Goal: Transaction & Acquisition: Book appointment/travel/reservation

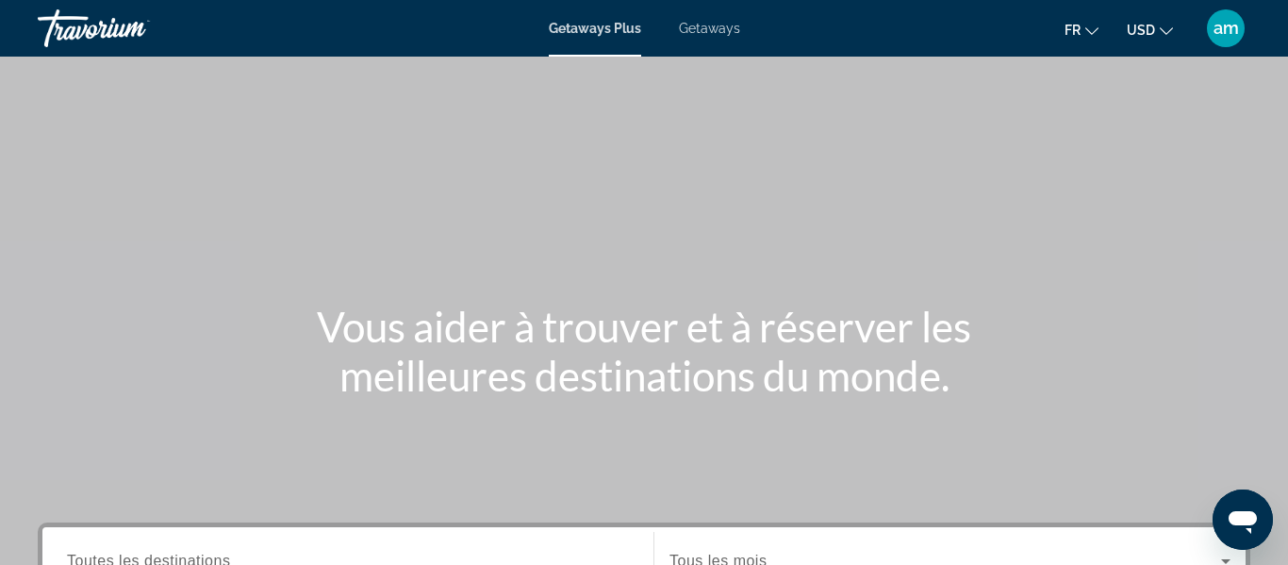
click at [620, 38] on div "Getaways Plus Getaways fr English Español Français Italiano Português русский U…" at bounding box center [644, 28] width 1288 height 49
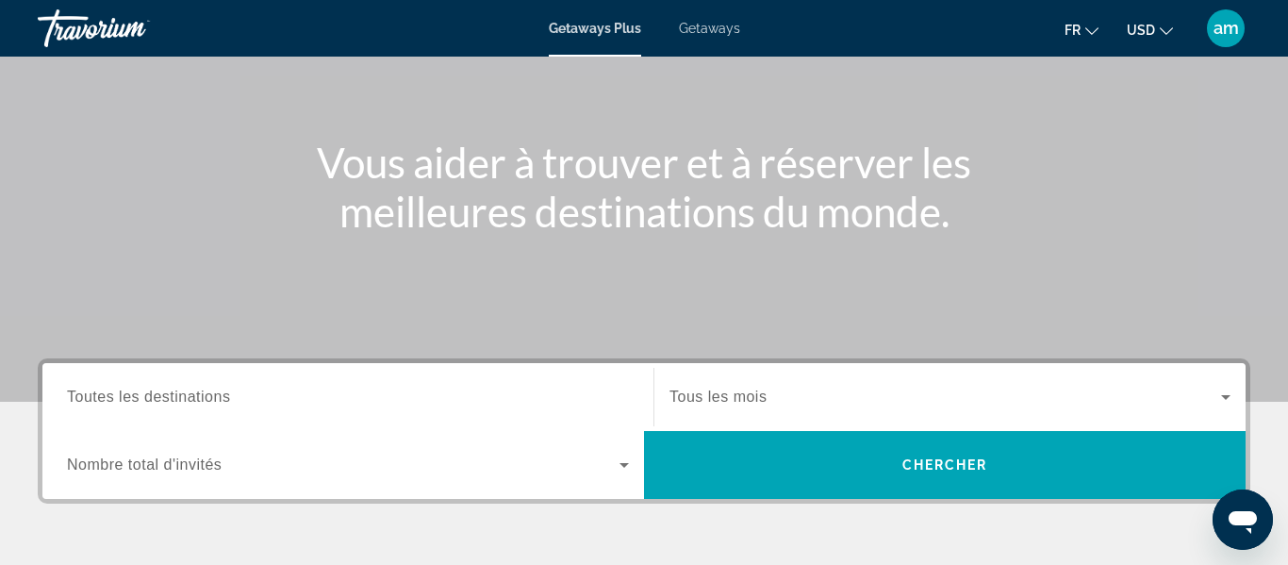
click at [243, 384] on div "Search widget" at bounding box center [348, 397] width 562 height 54
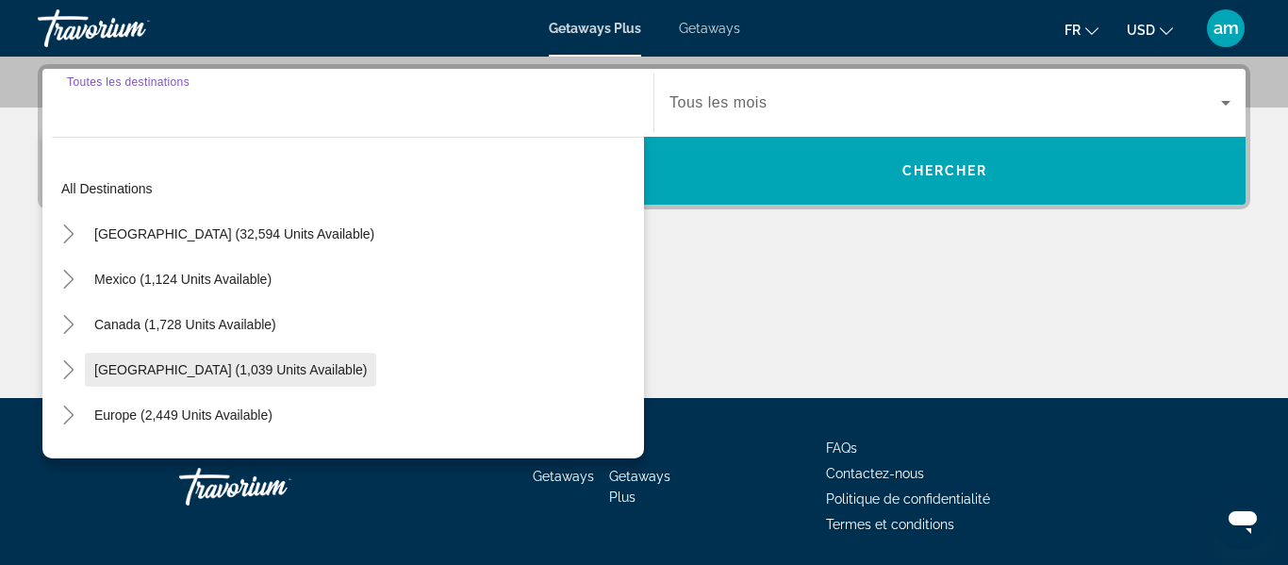
scroll to position [461, 0]
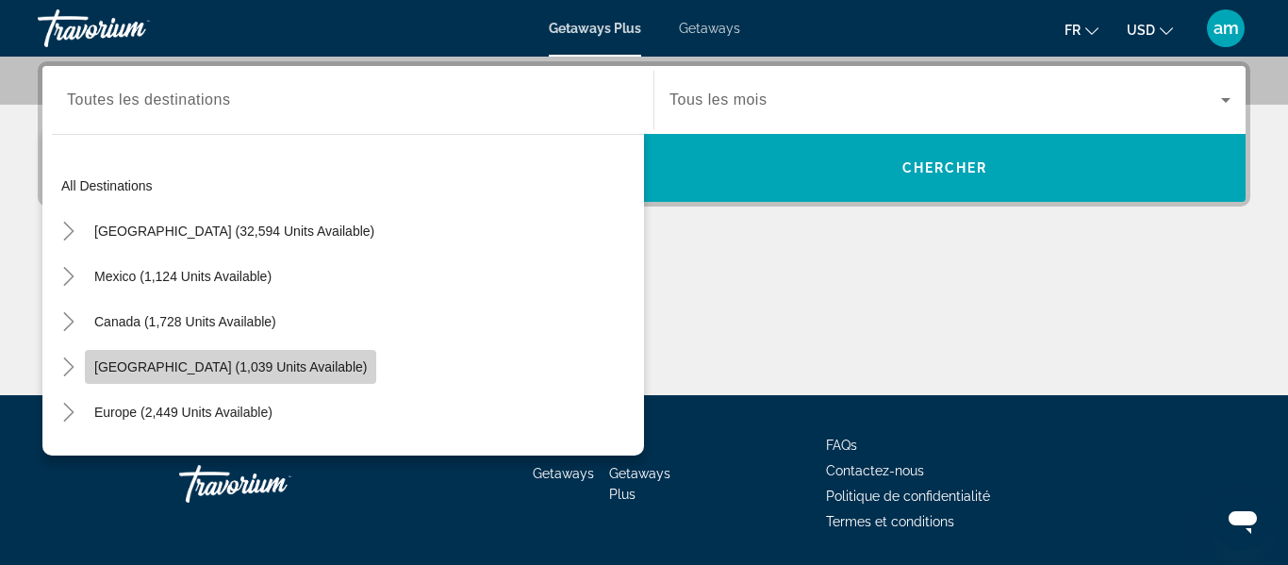
click at [161, 375] on span "Search widget" at bounding box center [230, 366] width 291 height 45
type input "**********"
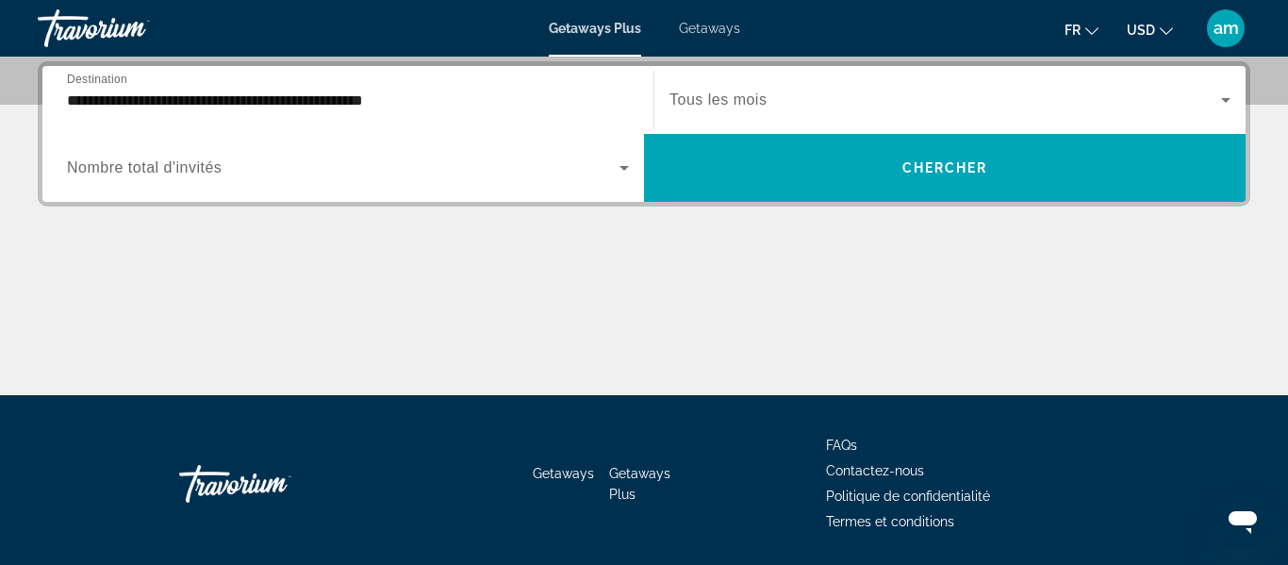
click at [184, 159] on span "Nombre total d'invités" at bounding box center [144, 167] width 155 height 16
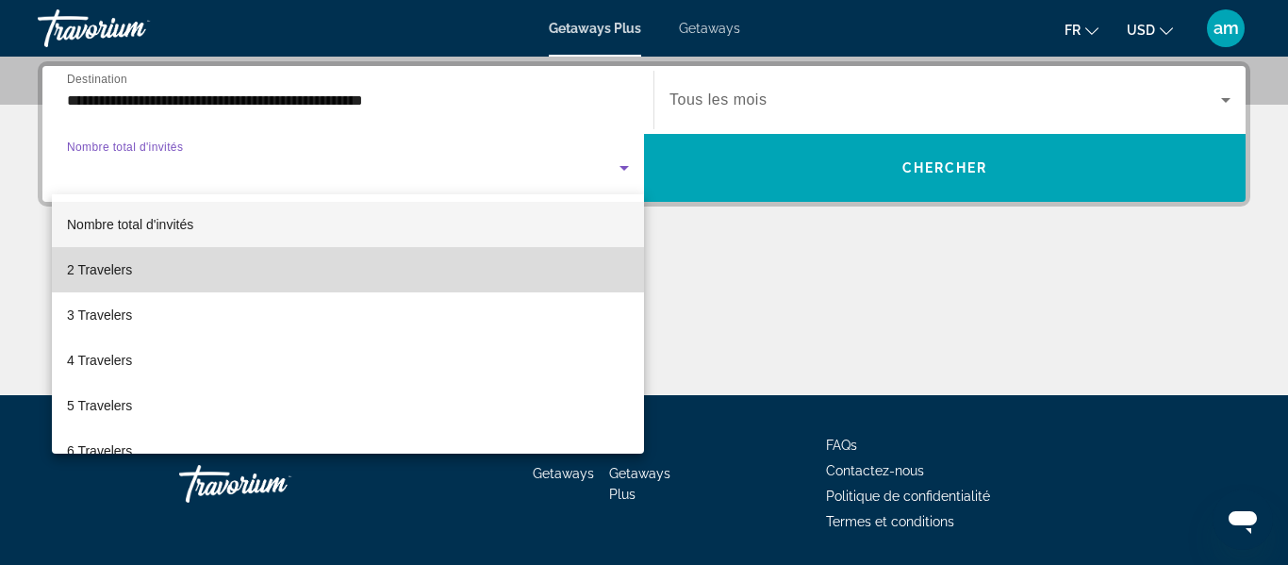
click at [172, 266] on mat-option "2 Travelers" at bounding box center [348, 269] width 592 height 45
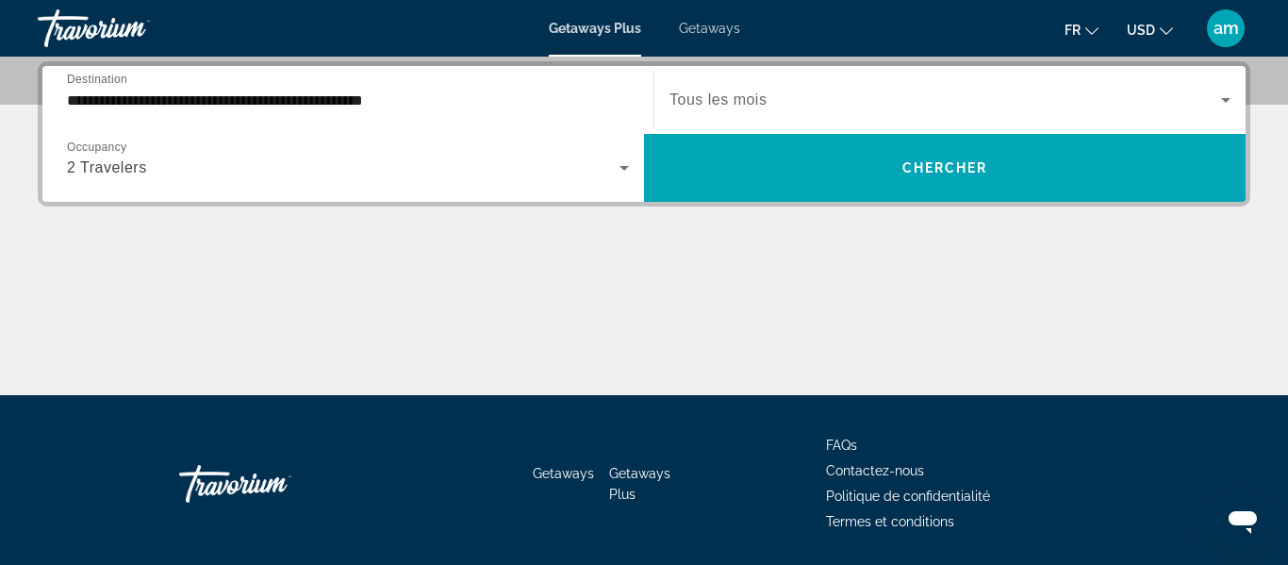
click at [724, 94] on span "Tous les mois" at bounding box center [717, 99] width 97 height 16
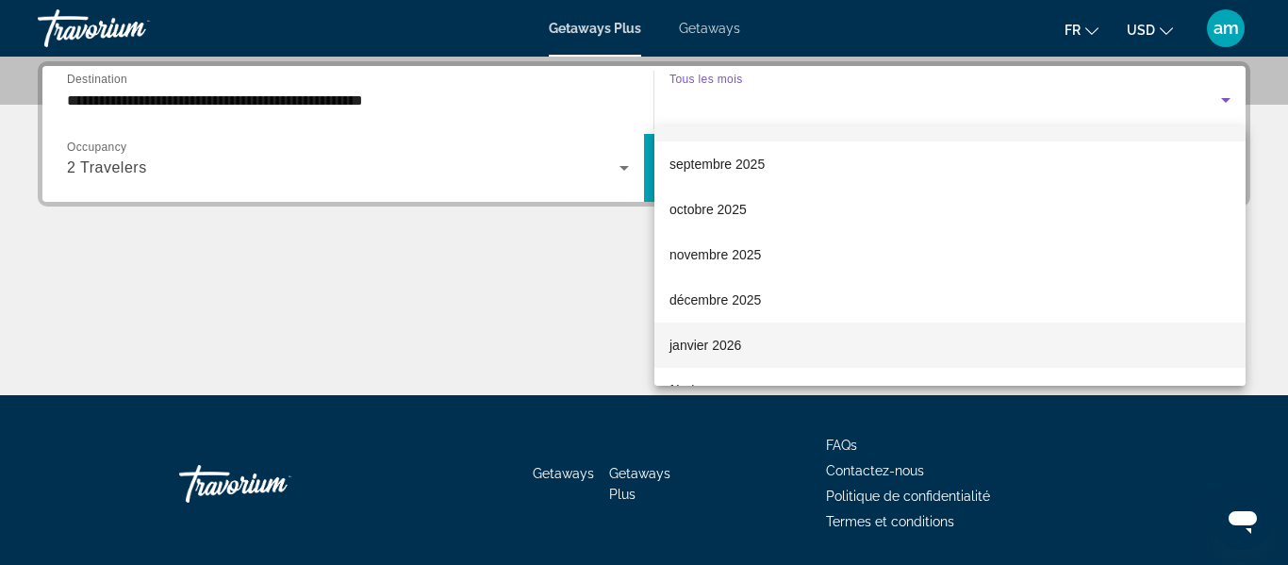
scroll to position [43, 0]
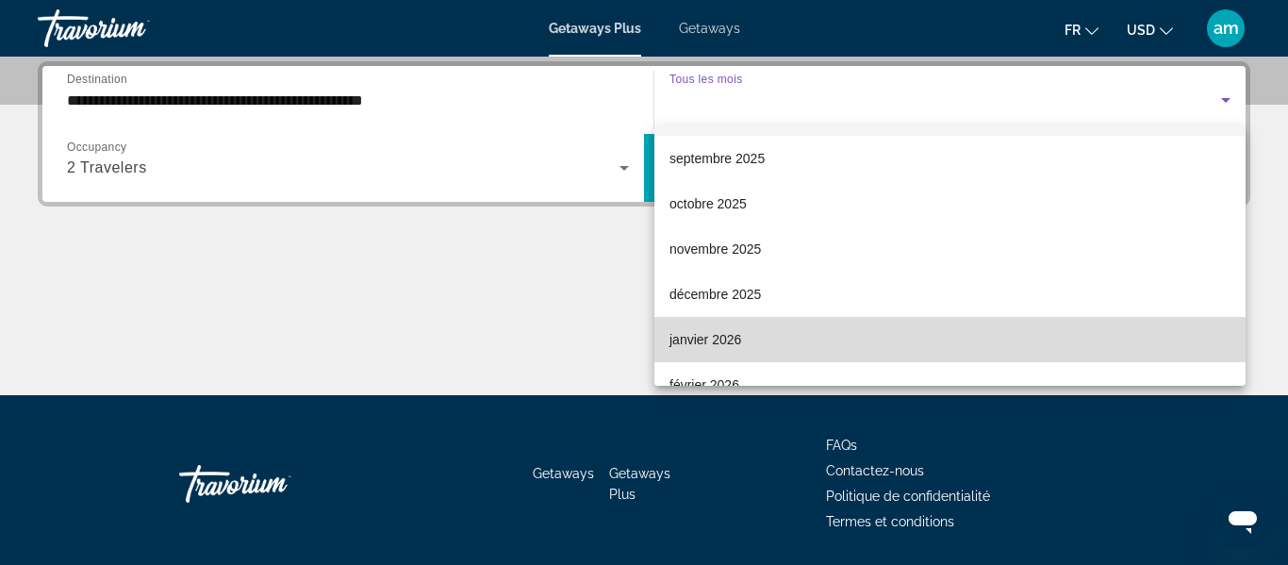
click at [723, 340] on span "janvier 2026" at bounding box center [705, 339] width 72 height 23
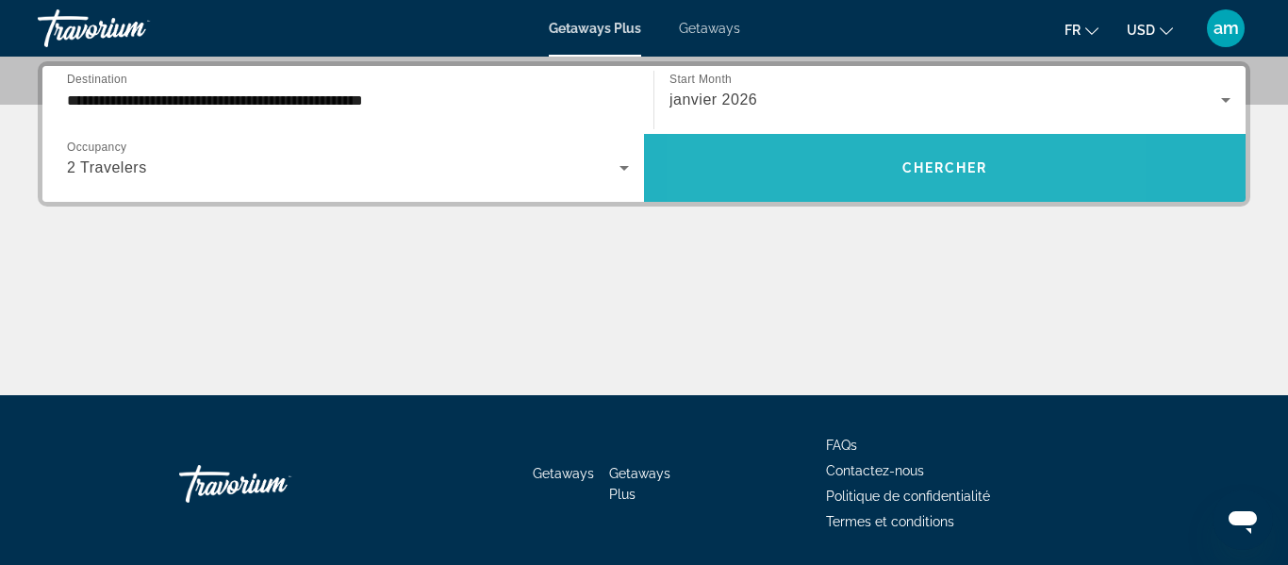
click at [836, 168] on span "Search widget" at bounding box center [944, 167] width 601 height 45
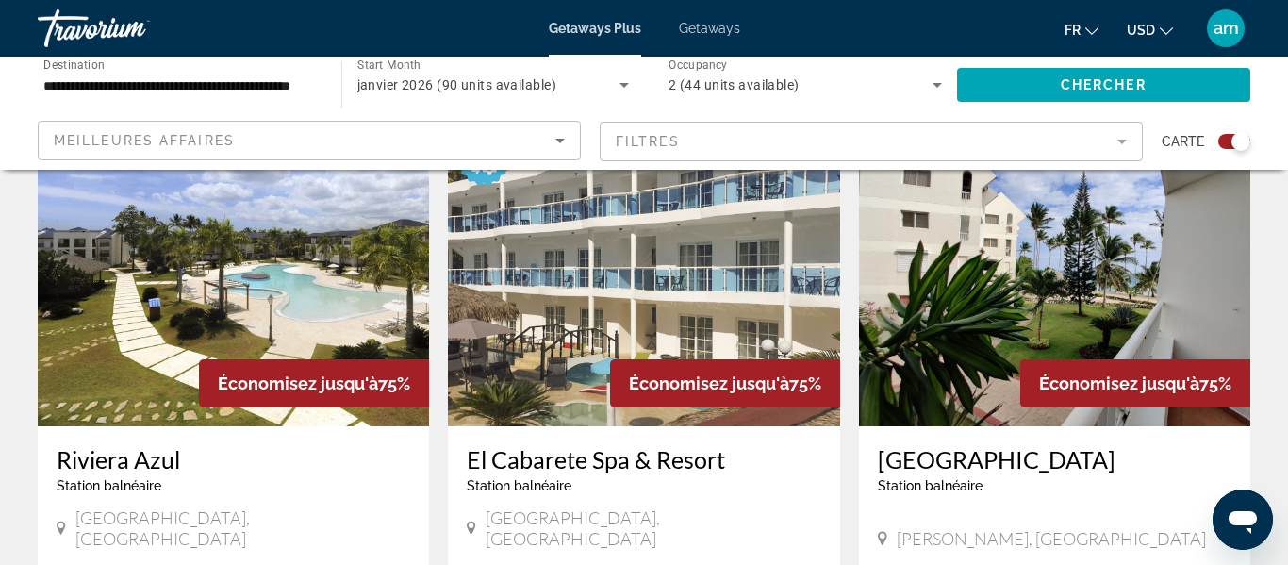
scroll to position [682, 0]
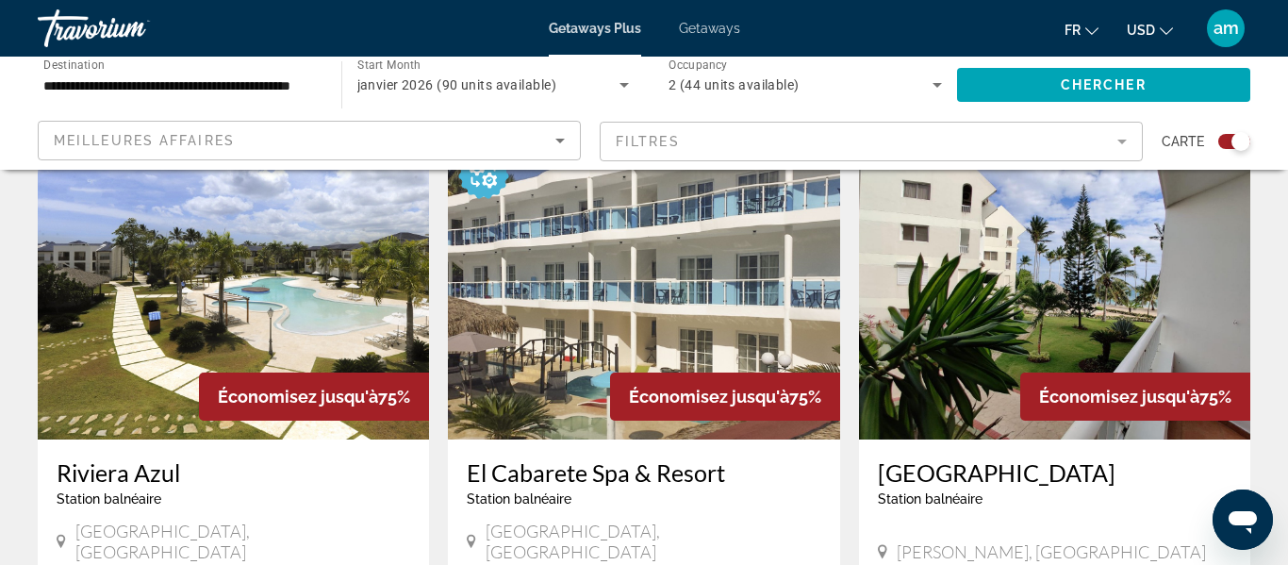
click at [1169, 34] on icon "Change currency" at bounding box center [1165, 31] width 13 height 13
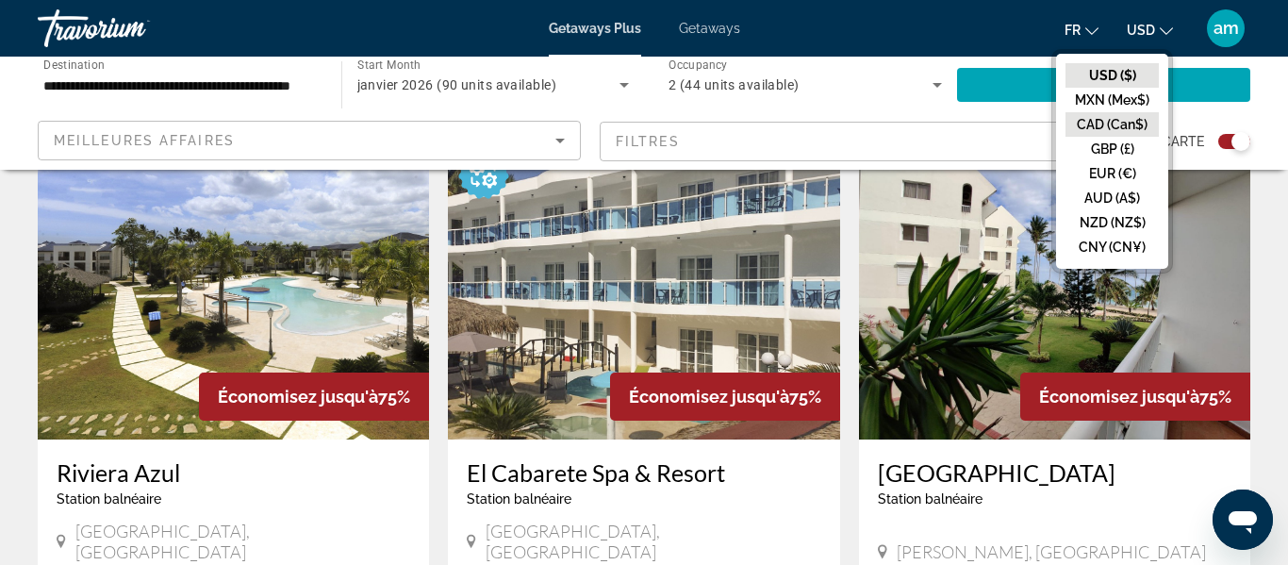
click at [1122, 126] on button "CAD (Can$)" at bounding box center [1111, 124] width 93 height 25
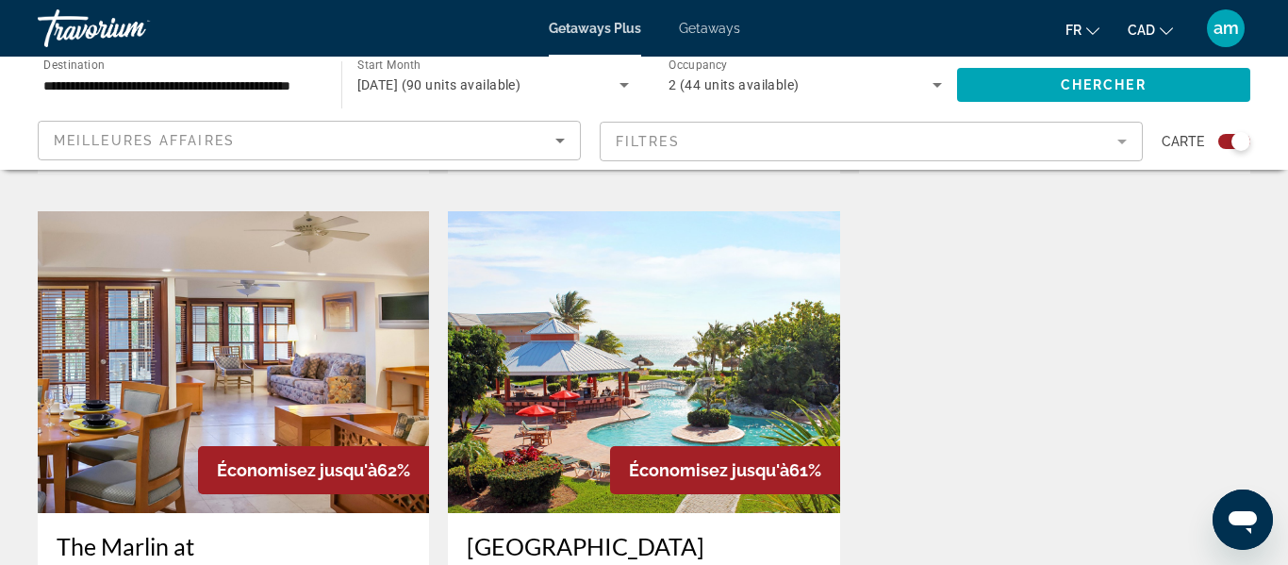
scroll to position [1947, 0]
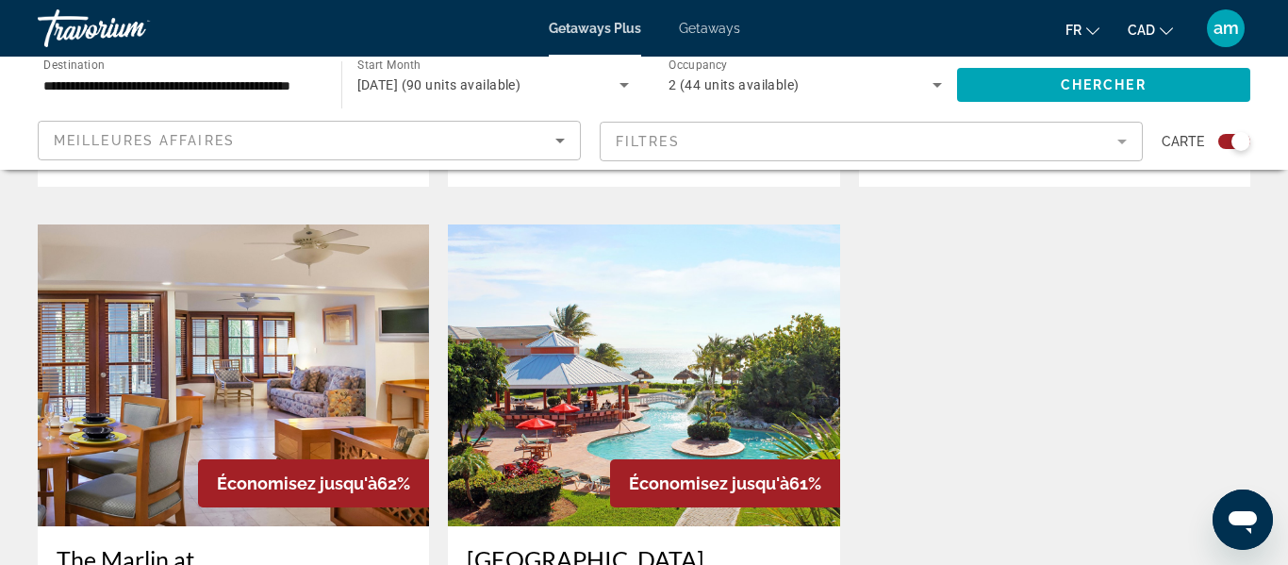
click at [626, 310] on img "Main content" at bounding box center [643, 375] width 391 height 302
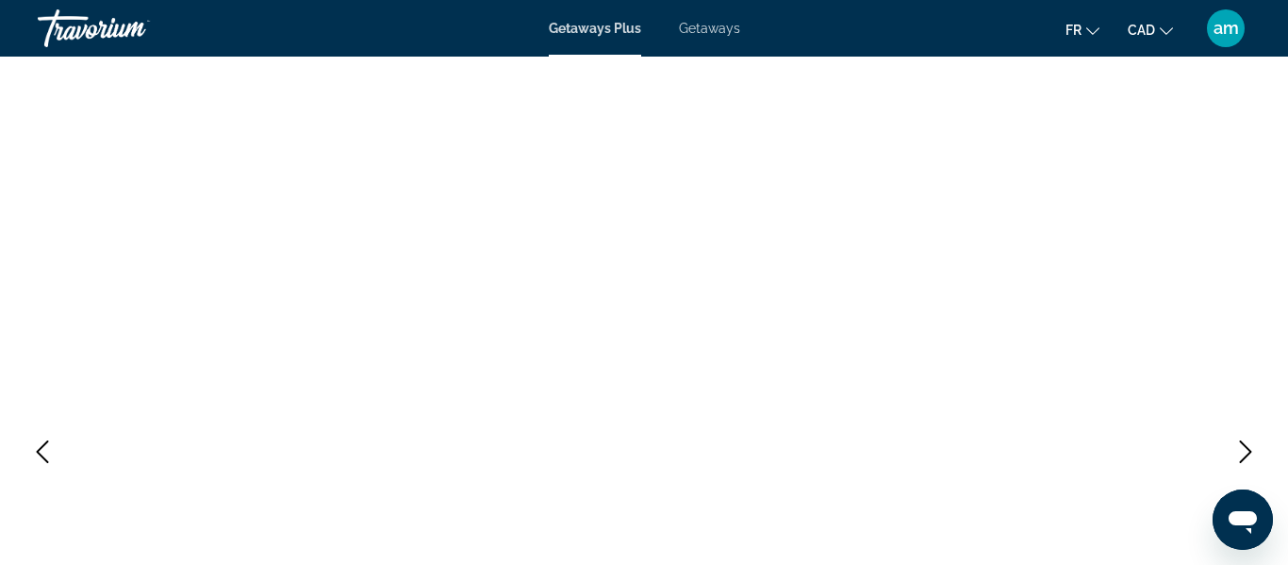
scroll to position [82, 0]
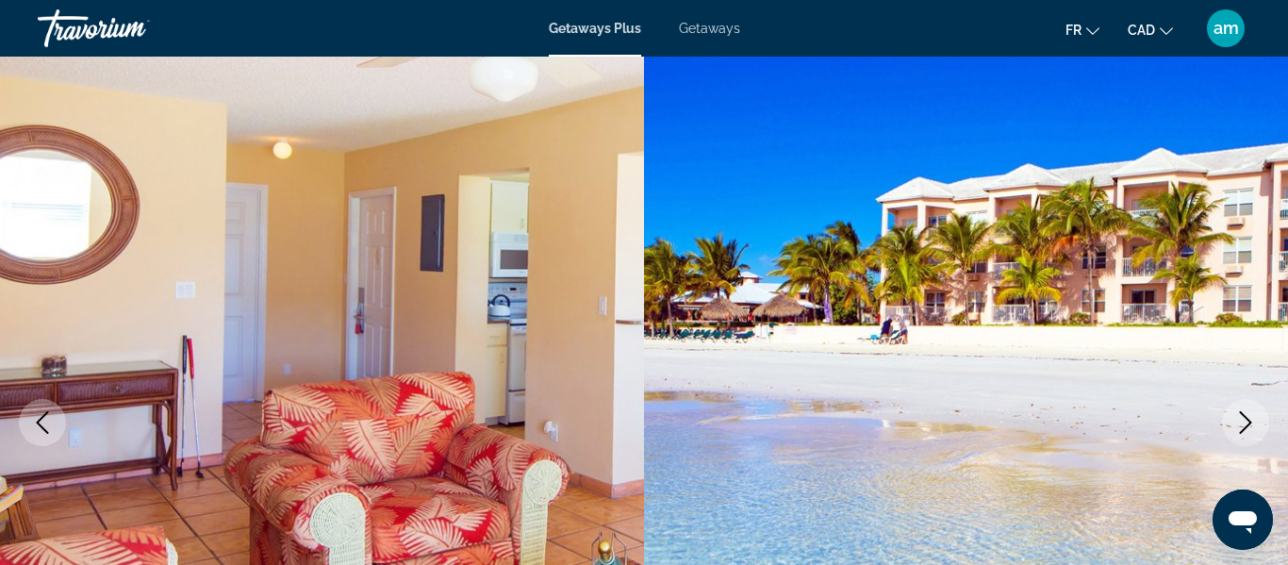
click at [1249, 418] on icon "Next image" at bounding box center [1245, 422] width 23 height 23
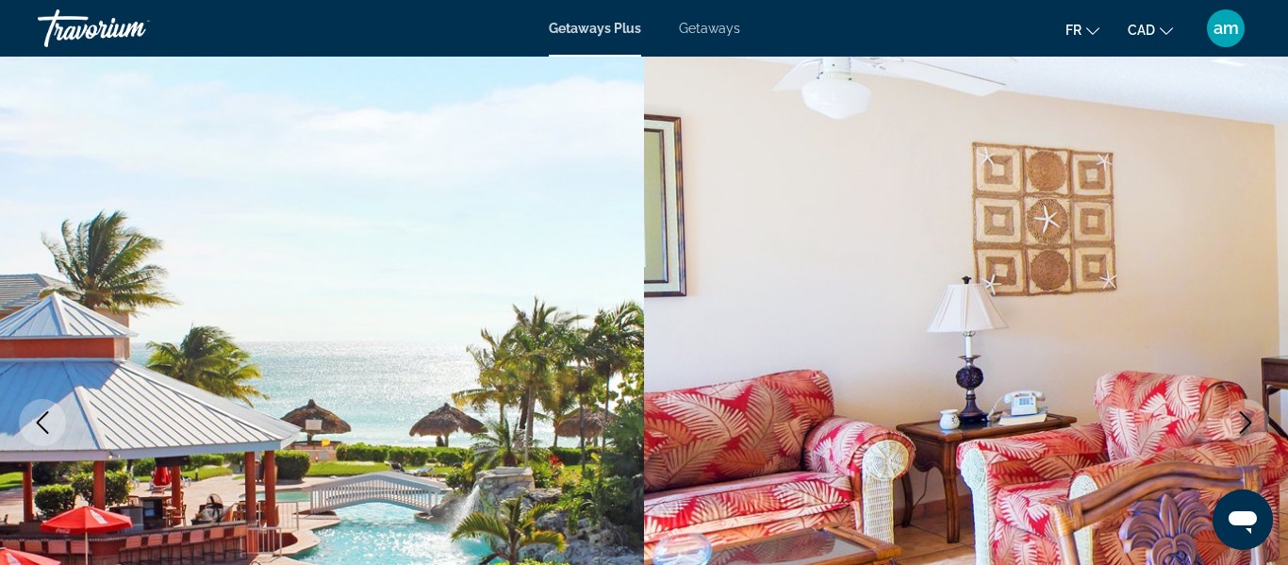
click at [1249, 421] on icon "Next image" at bounding box center [1245, 422] width 12 height 23
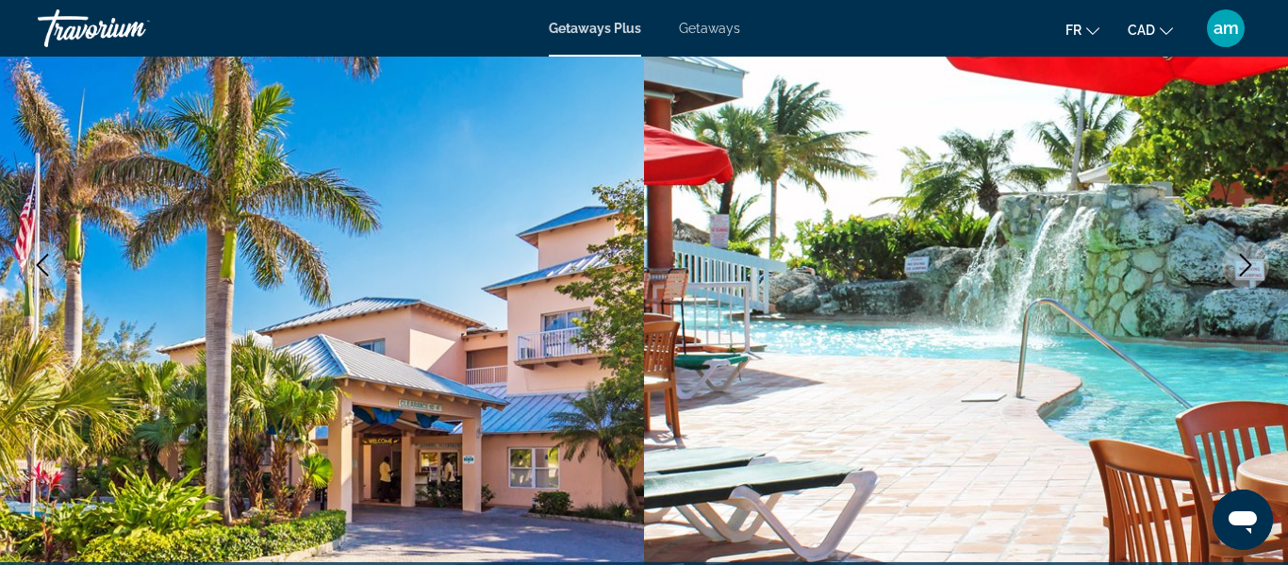
scroll to position [255, 0]
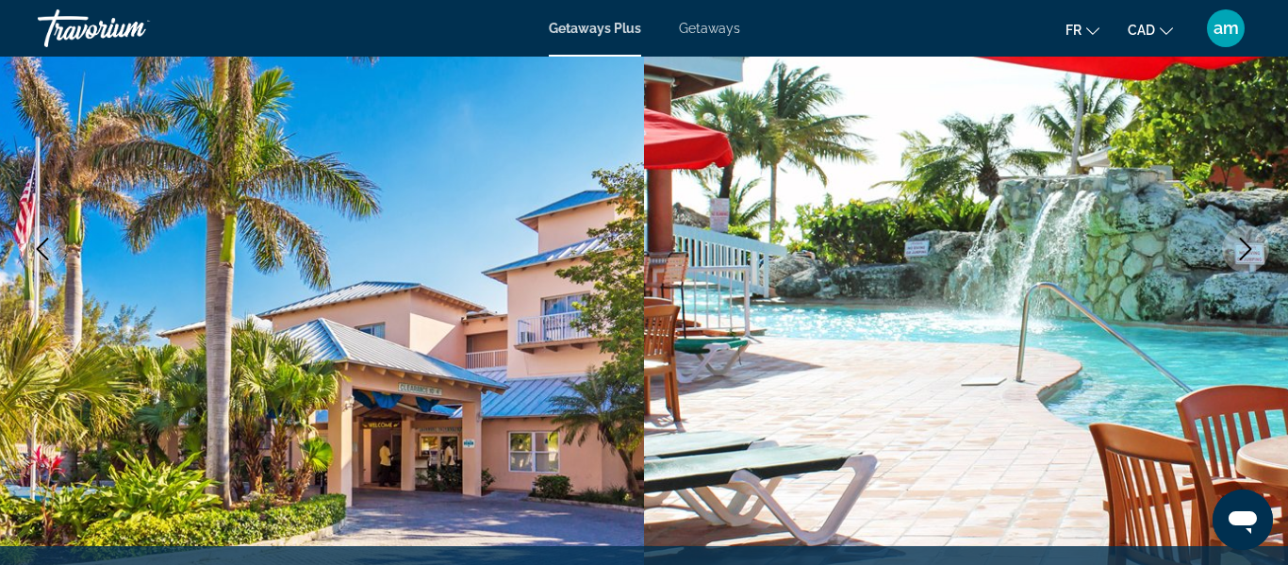
click at [1246, 241] on icon "Next image" at bounding box center [1245, 249] width 23 height 23
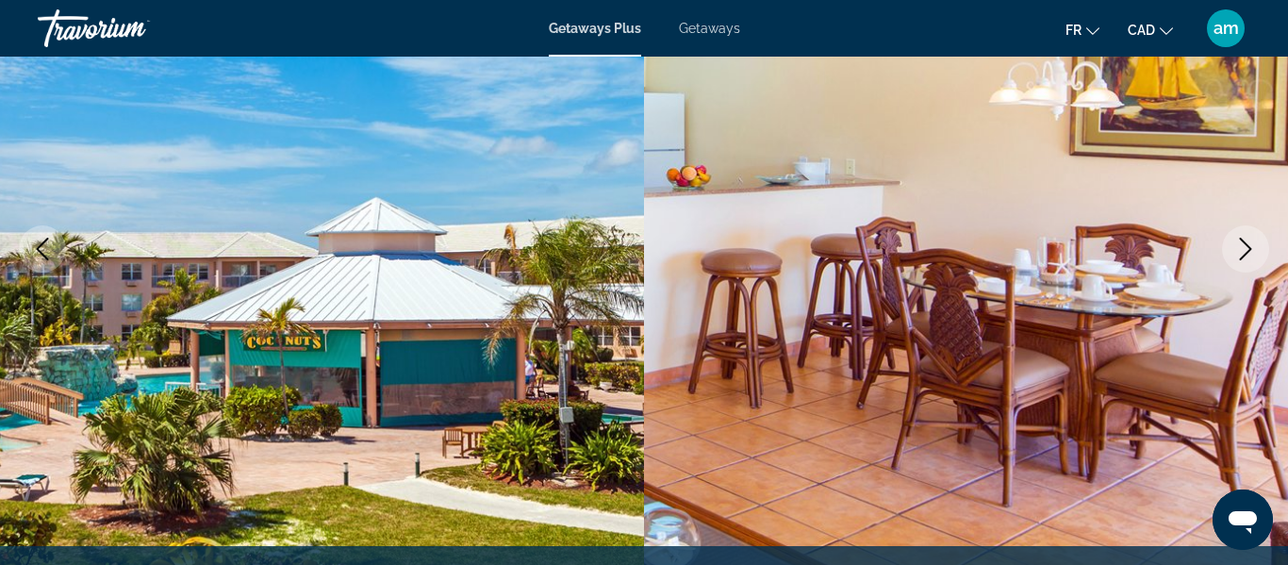
click at [1246, 241] on icon "Next image" at bounding box center [1245, 249] width 23 height 23
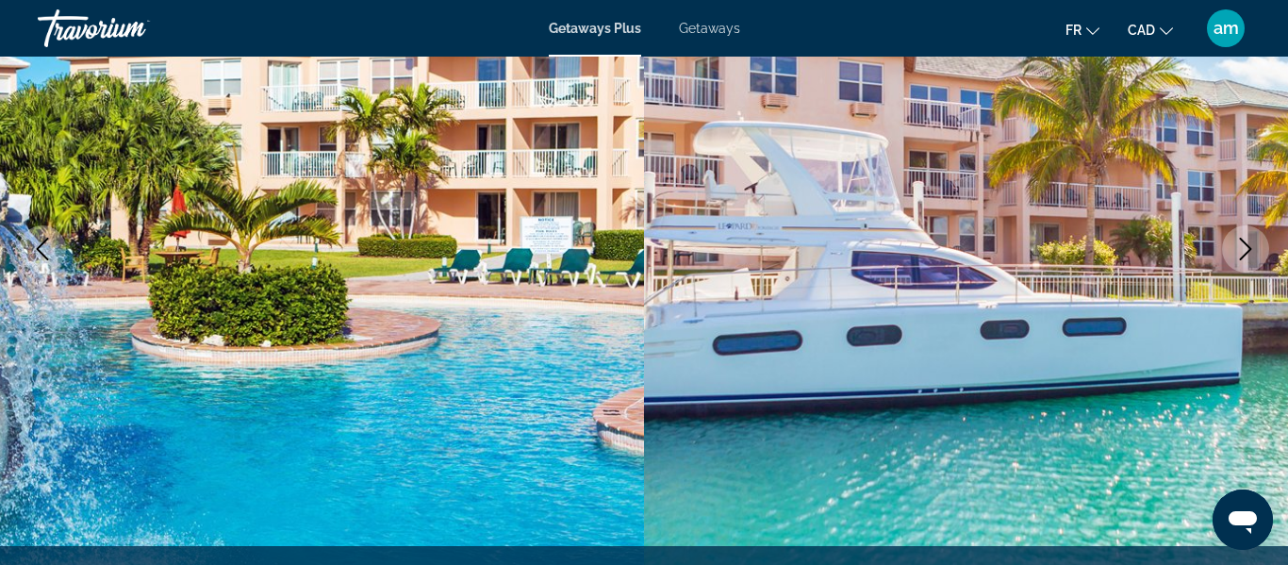
click at [1246, 241] on icon "Next image" at bounding box center [1245, 249] width 23 height 23
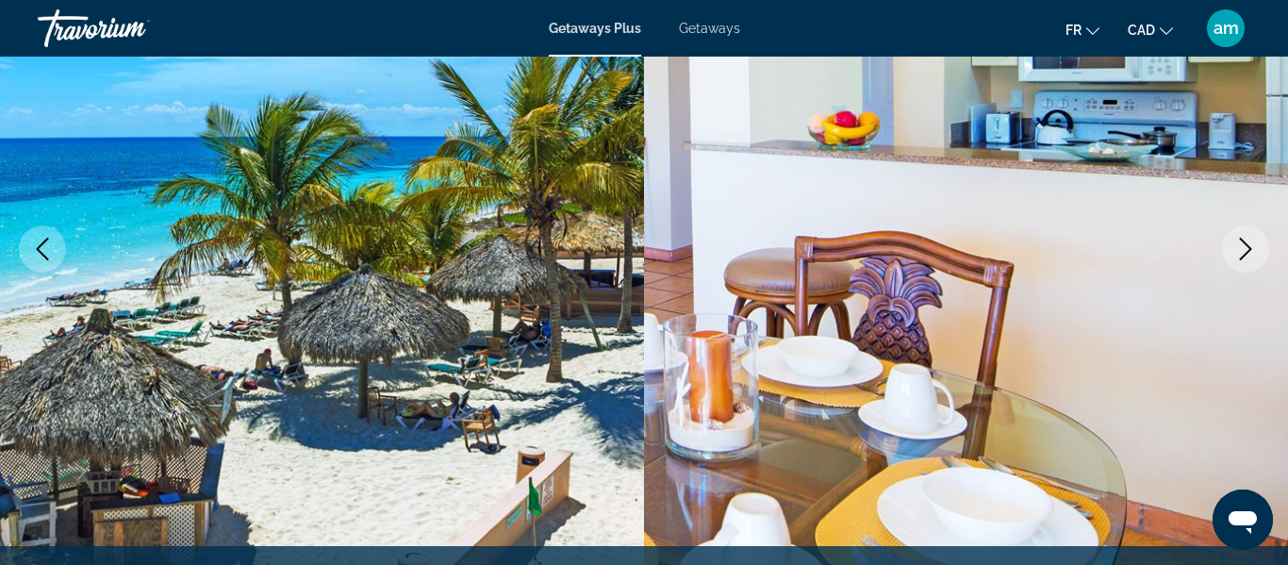
click at [1246, 241] on icon "Next image" at bounding box center [1245, 249] width 23 height 23
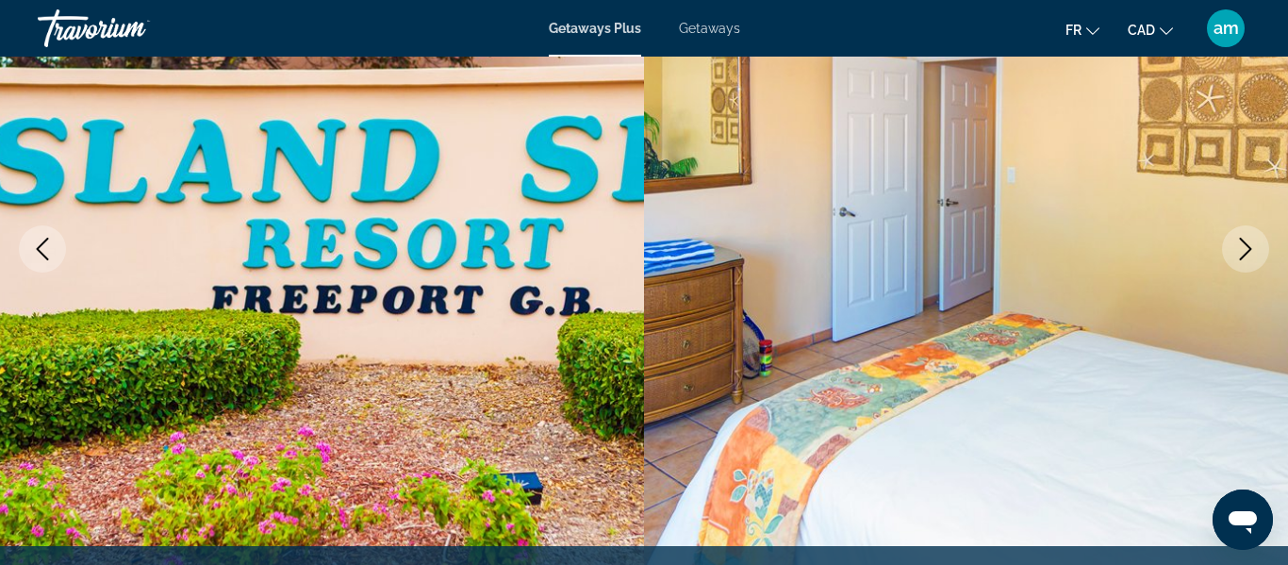
click at [1246, 241] on icon "Next image" at bounding box center [1245, 249] width 23 height 23
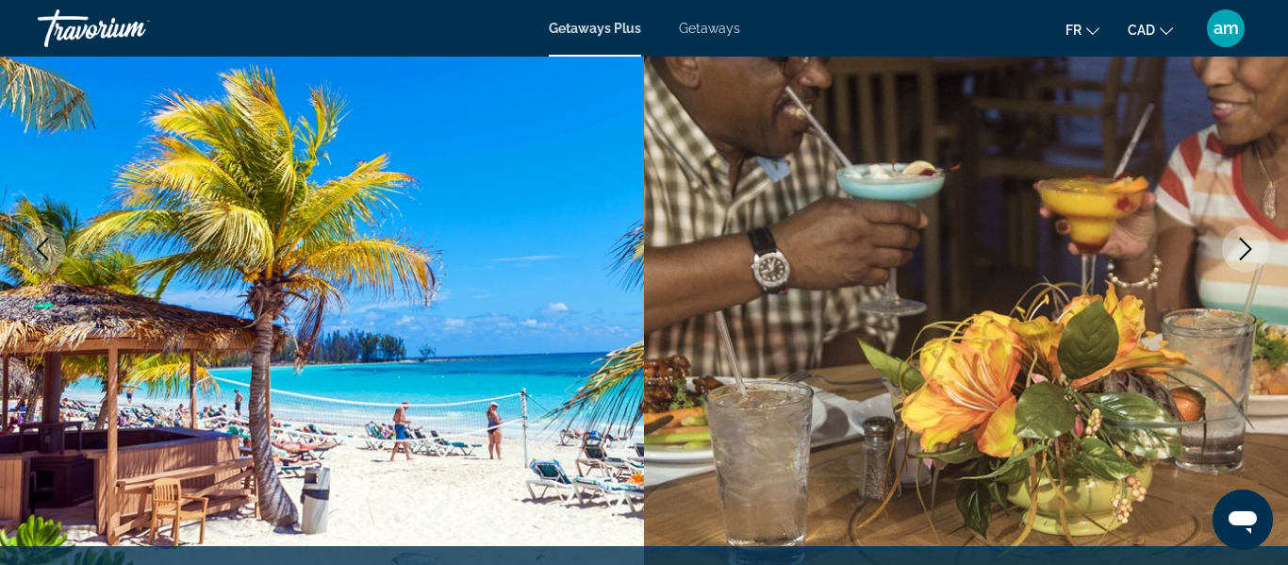
click at [1241, 248] on icon "Next image" at bounding box center [1245, 249] width 23 height 23
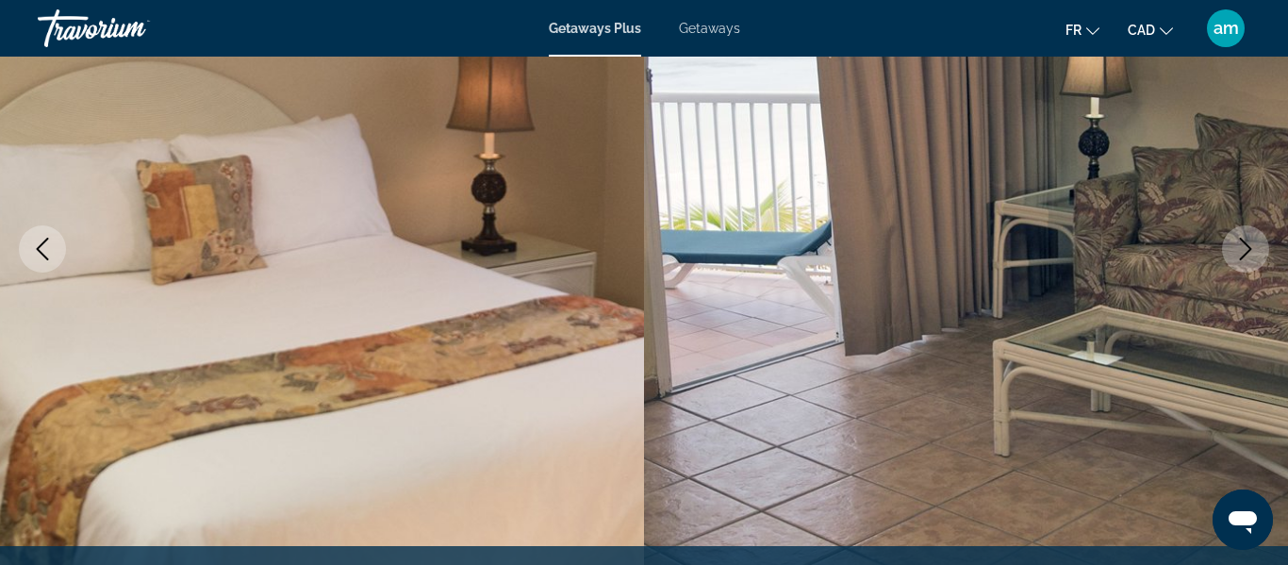
click at [1246, 243] on icon "Next image" at bounding box center [1245, 249] width 23 height 23
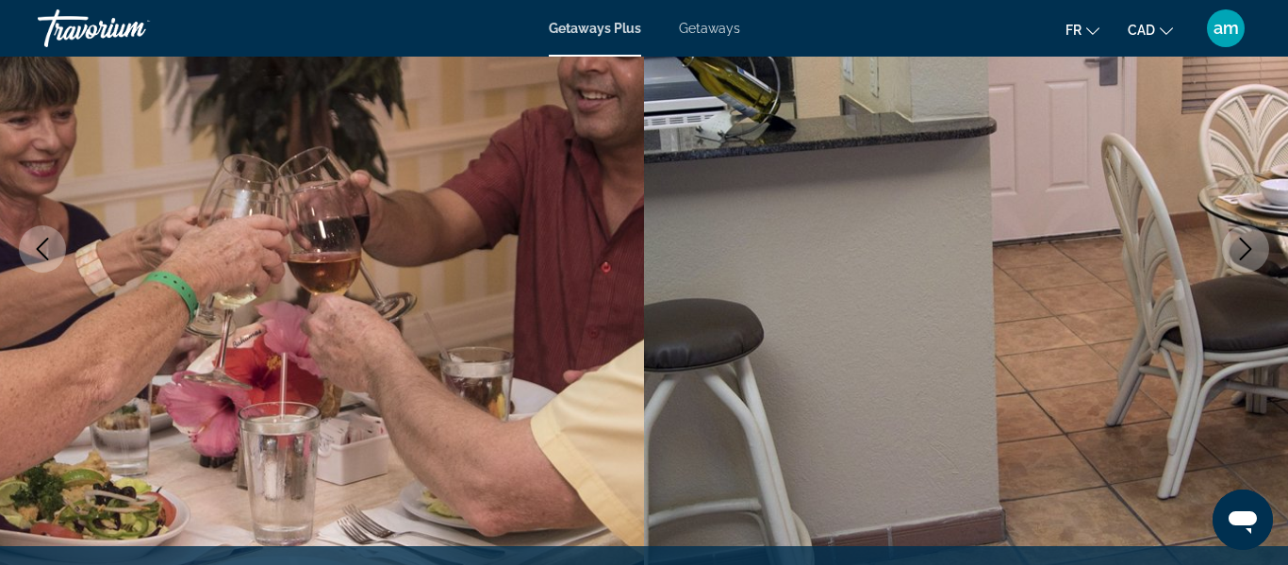
click at [1245, 243] on icon "Next image" at bounding box center [1245, 249] width 12 height 23
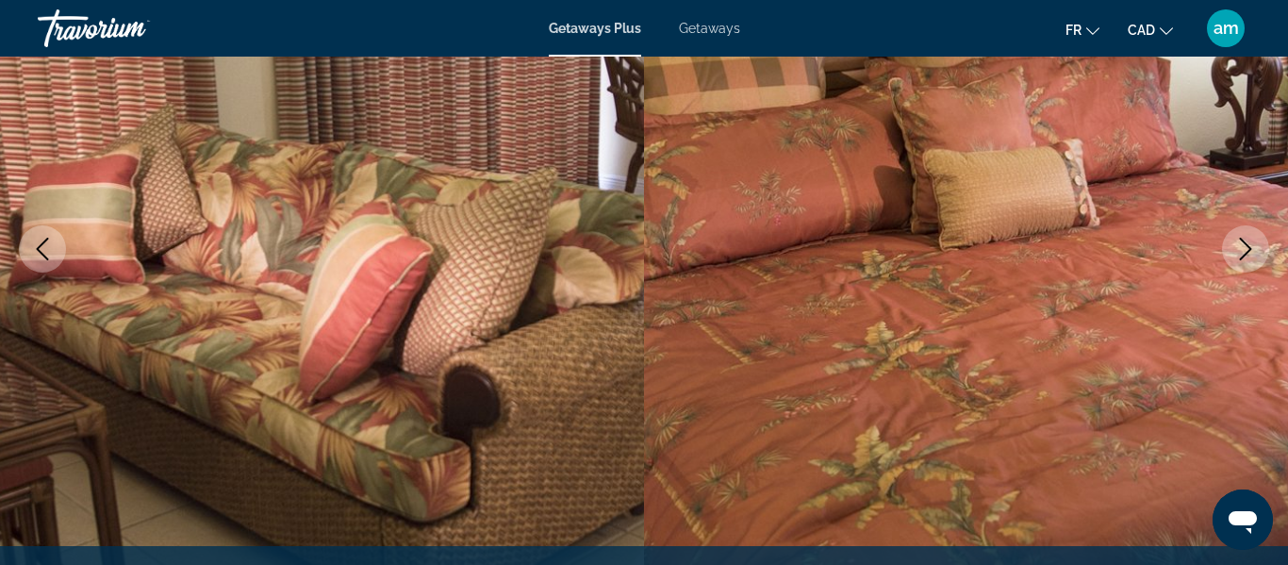
click at [1245, 243] on icon "Next image" at bounding box center [1245, 249] width 12 height 23
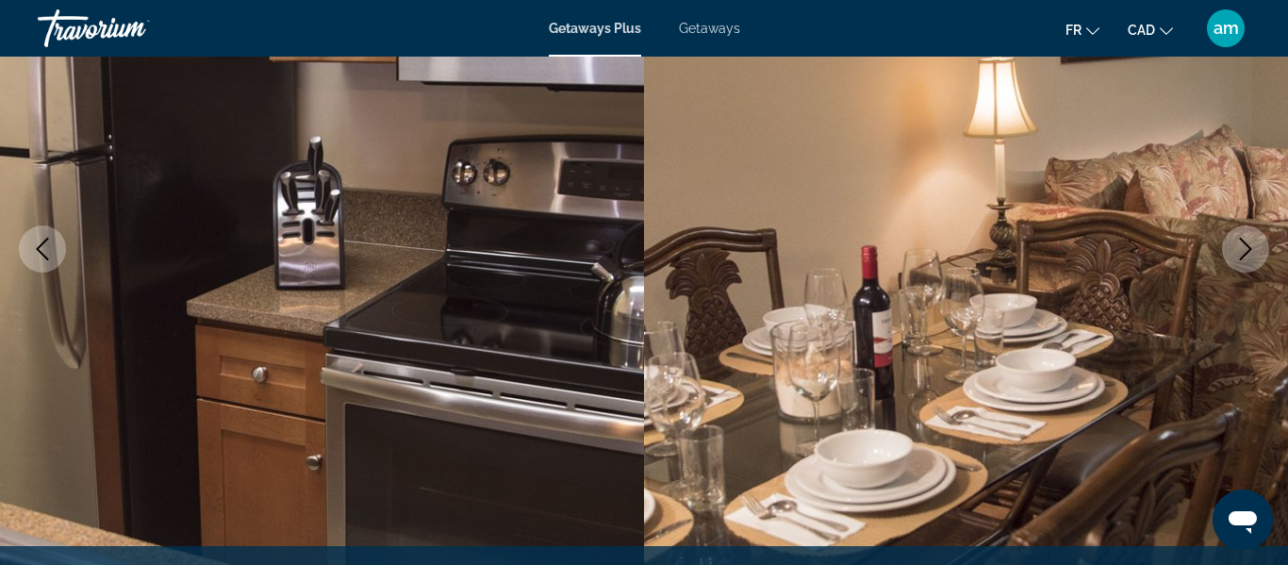
click at [1245, 243] on icon "Next image" at bounding box center [1245, 249] width 12 height 23
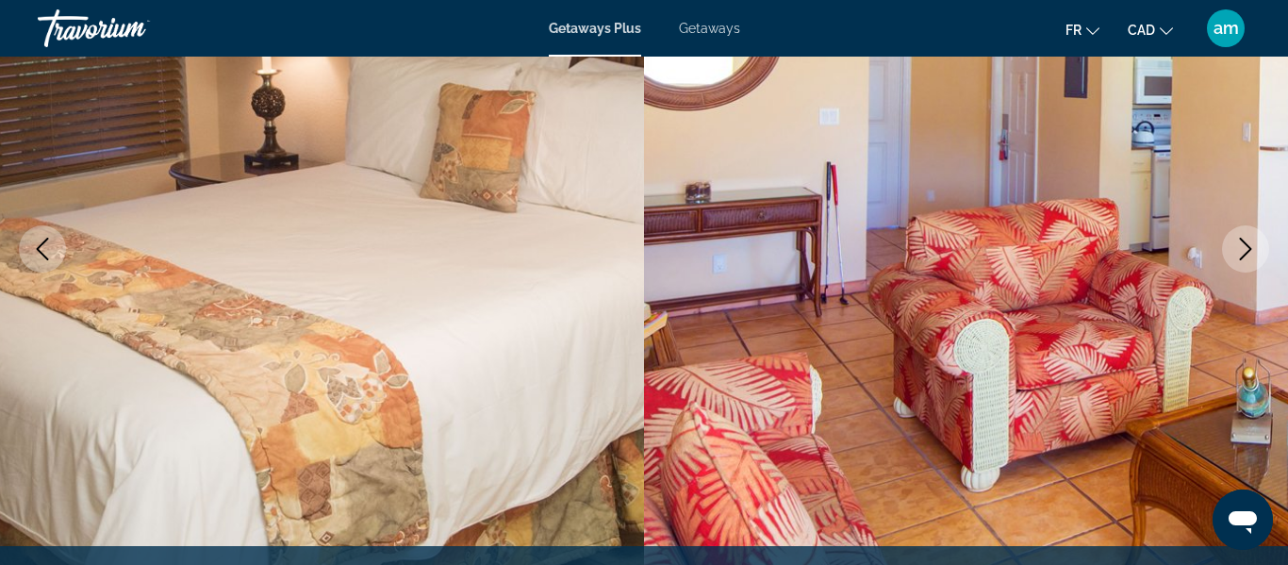
click at [1245, 243] on icon "Next image" at bounding box center [1245, 249] width 12 height 23
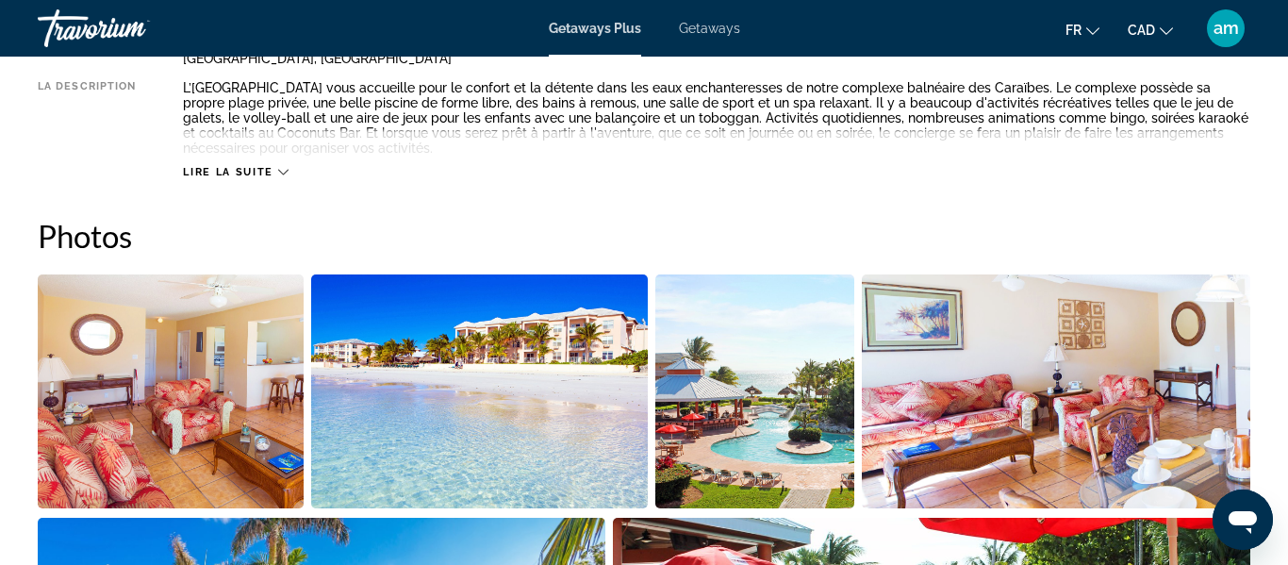
scroll to position [1039, 0]
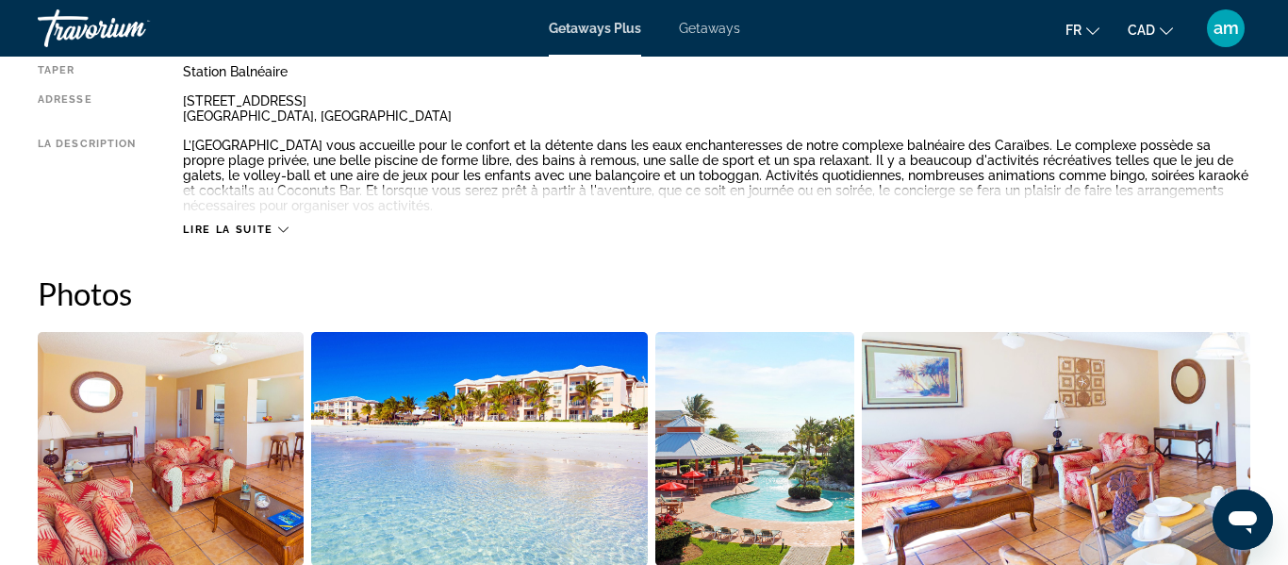
click at [279, 231] on icon "Main content" at bounding box center [283, 229] width 10 height 10
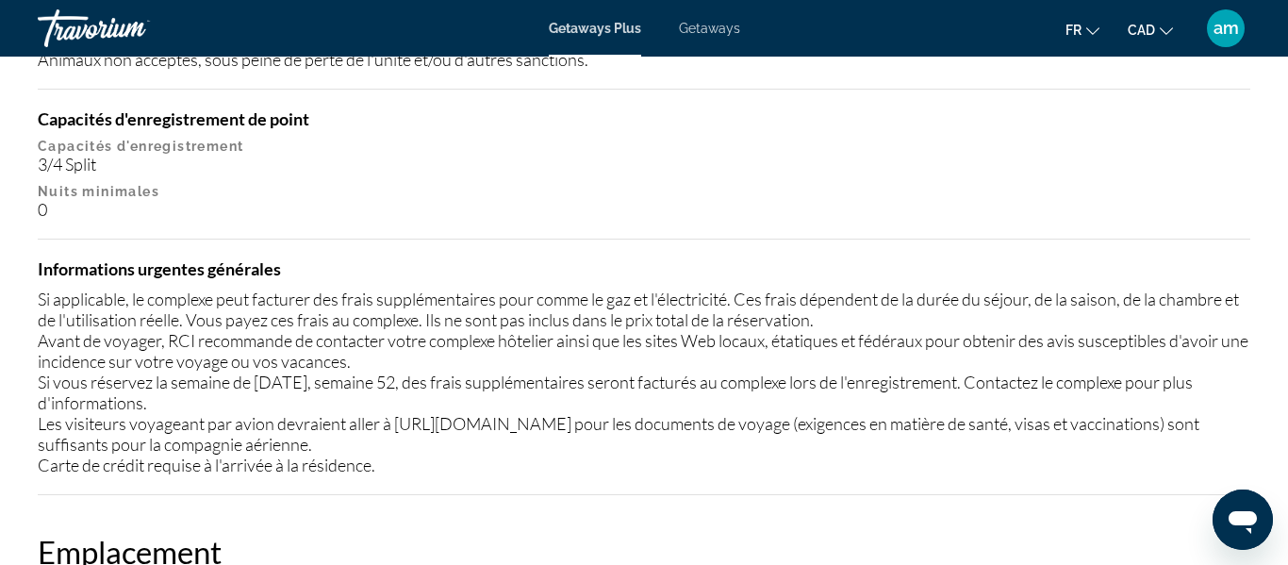
scroll to position [2334, 0]
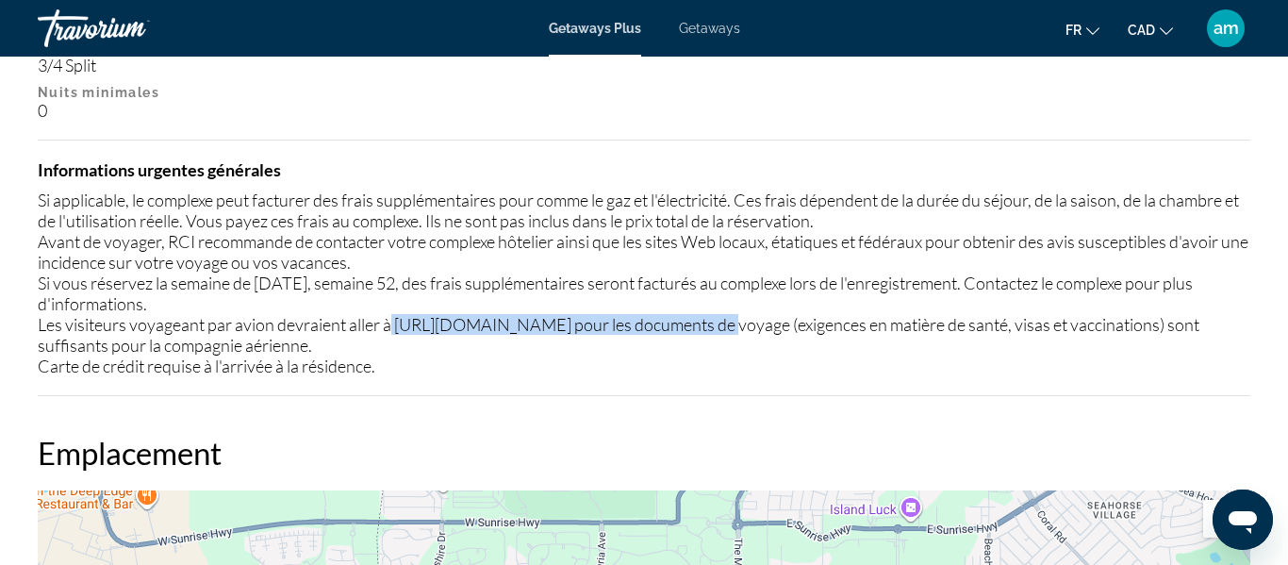
drag, startPoint x: 392, startPoint y: 324, endPoint x: 728, endPoint y: 323, distance: 335.6
click at [728, 323] on div "Si applicable, le complexe peut facturer des frais supplémentaires pour comme l…" at bounding box center [644, 282] width 1212 height 187
copy div "http://www.bahamas.com/entry-requirements"
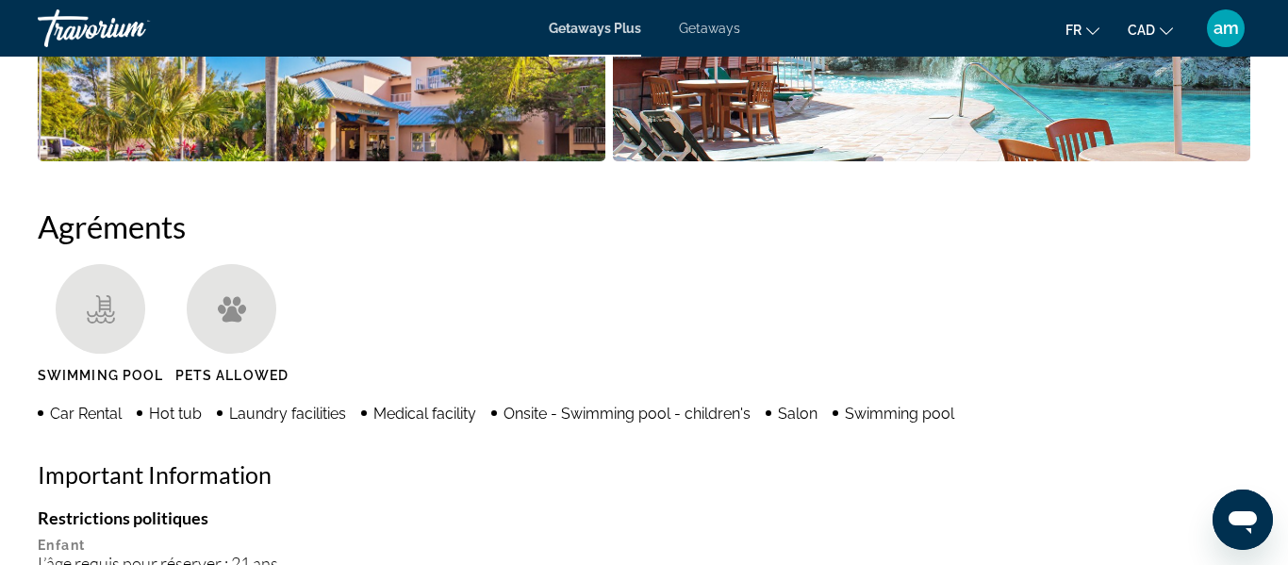
scroll to position [1502, 0]
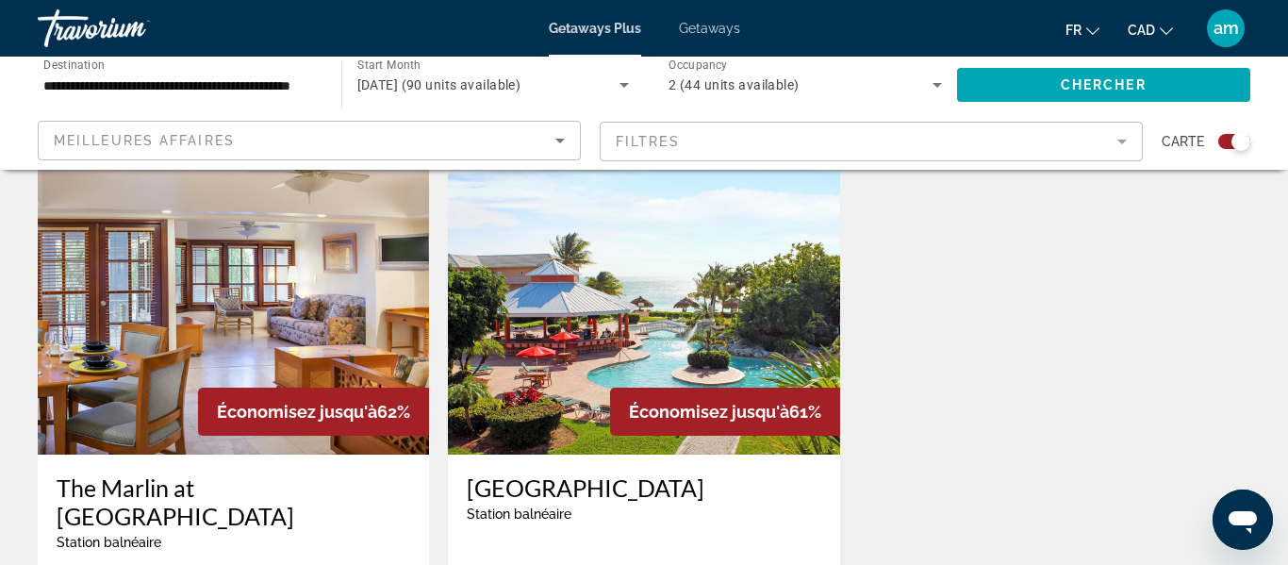
scroll to position [2016, 0]
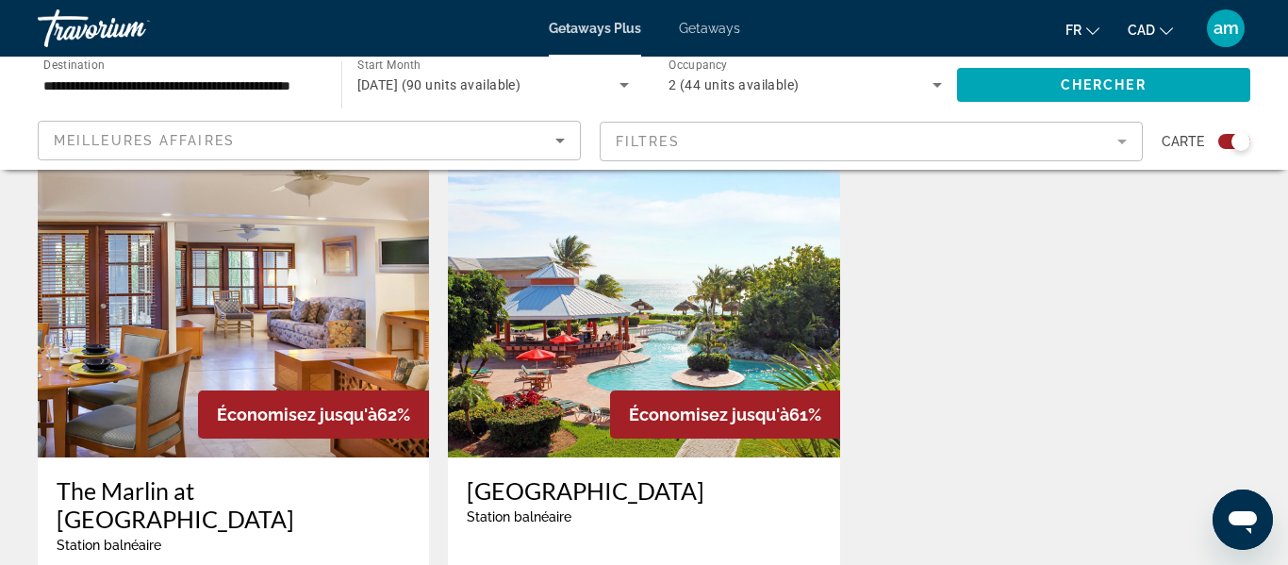
click at [235, 266] on img "Main content" at bounding box center [233, 307] width 391 height 302
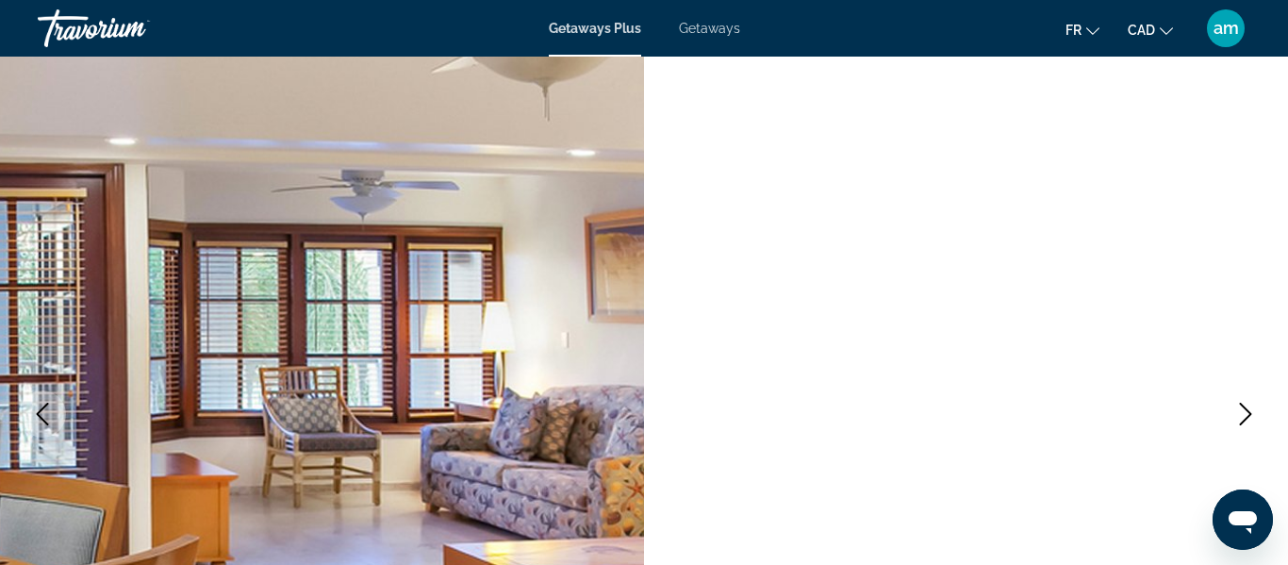
scroll to position [147, 0]
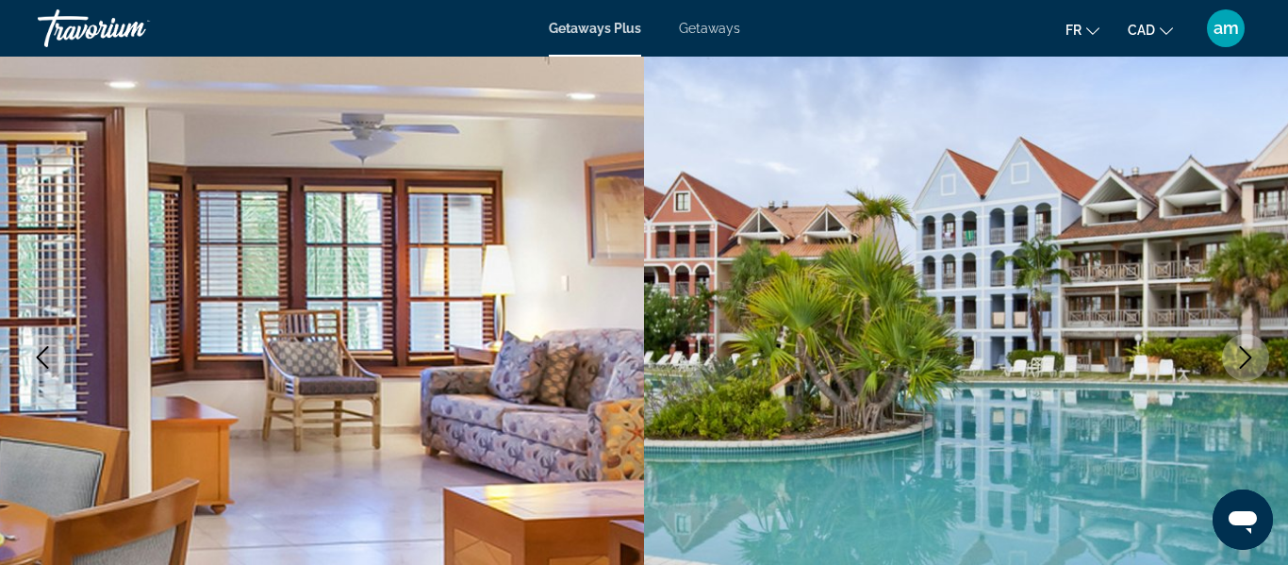
click at [1249, 361] on icon "Next image" at bounding box center [1245, 357] width 23 height 23
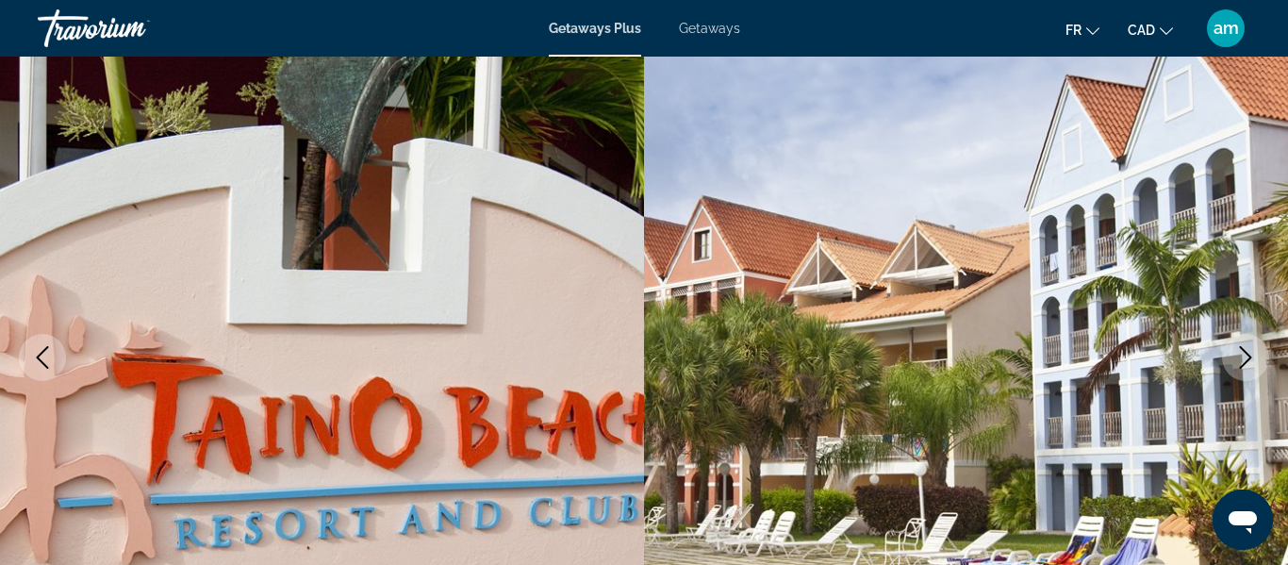
click at [1249, 361] on icon "Next image" at bounding box center [1245, 357] width 23 height 23
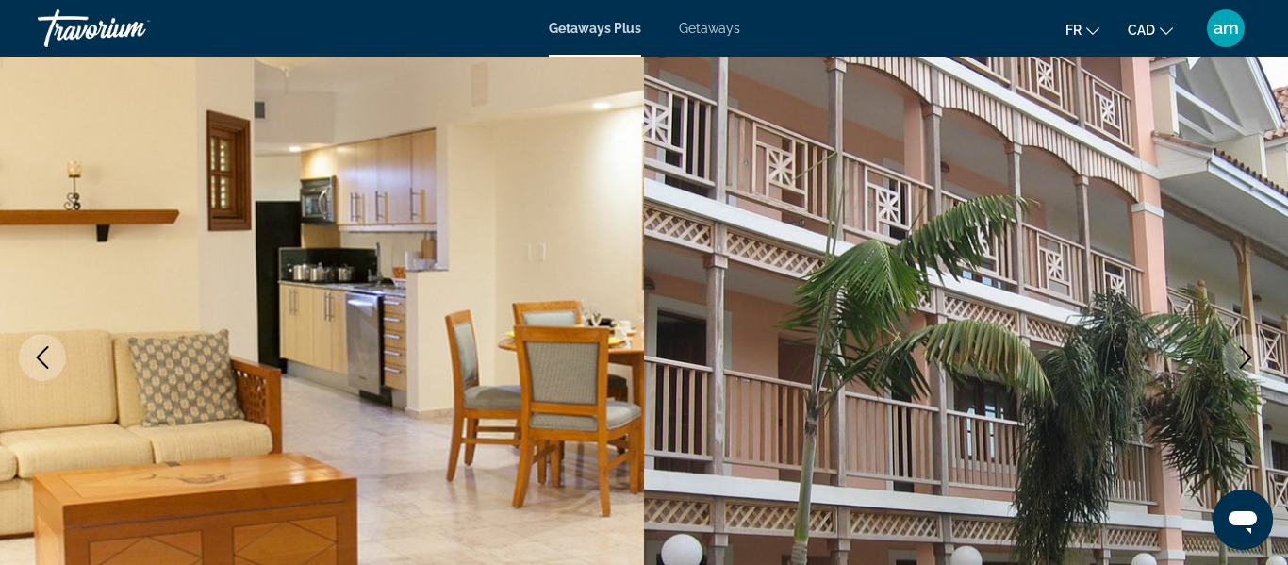
click at [1246, 364] on icon "Next image" at bounding box center [1245, 357] width 23 height 23
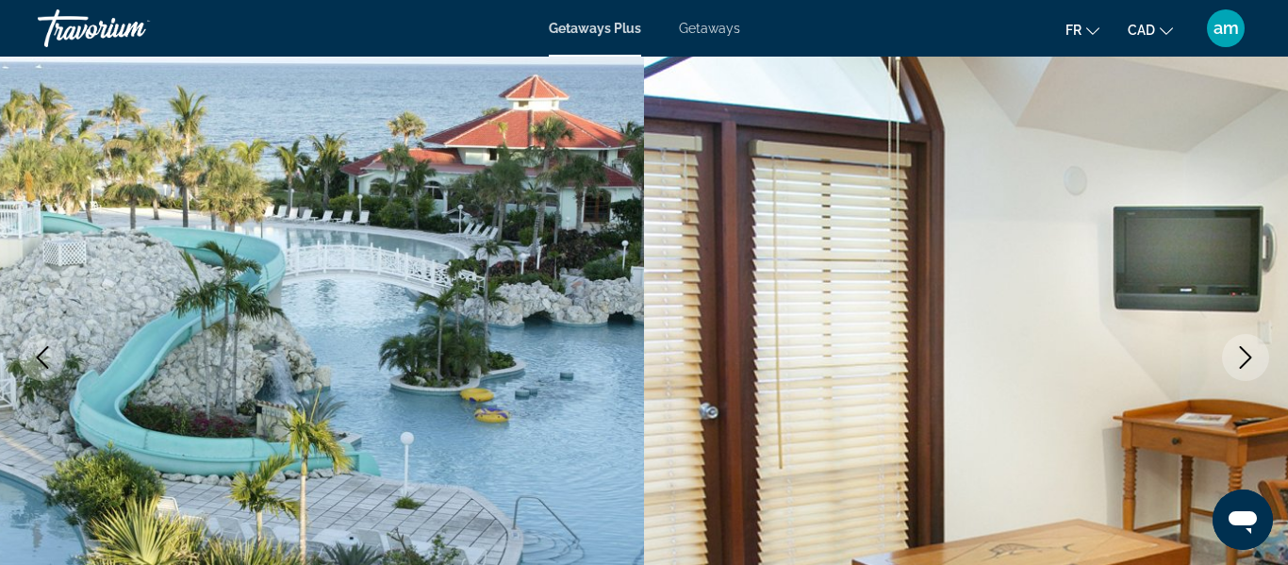
click at [1243, 367] on icon "Next image" at bounding box center [1245, 357] width 23 height 23
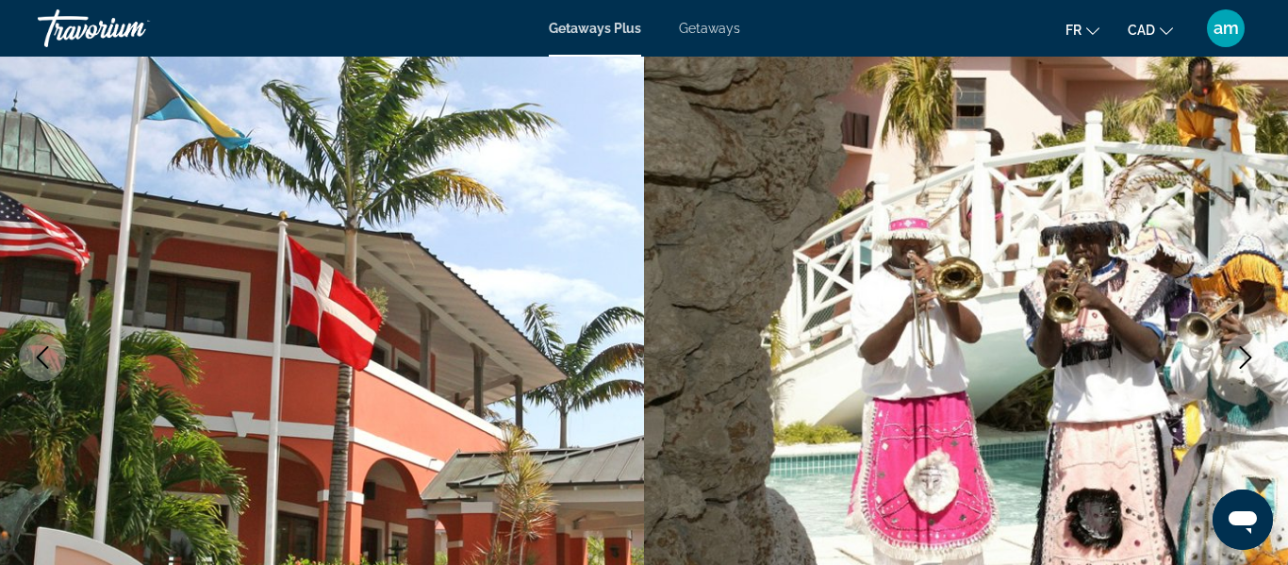
click at [1243, 367] on icon "Next image" at bounding box center [1245, 357] width 23 height 23
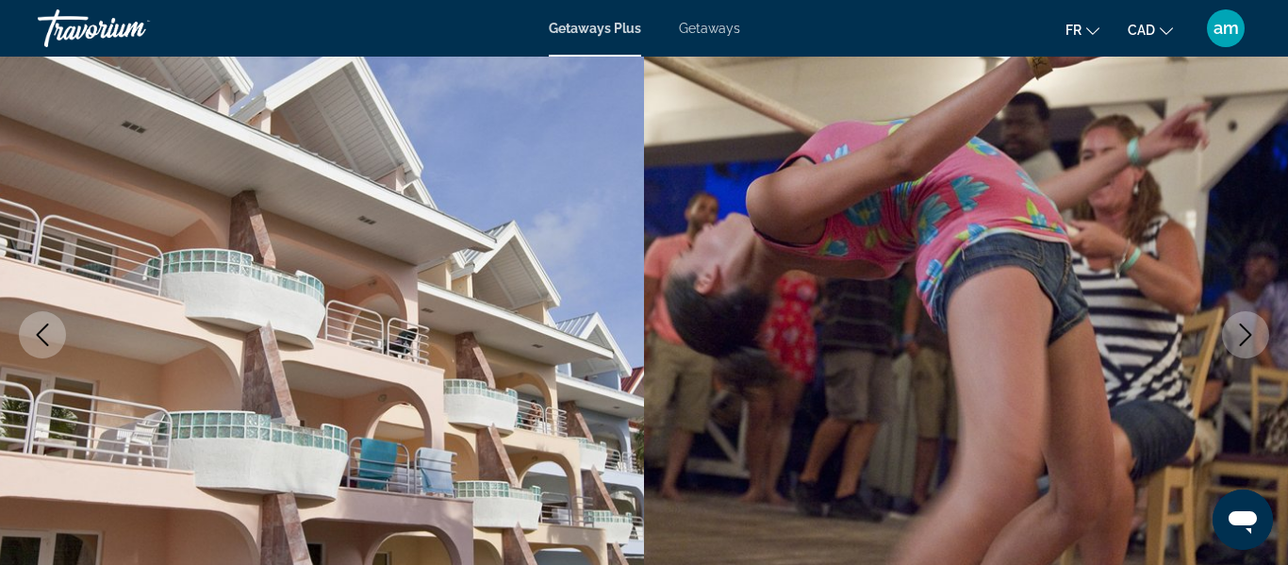
scroll to position [176, 0]
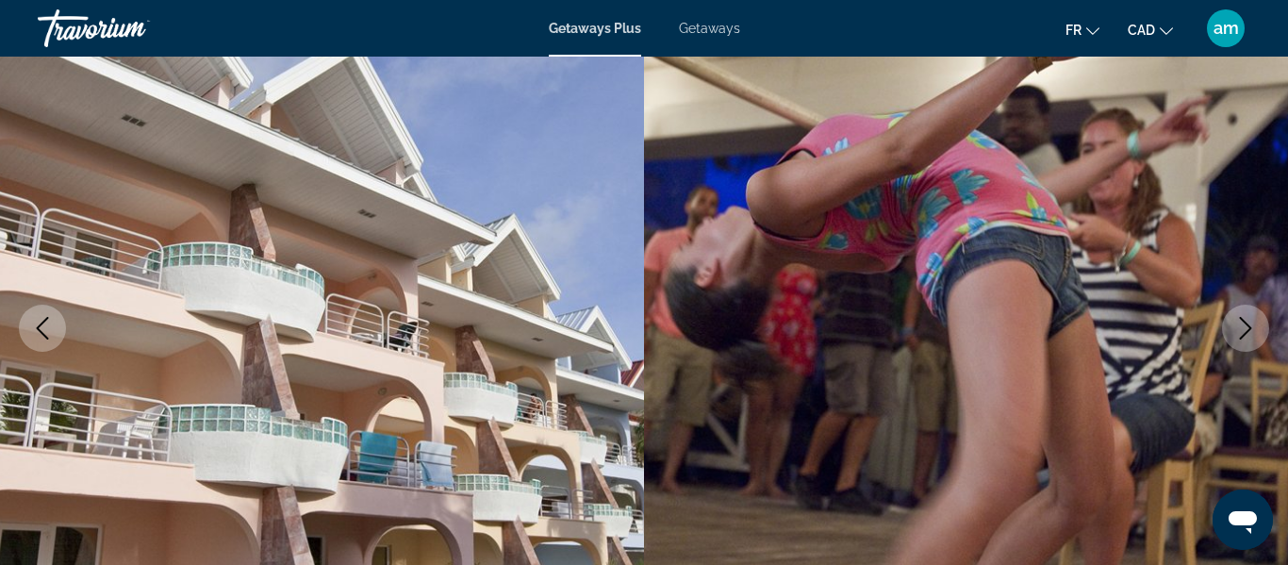
click at [1235, 333] on icon "Next image" at bounding box center [1245, 328] width 23 height 23
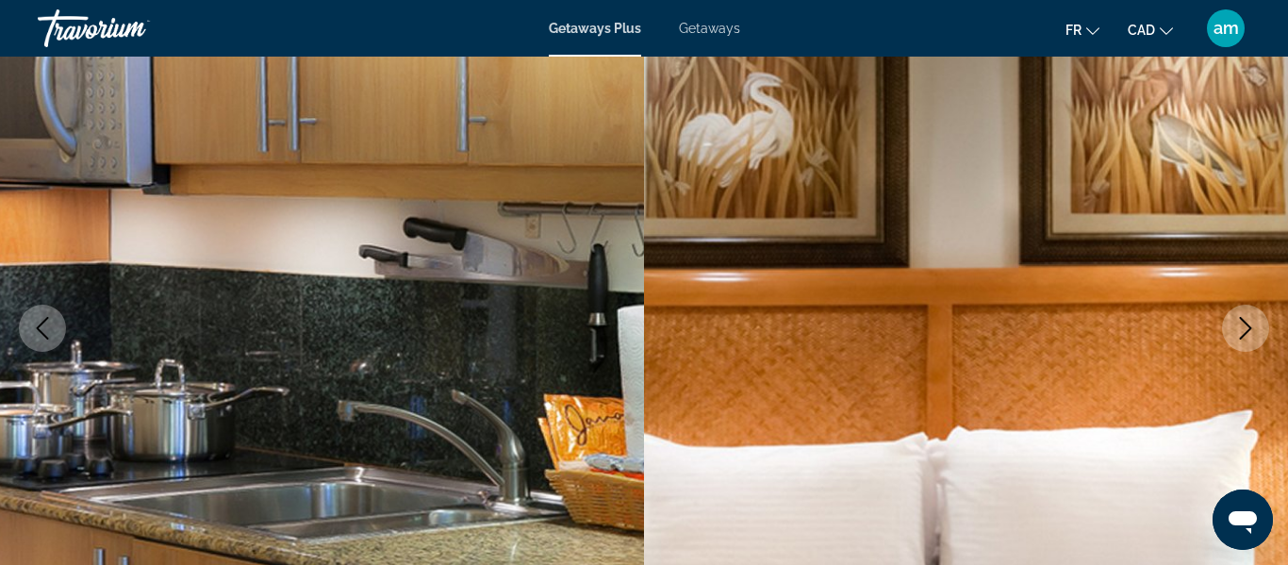
click at [1235, 333] on icon "Next image" at bounding box center [1245, 328] width 23 height 23
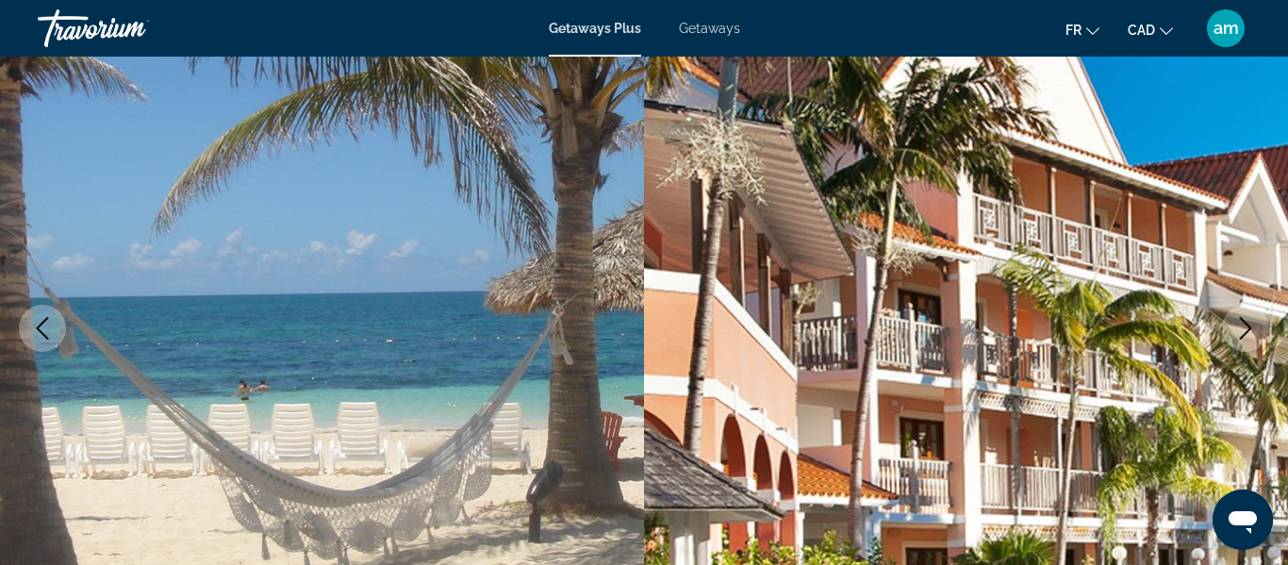
click at [1235, 333] on icon "Next image" at bounding box center [1245, 328] width 23 height 23
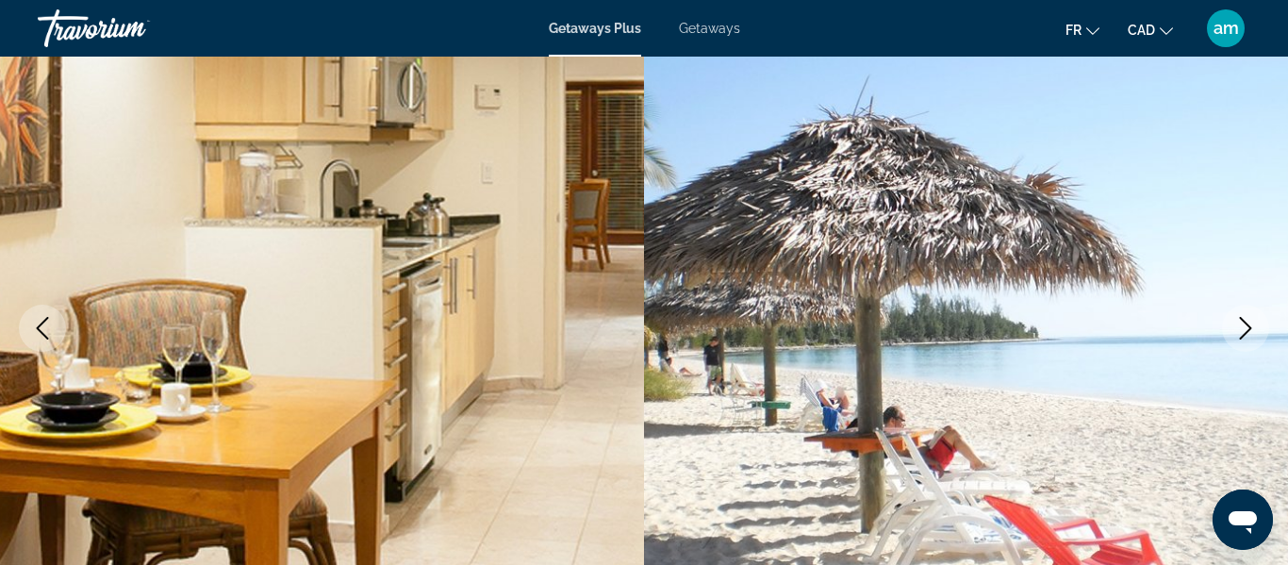
click at [1235, 333] on icon "Next image" at bounding box center [1245, 328] width 23 height 23
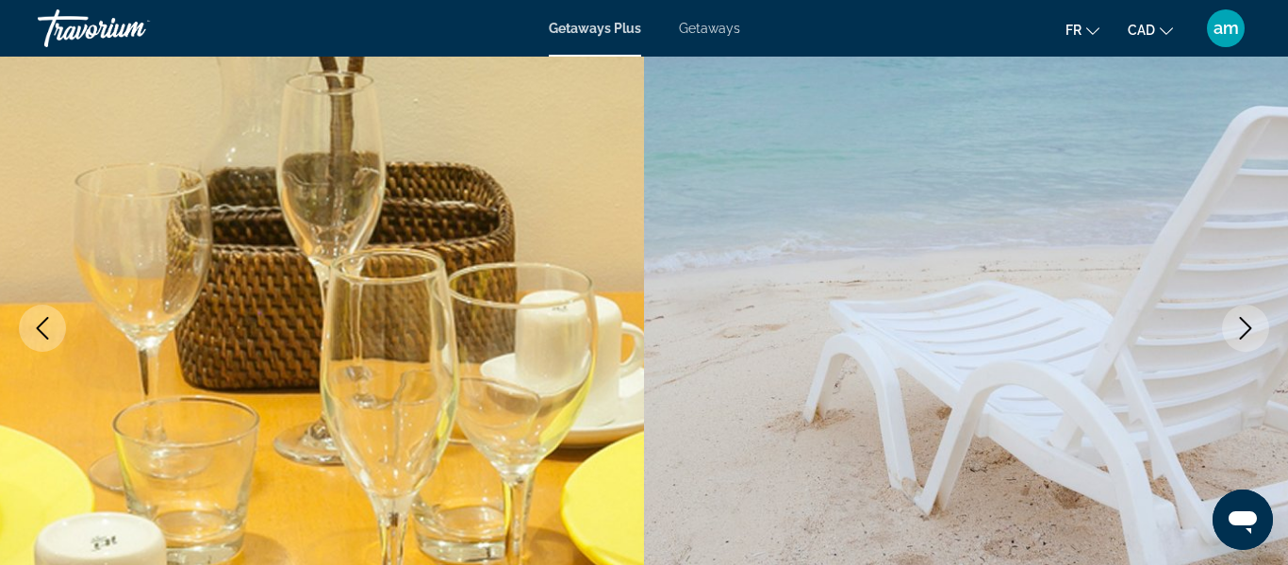
click at [1235, 333] on icon "Next image" at bounding box center [1245, 328] width 23 height 23
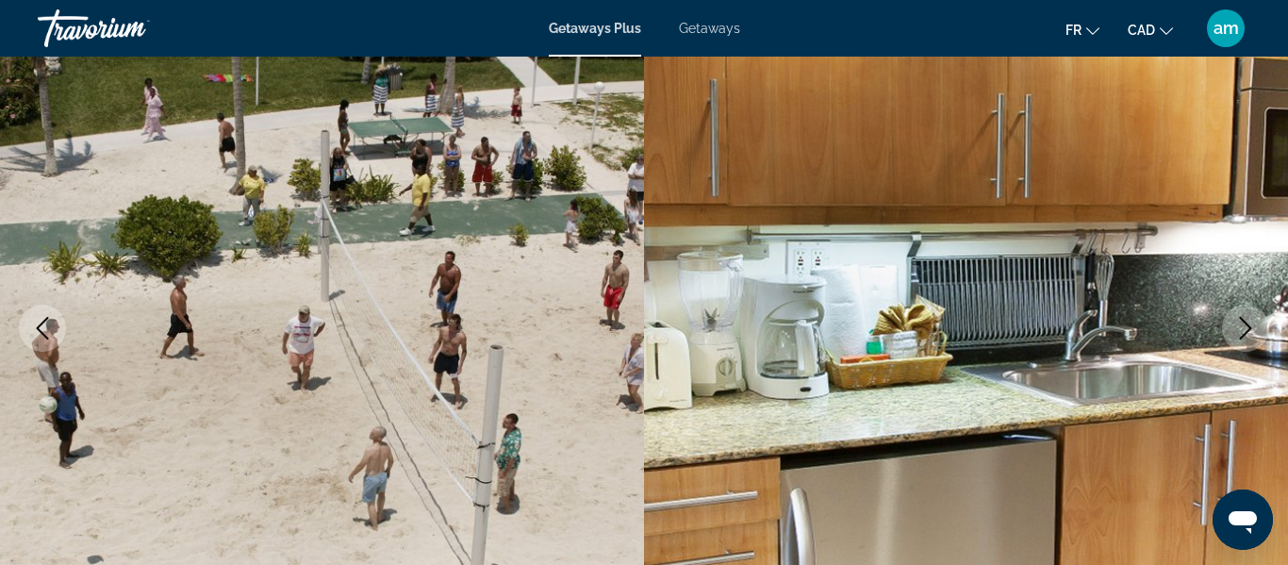
click at [1235, 333] on icon "Next image" at bounding box center [1245, 328] width 23 height 23
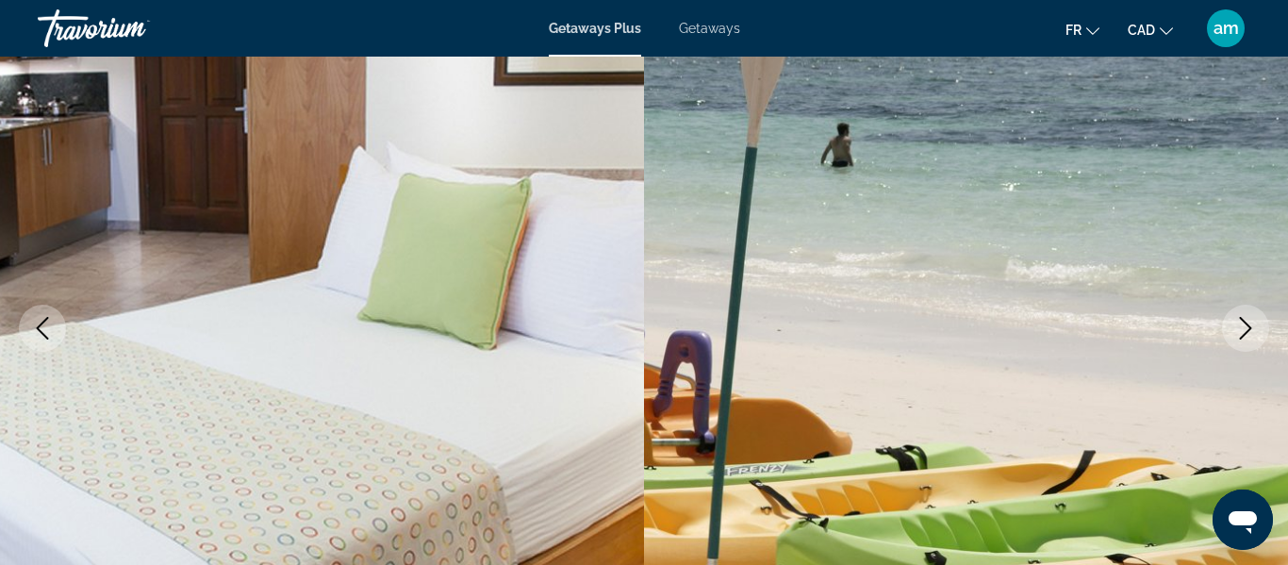
click at [1235, 335] on icon "Next image" at bounding box center [1245, 328] width 23 height 23
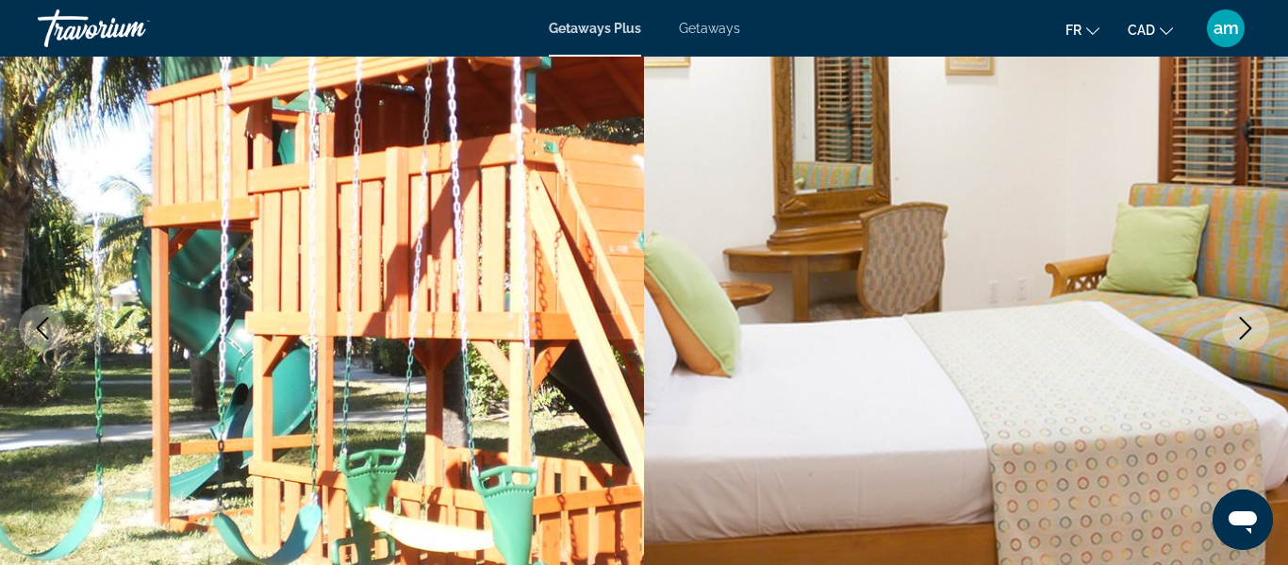
click at [1234, 336] on icon "Next image" at bounding box center [1245, 328] width 23 height 23
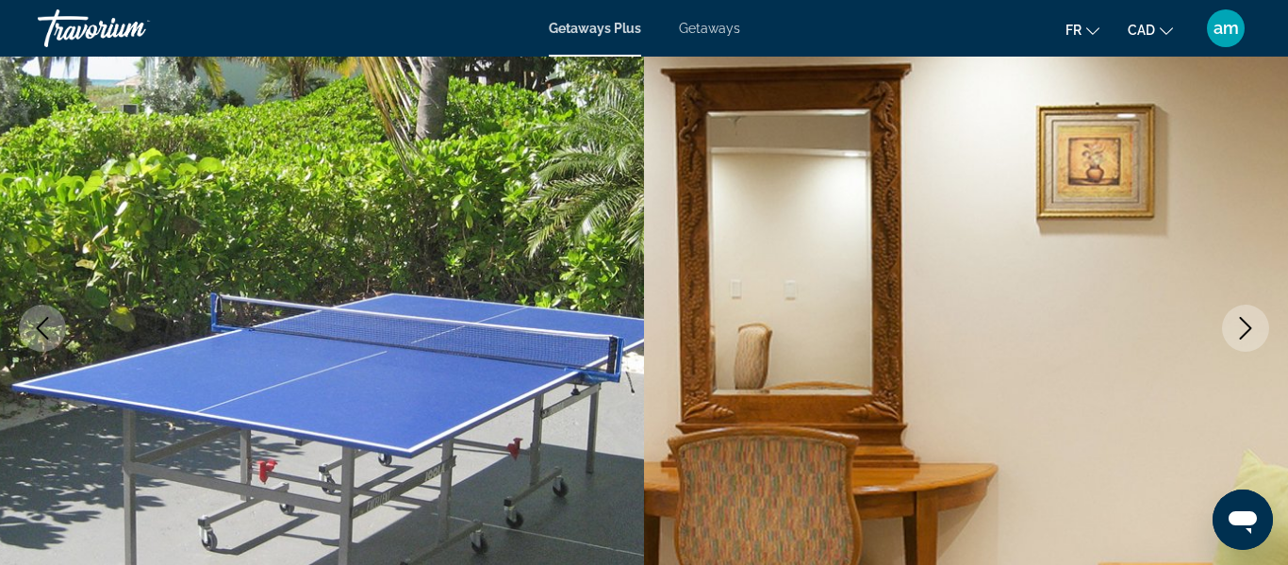
click at [1233, 342] on button "Next image" at bounding box center [1245, 327] width 47 height 47
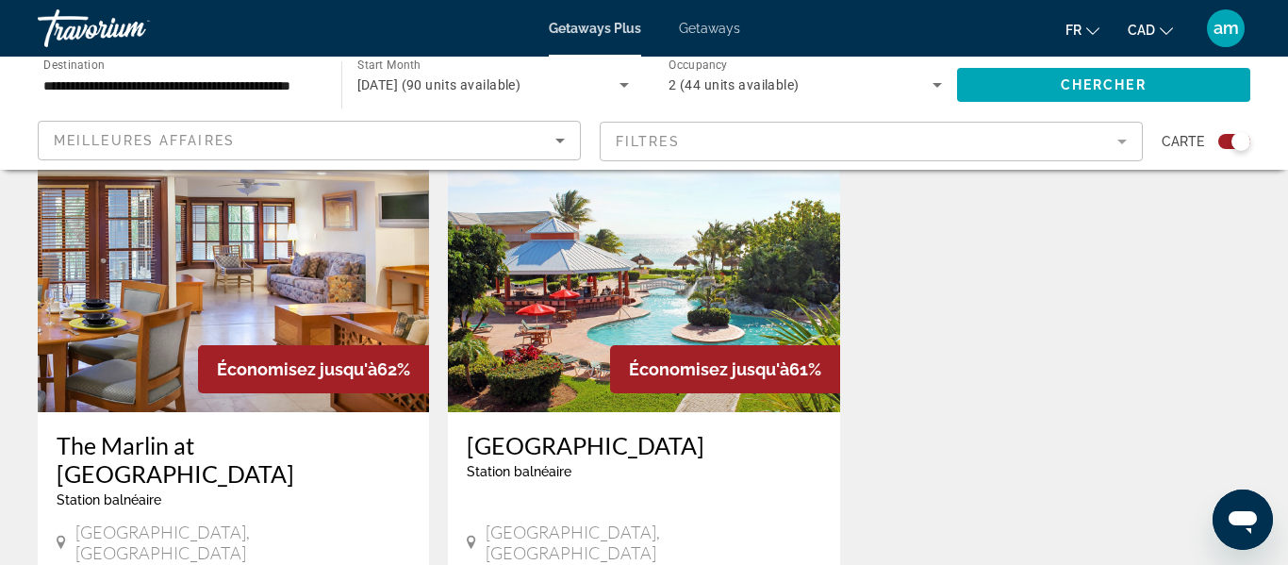
scroll to position [2070, 0]
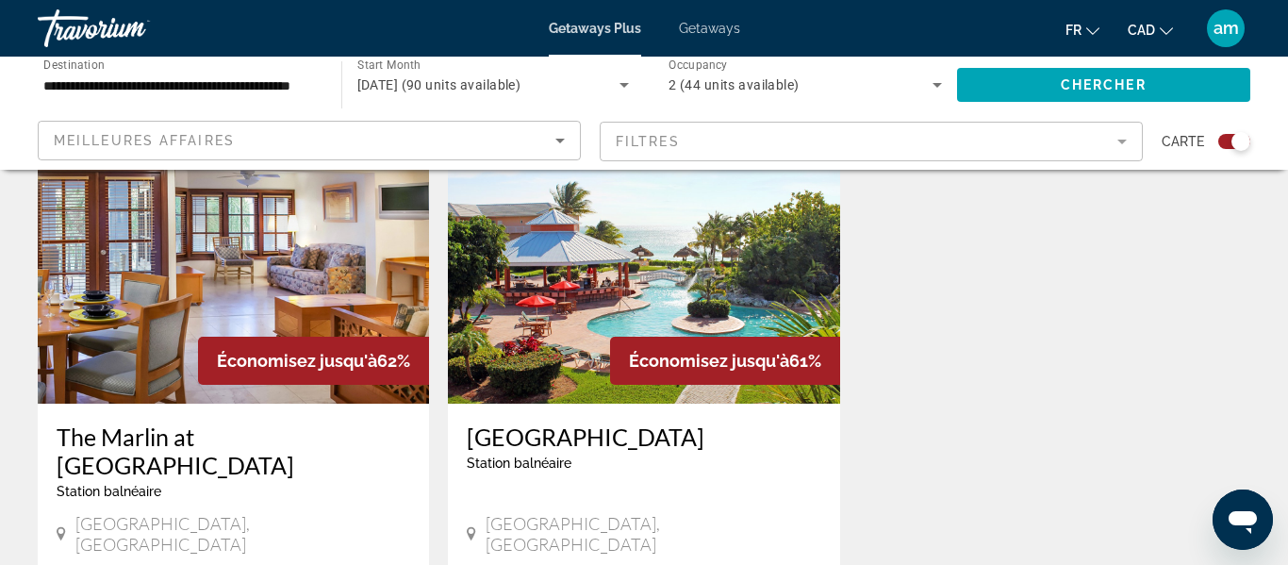
click at [634, 233] on img "Main content" at bounding box center [643, 253] width 391 height 302
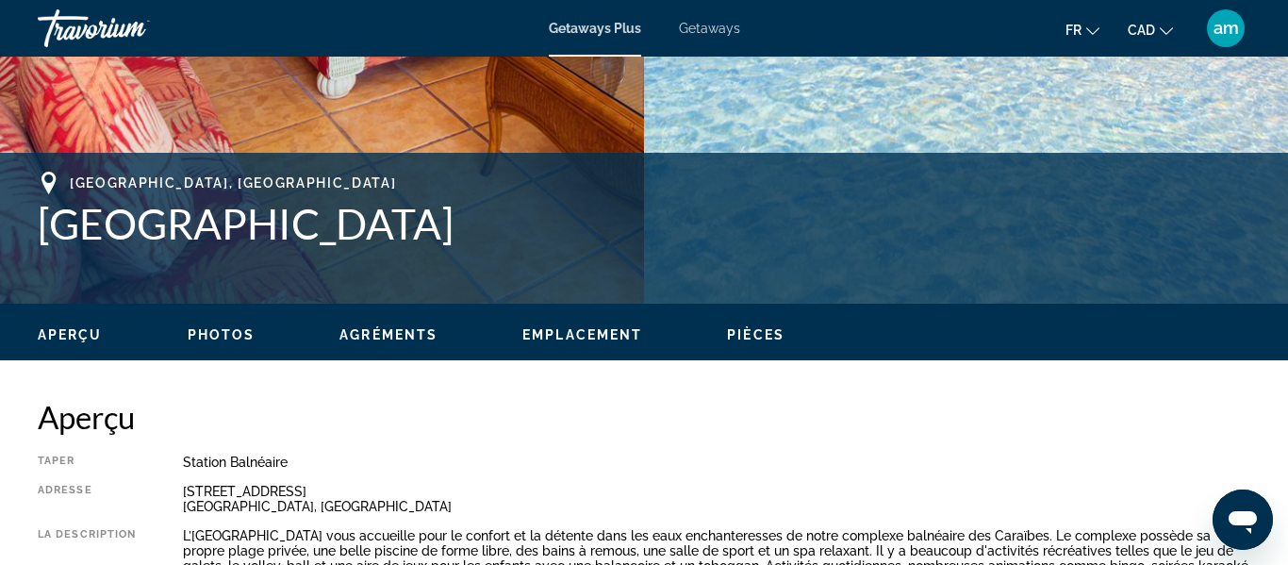
scroll to position [650, 0]
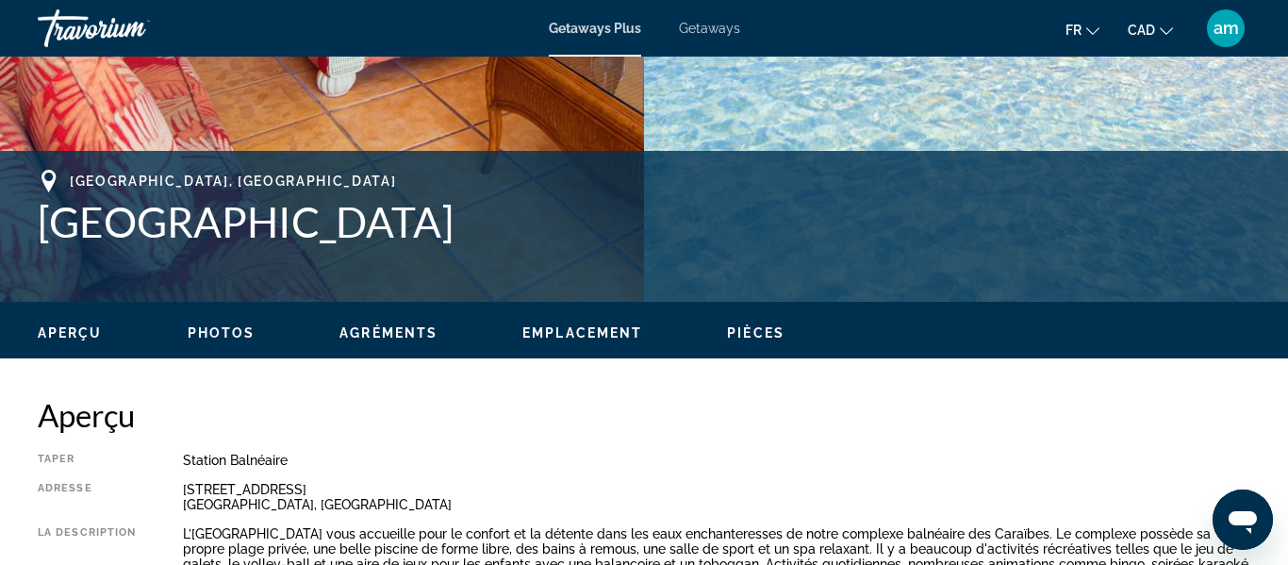
drag, startPoint x: 365, startPoint y: 225, endPoint x: 24, endPoint y: 166, distance: 346.3
click at [25, 156] on div "Freeport, Bahamas Island Seas Resort Adresse 123 Silver Point Drive Freeport, B…" at bounding box center [644, 226] width 1288 height 151
copy div "Freeport, Bahamas Island Seas Resort"
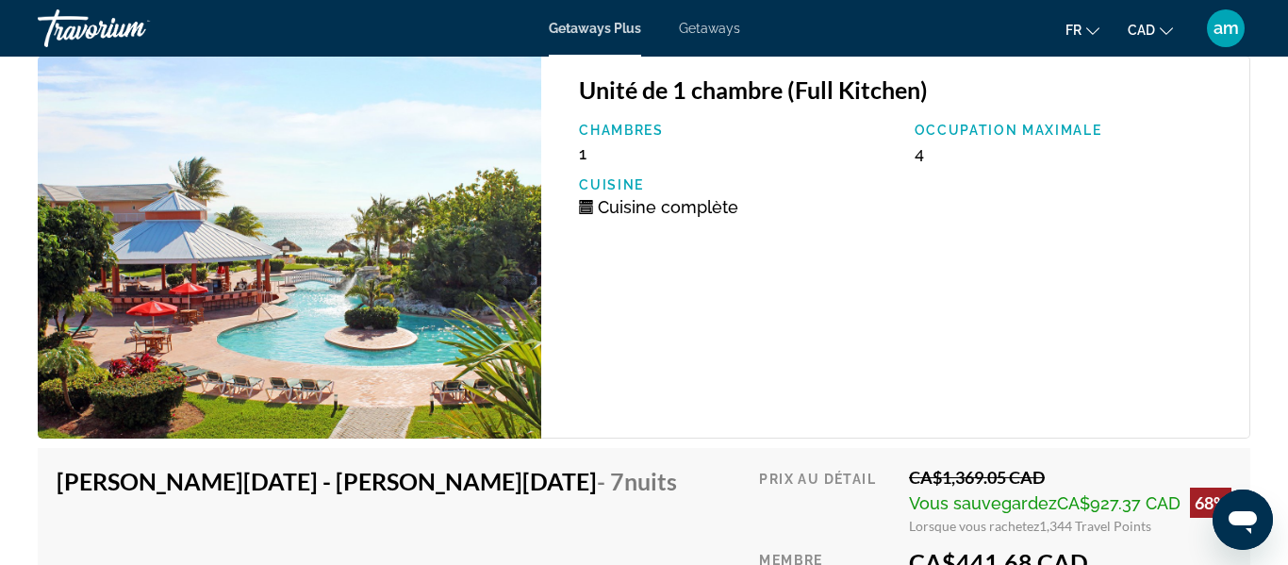
scroll to position [3539, 0]
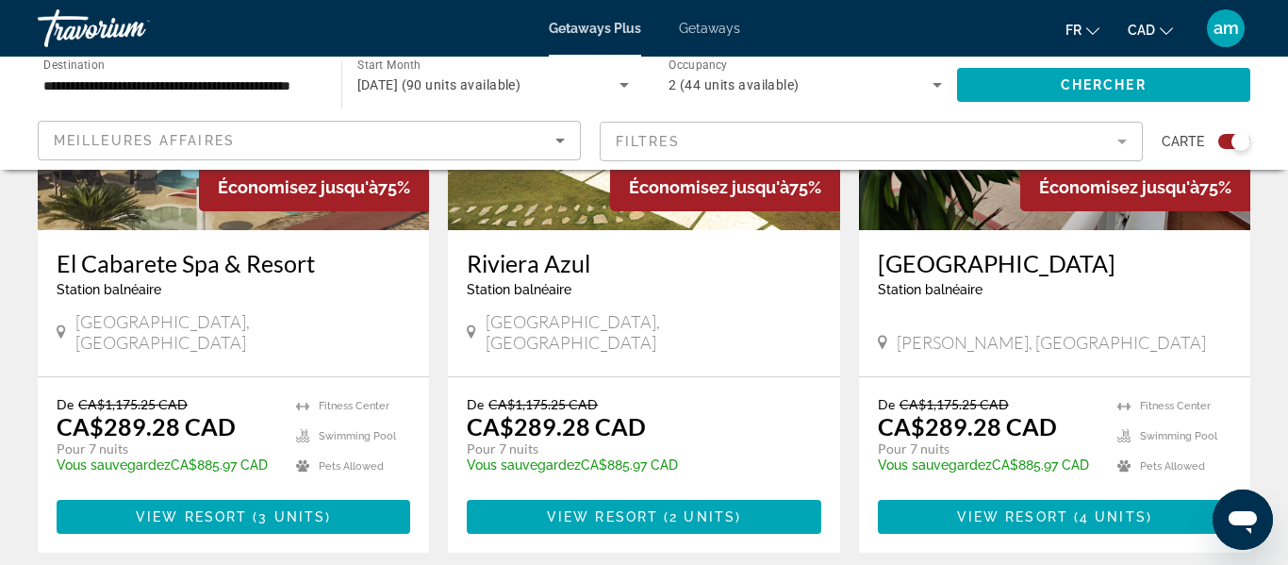
scroll to position [908, 0]
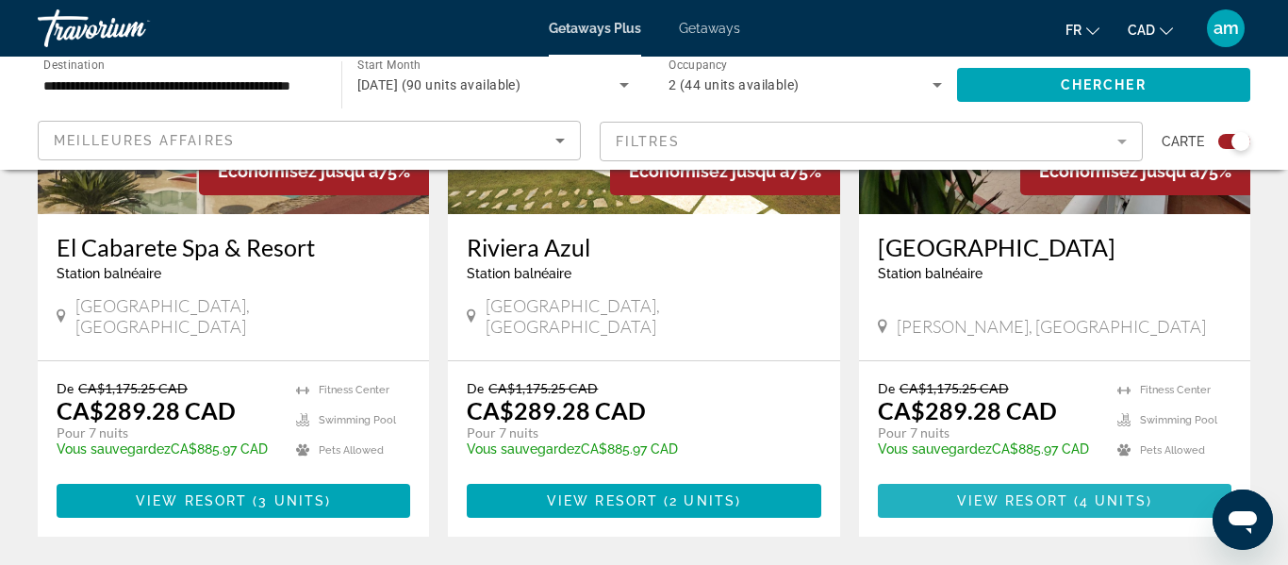
click at [1042, 493] on span "View Resort" at bounding box center [1012, 500] width 111 height 15
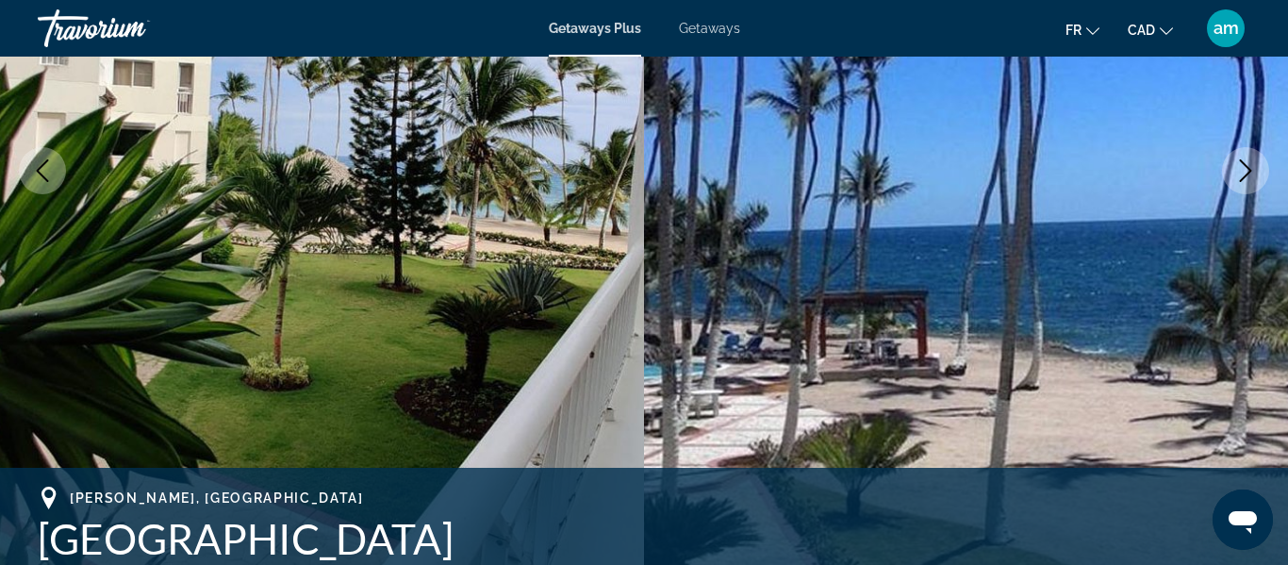
scroll to position [340, 0]
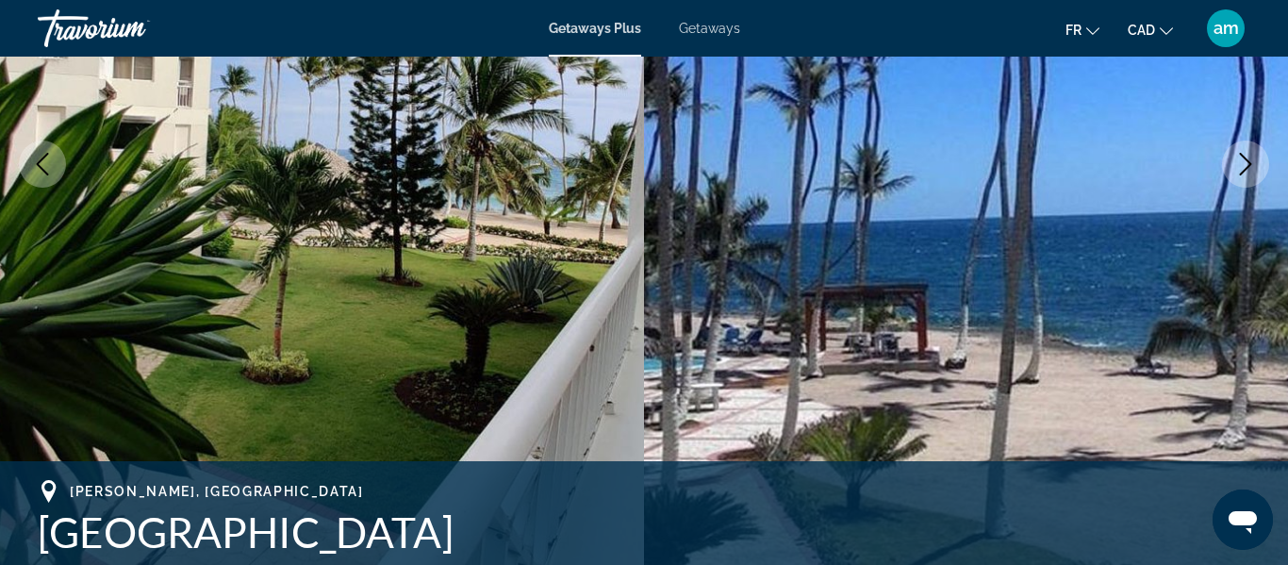
click at [1246, 173] on icon "Next image" at bounding box center [1245, 164] width 23 height 23
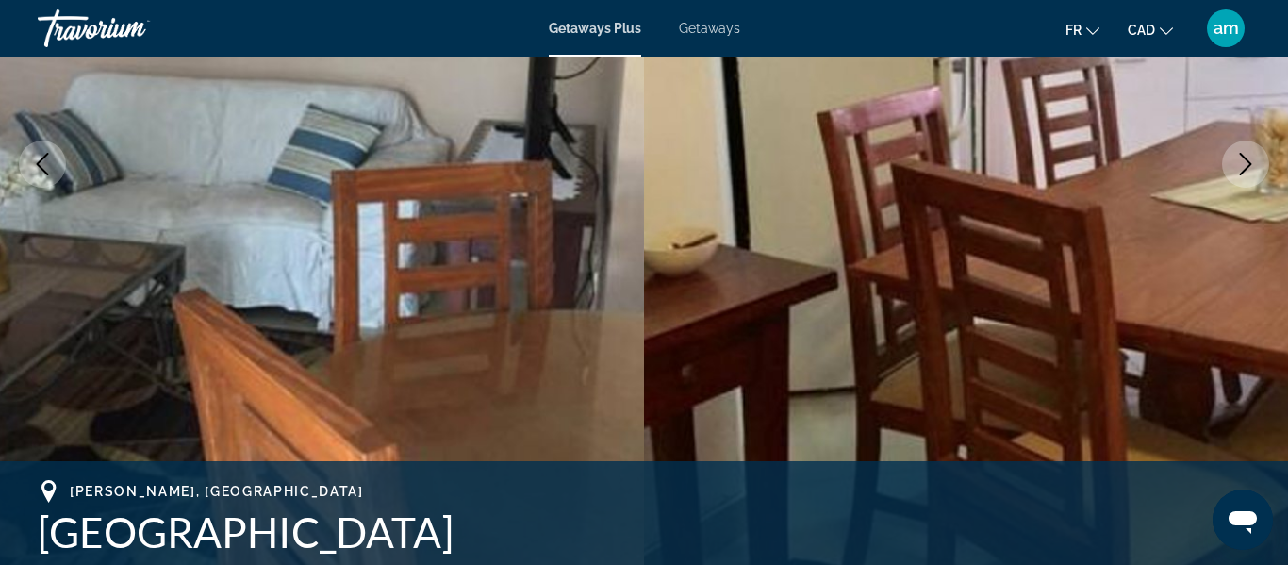
click at [1245, 169] on icon "Next image" at bounding box center [1245, 164] width 12 height 23
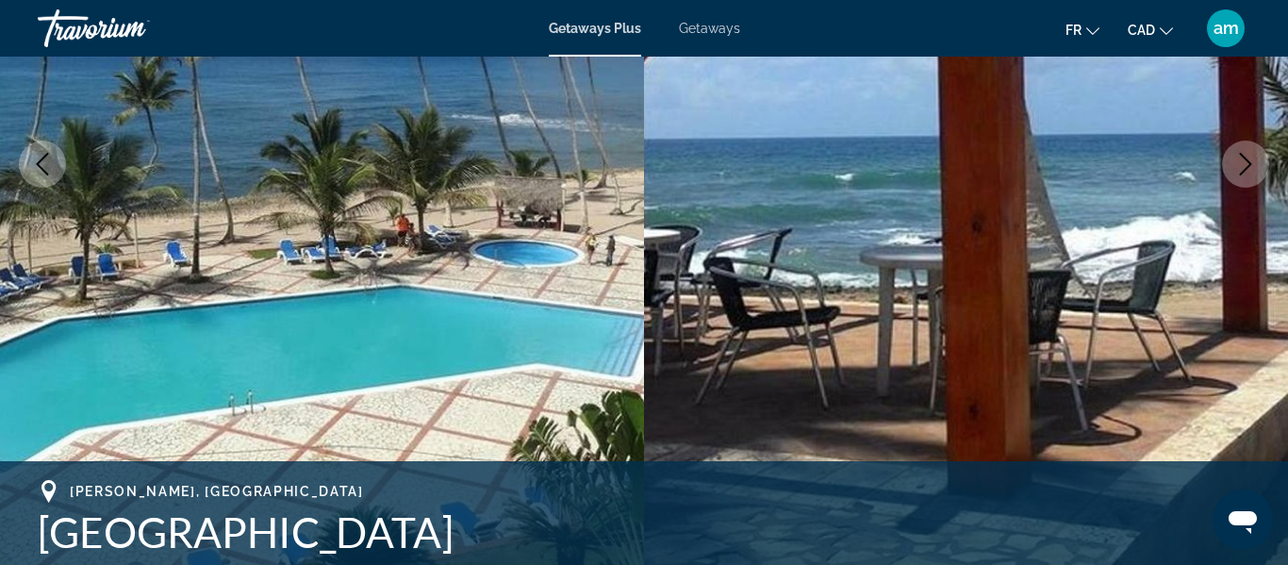
click at [1245, 169] on icon "Next image" at bounding box center [1245, 164] width 12 height 23
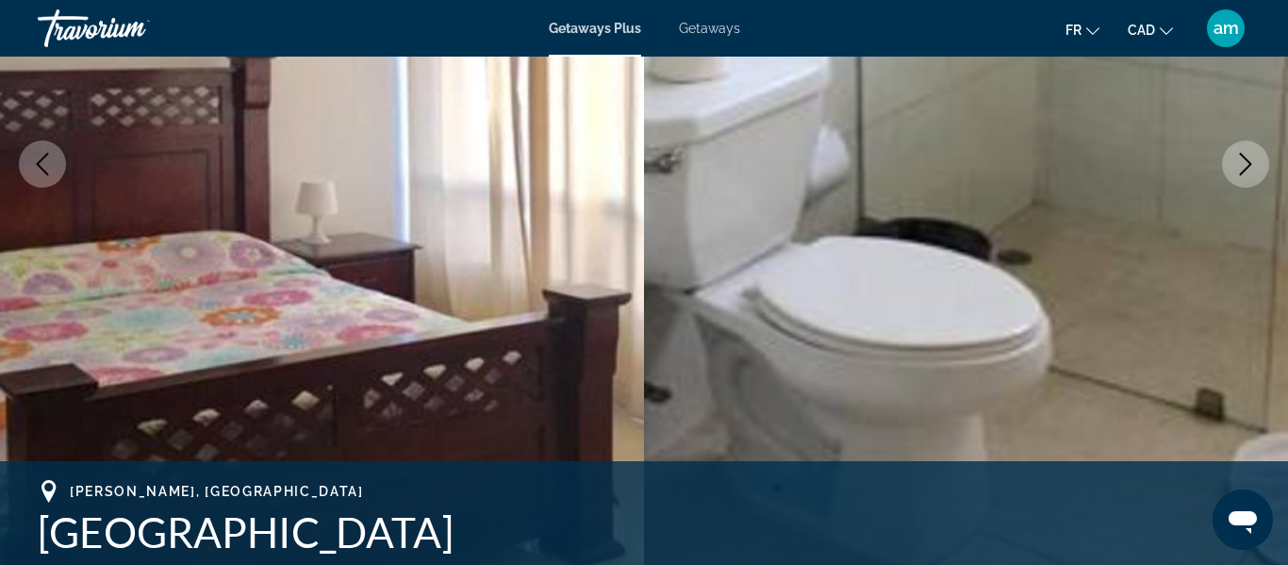
click at [1245, 169] on icon "Next image" at bounding box center [1245, 164] width 12 height 23
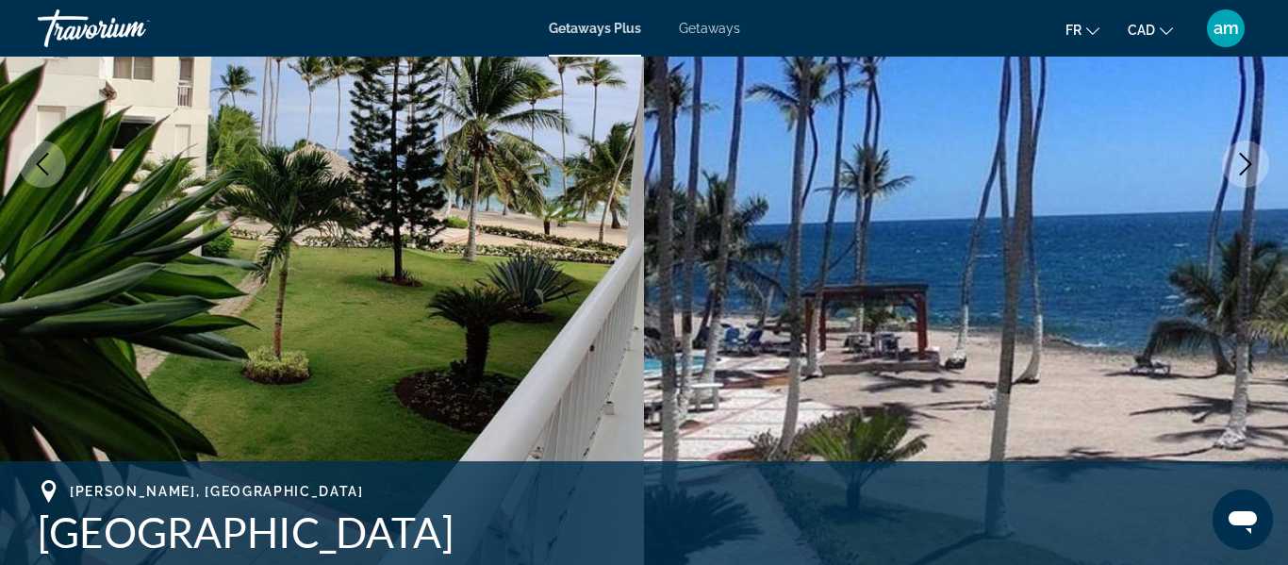
click at [1245, 169] on icon "Next image" at bounding box center [1245, 164] width 12 height 23
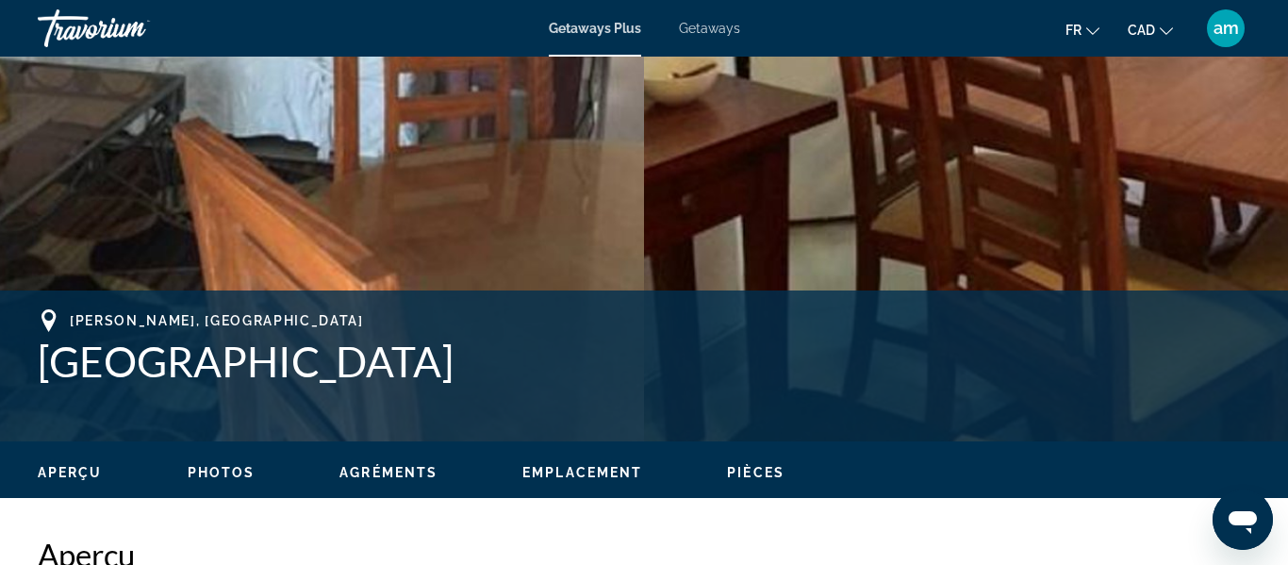
scroll to position [546, 0]
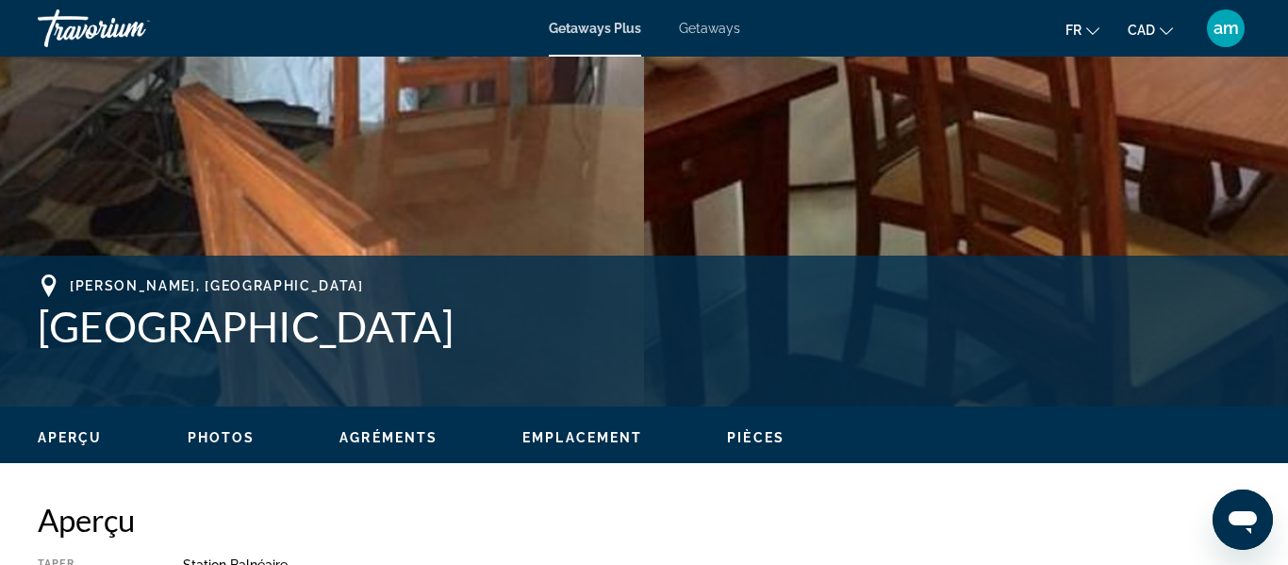
drag, startPoint x: 411, startPoint y: 335, endPoint x: 25, endPoint y: 286, distance: 389.5
click at [25, 286] on div "Juan Dolio, Dominican Republic Albatros Club Resort Adresse Villas del Mar Juan…" at bounding box center [644, 330] width 1288 height 113
copy div "Juan Dolio, Dominican Republic Albatros Club Resort"
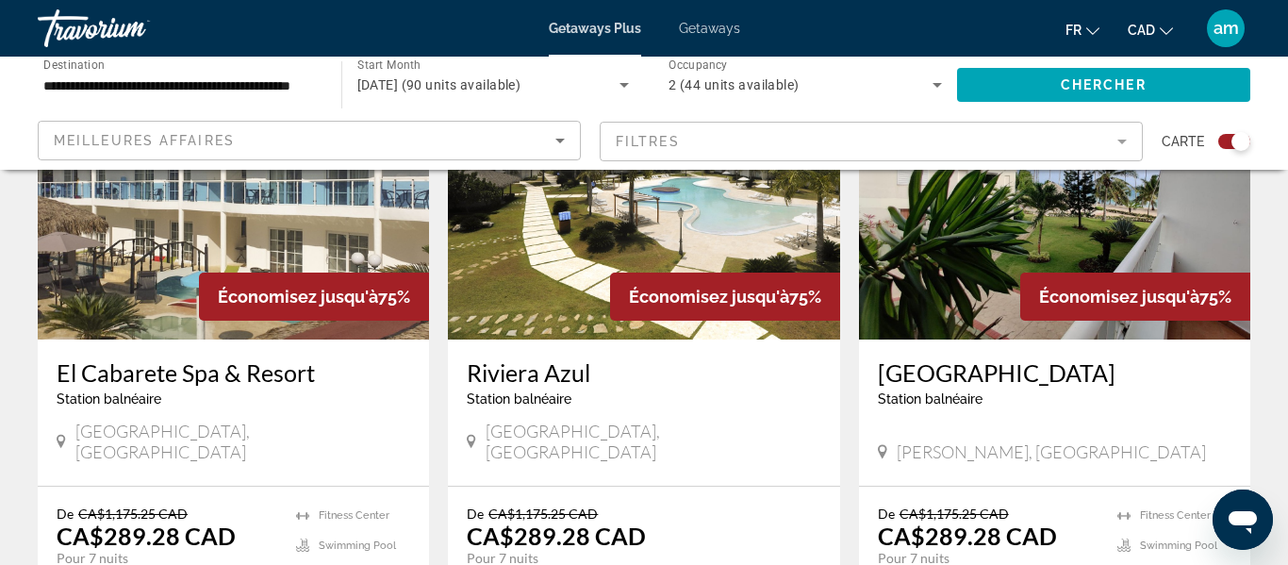
scroll to position [713, 0]
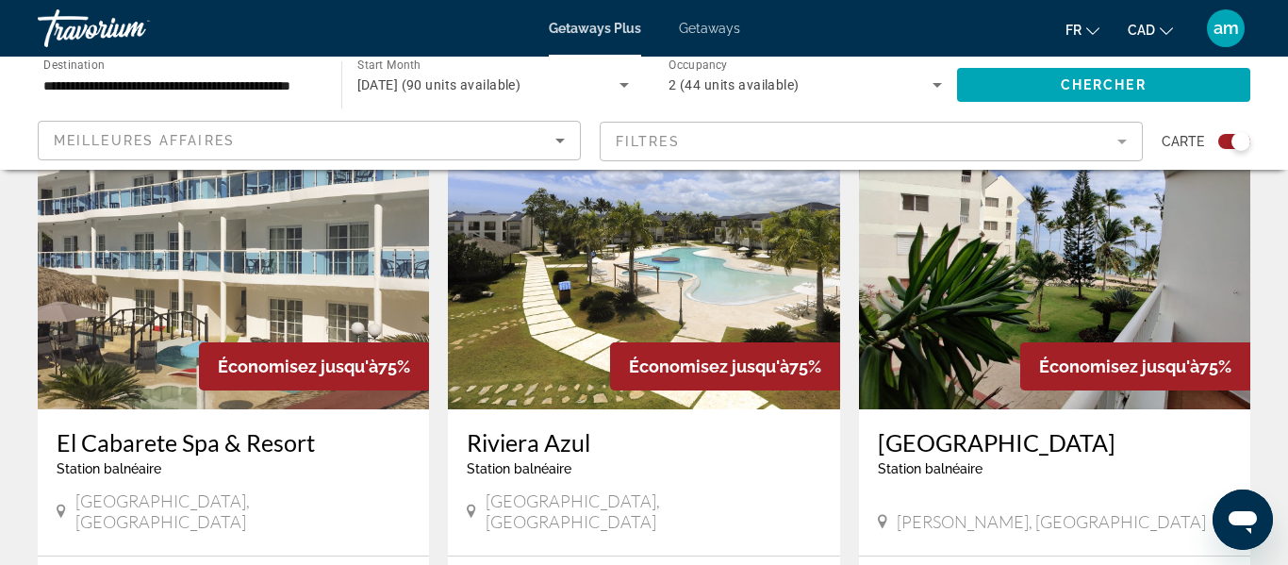
click at [519, 265] on img "Main content" at bounding box center [643, 258] width 391 height 302
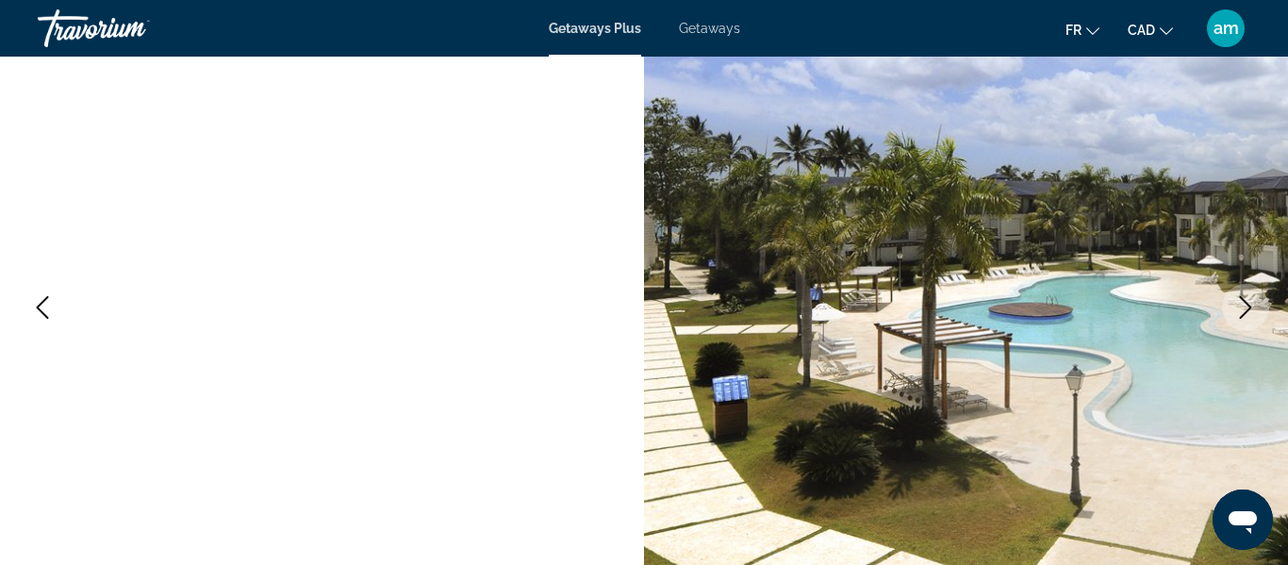
scroll to position [198, 0]
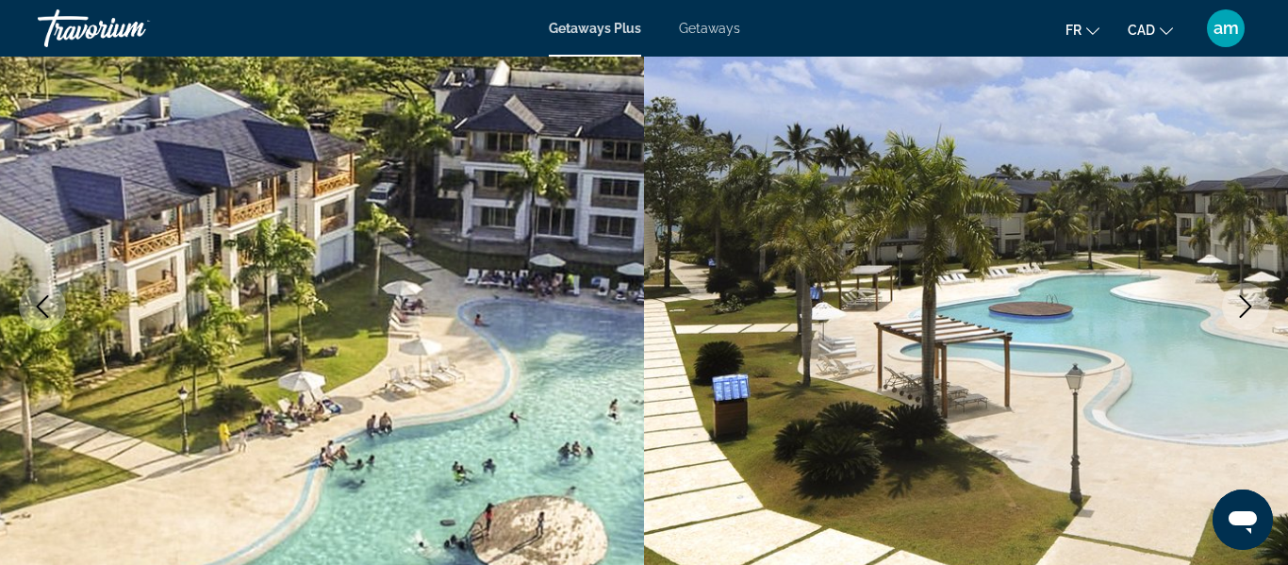
click at [1241, 304] on icon "Next image" at bounding box center [1245, 306] width 23 height 23
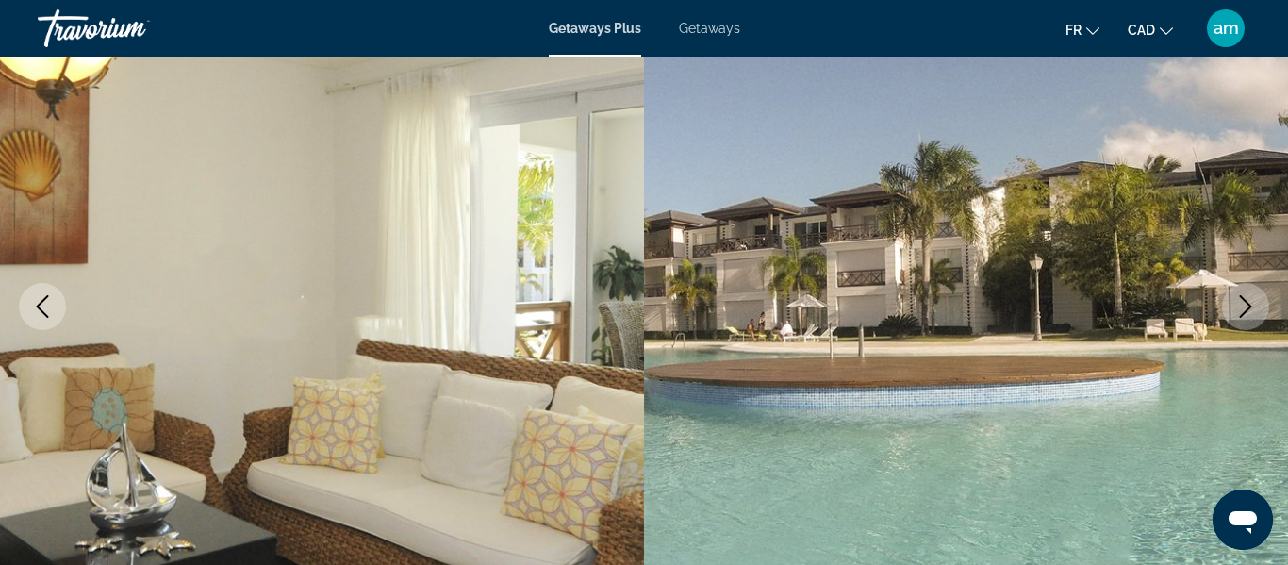
click at [1241, 304] on icon "Next image" at bounding box center [1245, 306] width 23 height 23
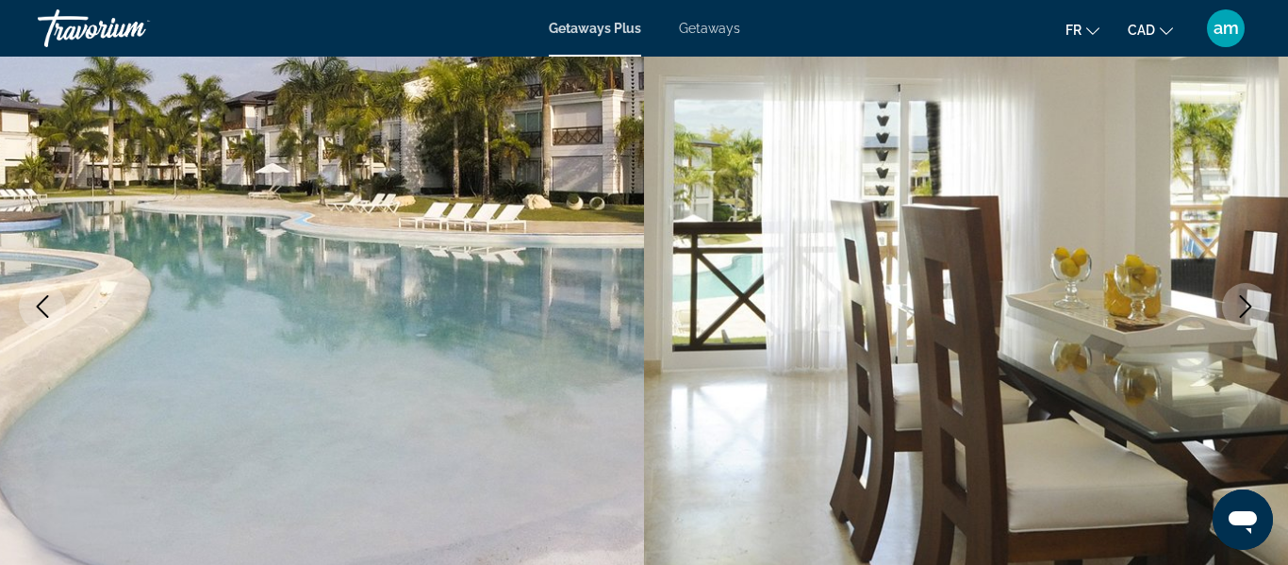
click at [1241, 304] on icon "Next image" at bounding box center [1245, 306] width 23 height 23
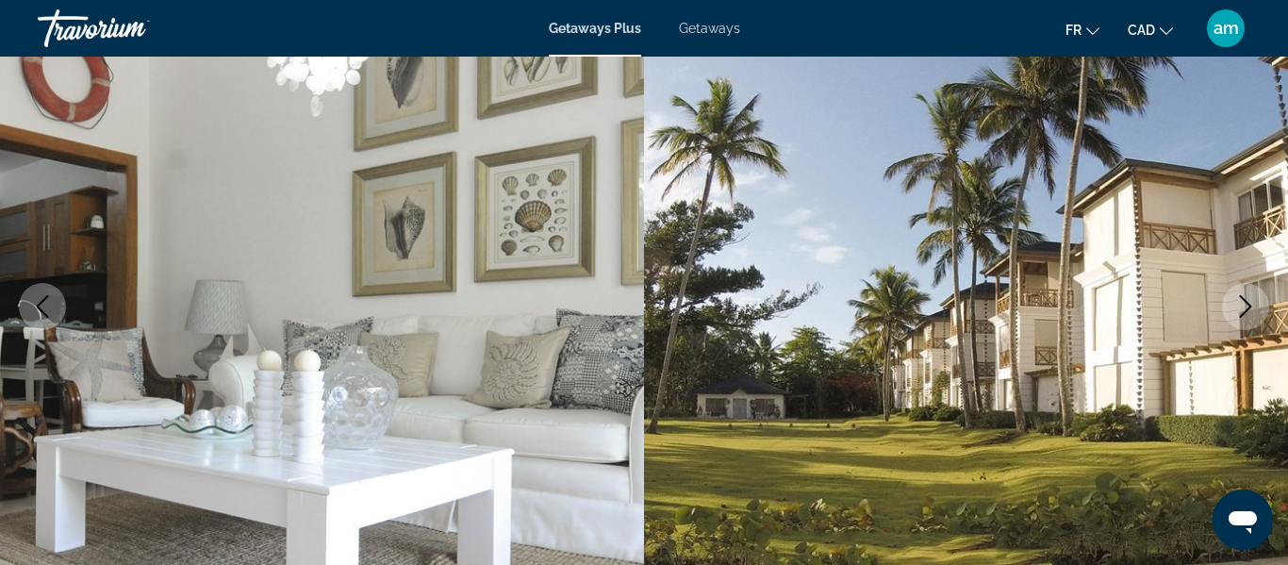
click at [1241, 304] on icon "Next image" at bounding box center [1245, 306] width 23 height 23
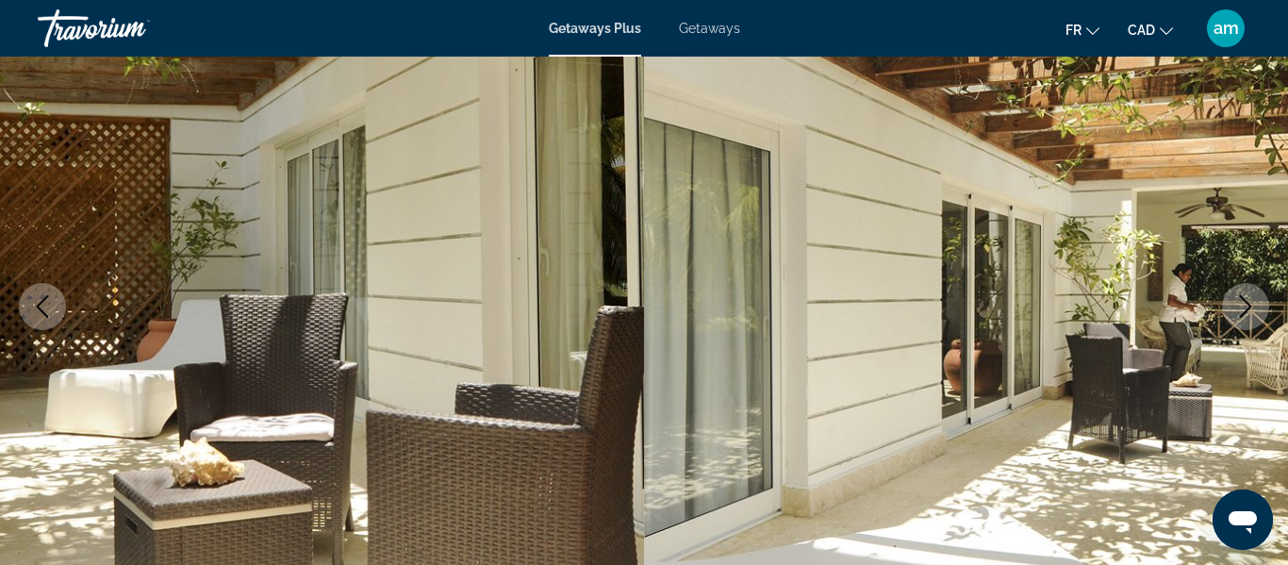
click at [1241, 304] on icon "Next image" at bounding box center [1245, 306] width 23 height 23
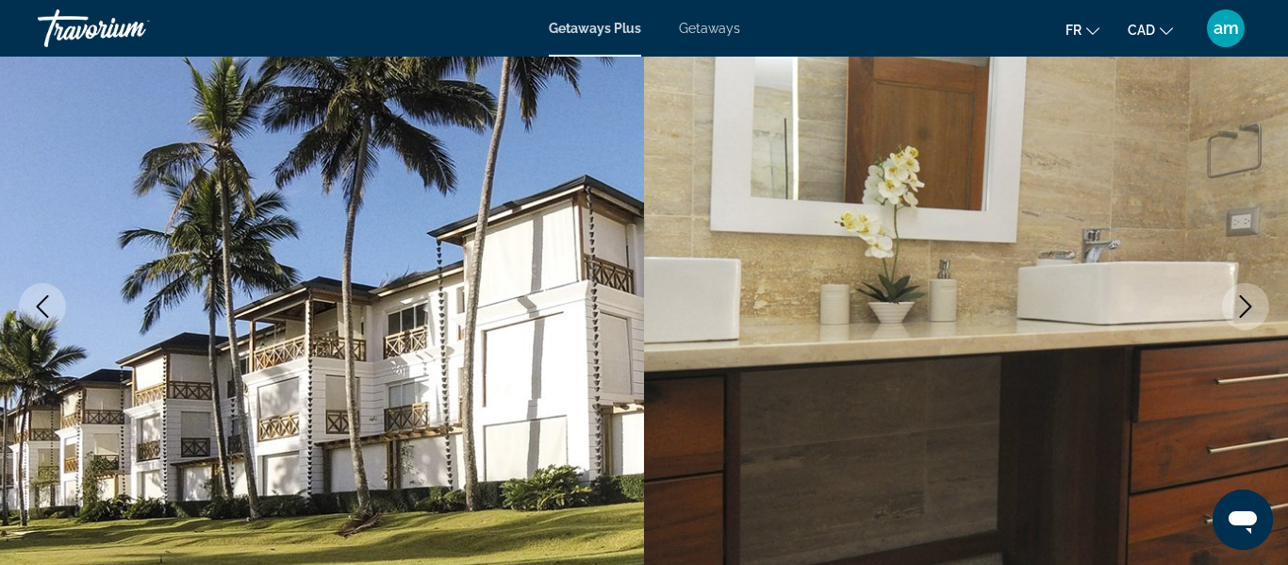
click at [1241, 304] on icon "Next image" at bounding box center [1245, 306] width 23 height 23
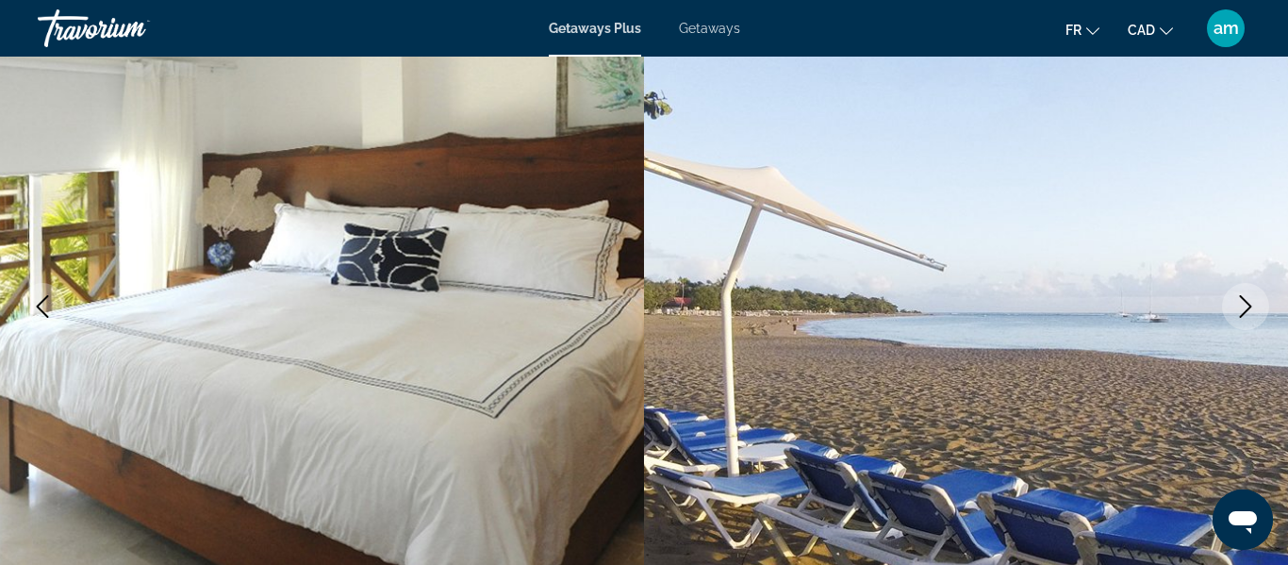
click at [1241, 304] on icon "Next image" at bounding box center [1245, 306] width 23 height 23
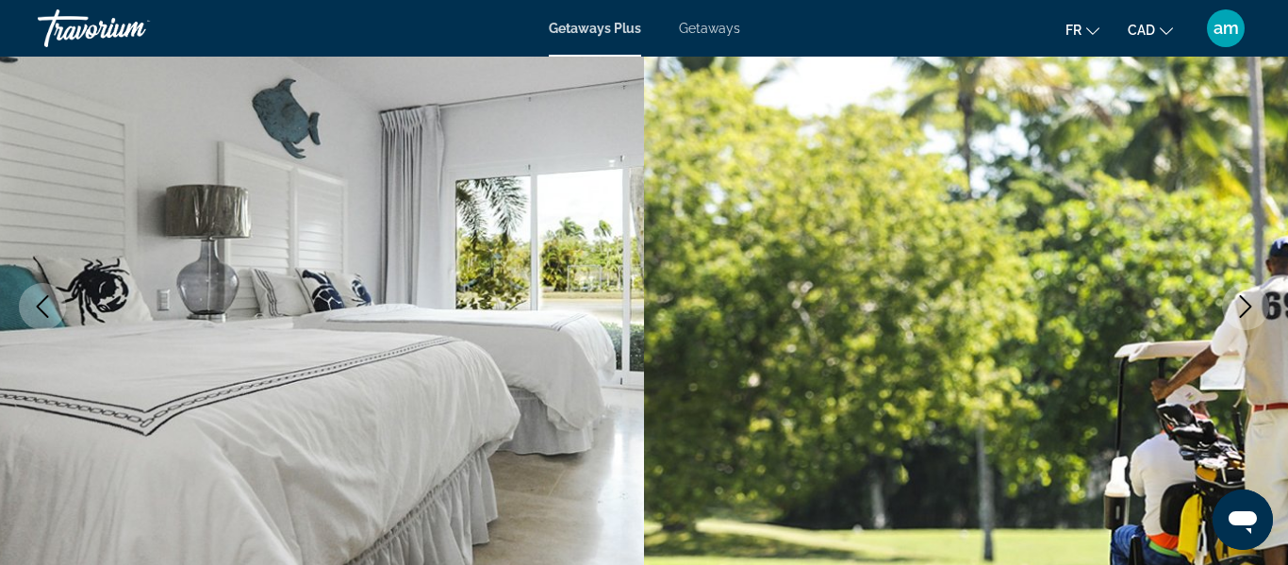
click at [1239, 304] on icon "Next image" at bounding box center [1245, 306] width 23 height 23
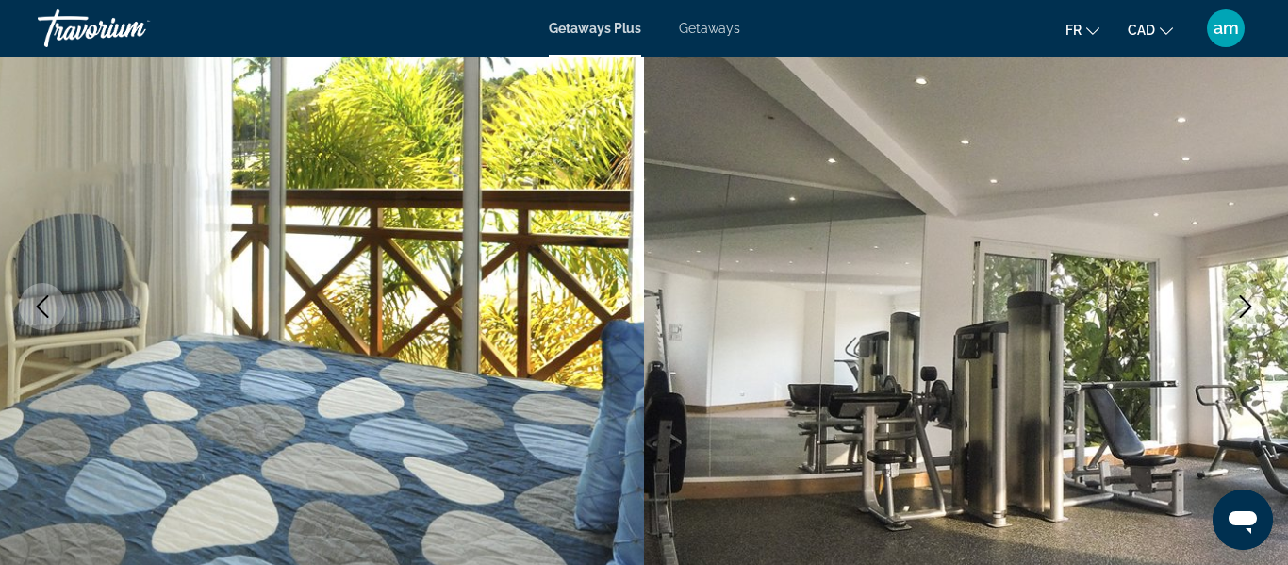
click at [1239, 304] on icon "Next image" at bounding box center [1245, 306] width 23 height 23
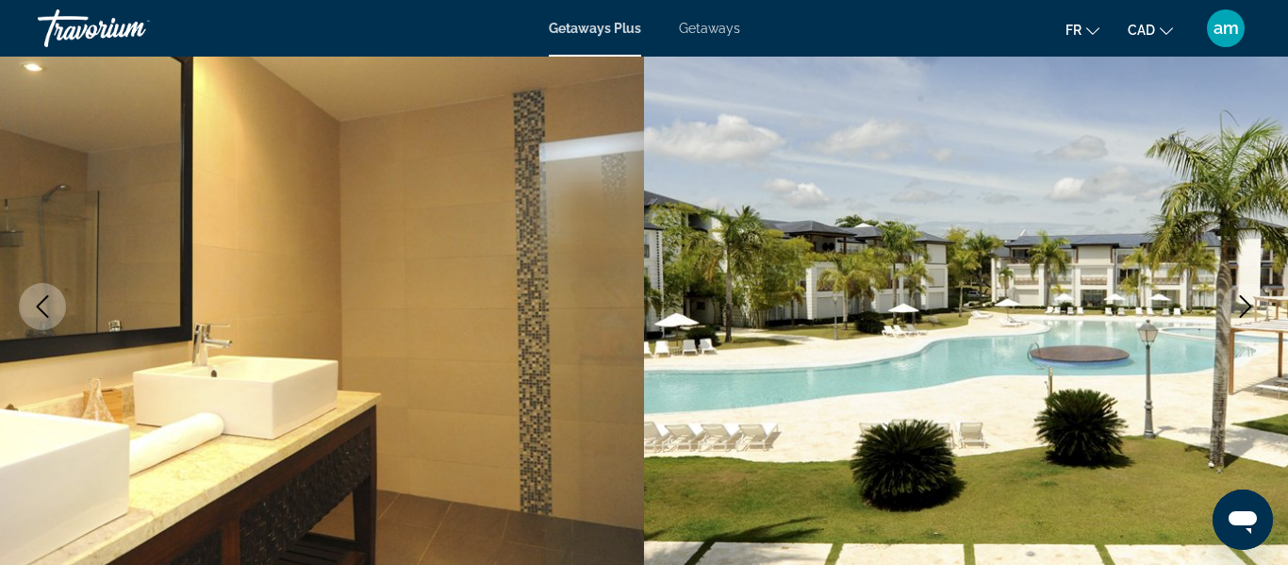
click at [1239, 304] on icon "Next image" at bounding box center [1245, 306] width 23 height 23
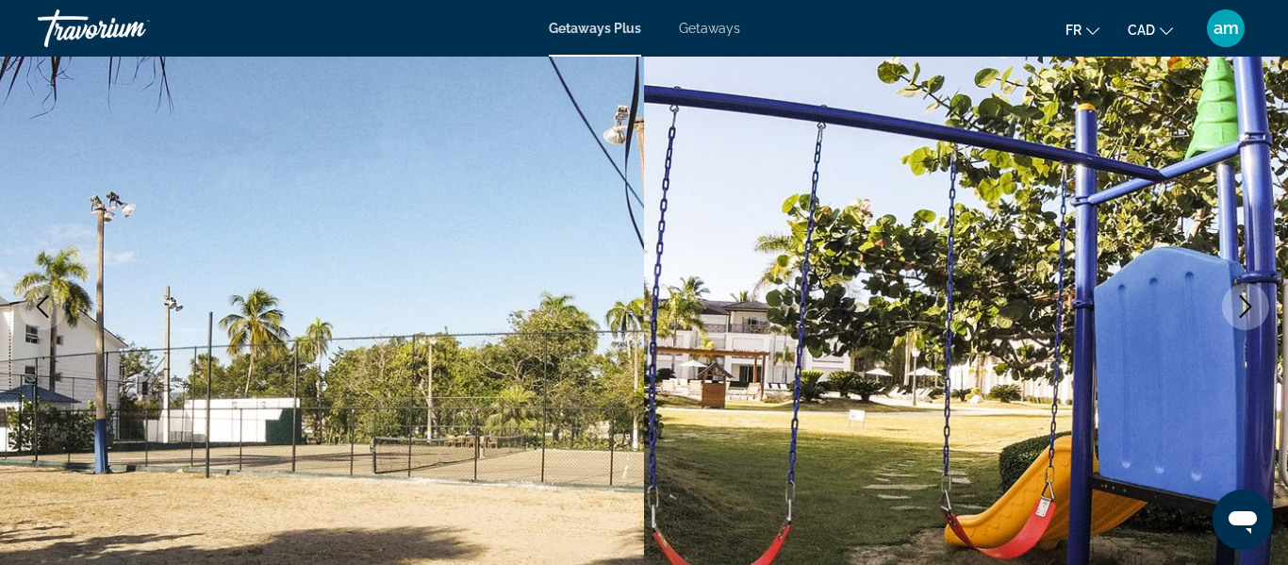
click at [1230, 317] on button "Next image" at bounding box center [1245, 306] width 47 height 47
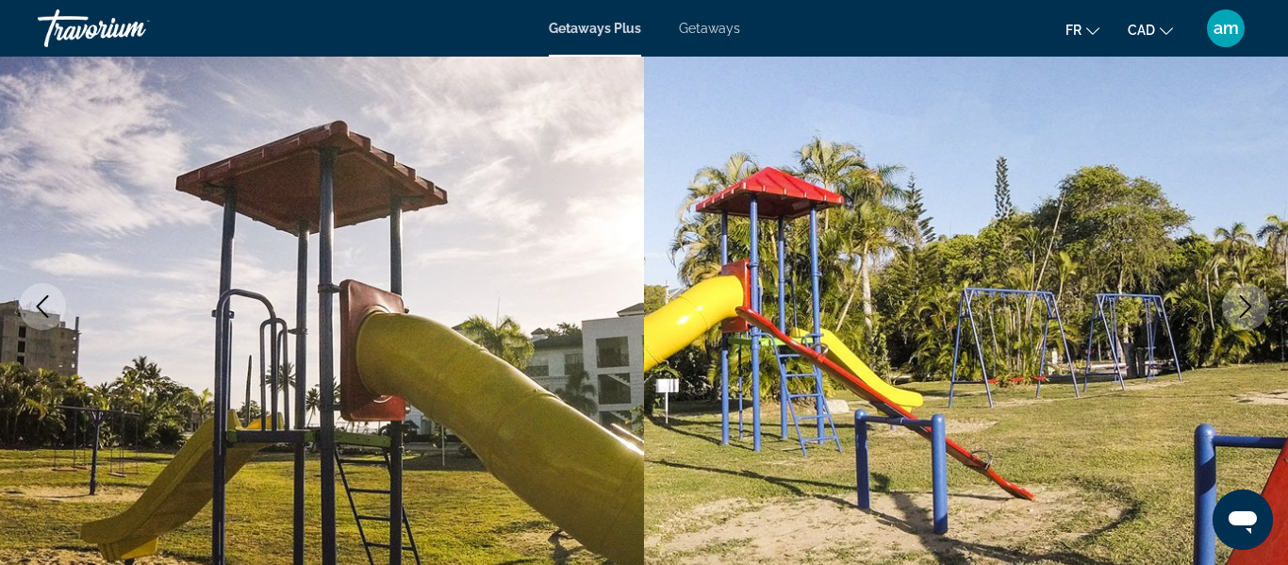
click at [1230, 317] on button "Next image" at bounding box center [1245, 306] width 47 height 47
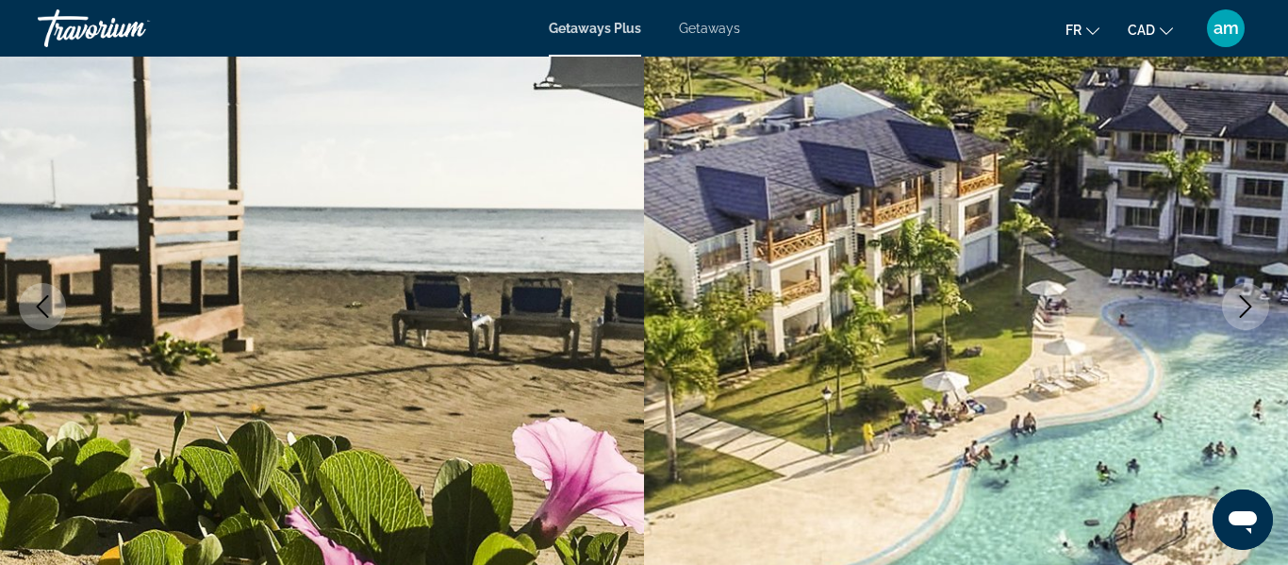
click at [1230, 317] on button "Next image" at bounding box center [1245, 306] width 47 height 47
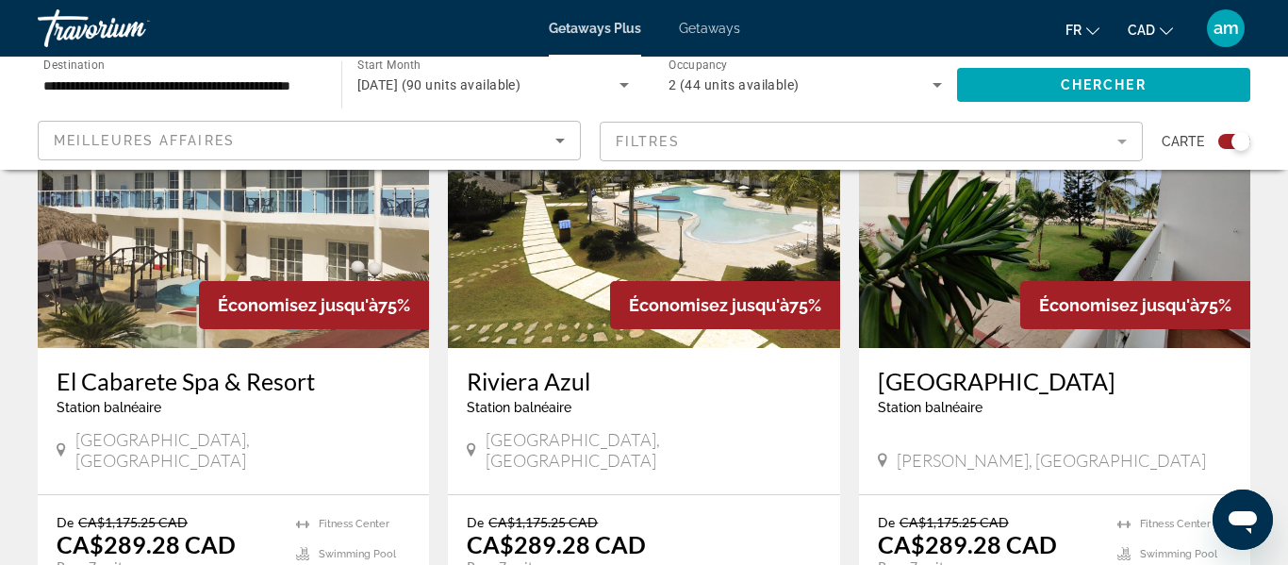
scroll to position [730, 0]
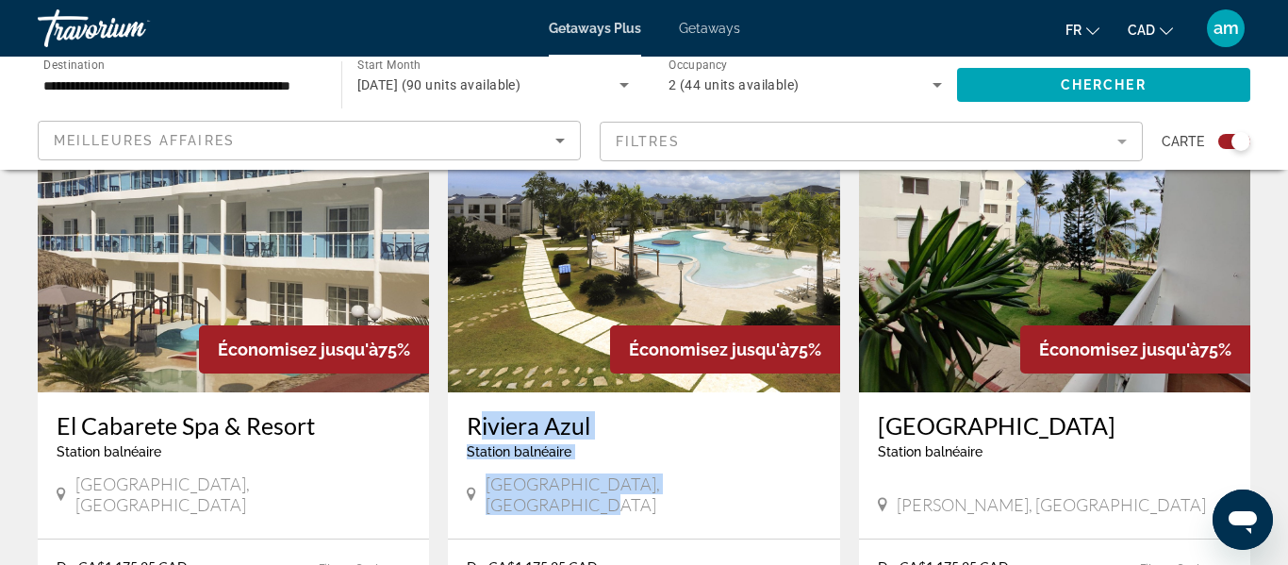
drag, startPoint x: 723, startPoint y: 485, endPoint x: 474, endPoint y: 423, distance: 256.5
click at [474, 423] on div "Riviera Azul Station balnéaire - Ceci est une station d'adultes seulement Puert…" at bounding box center [643, 465] width 391 height 146
copy div "Riviera Azul Station balnéaire - Ceci est une station d'adultes seulement Puert…"
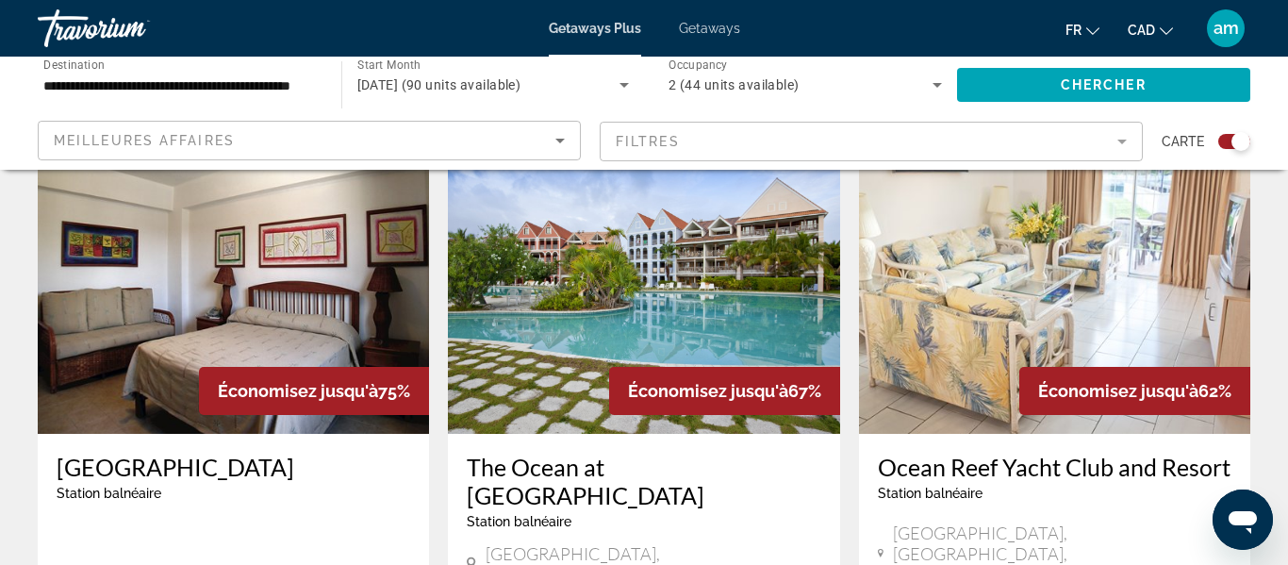
scroll to position [1347, 0]
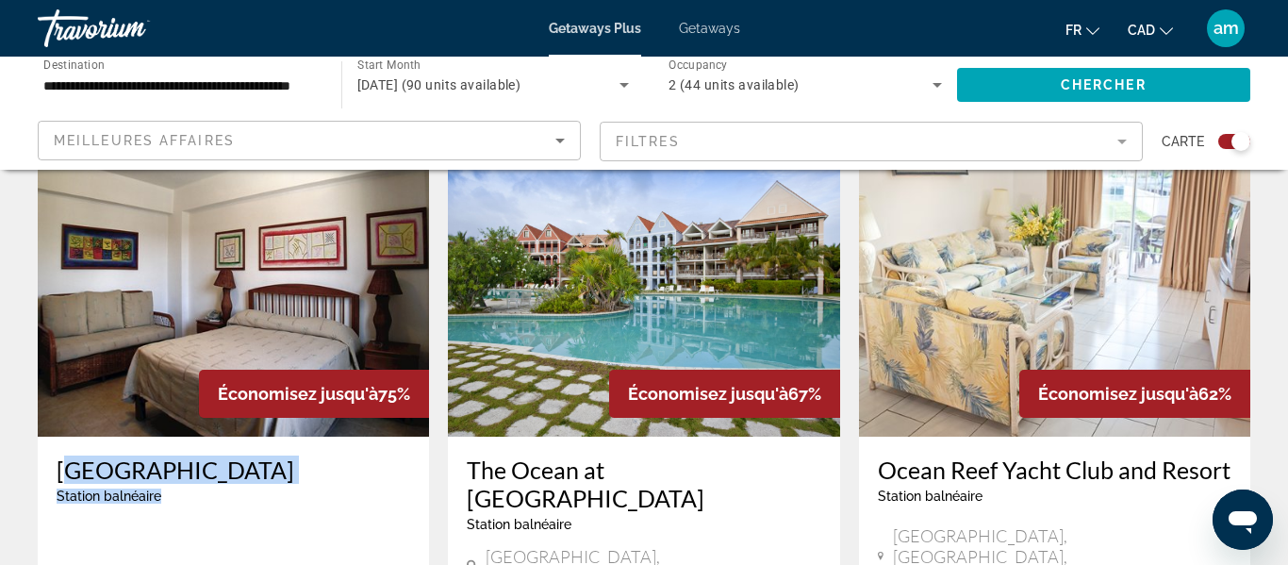
drag, startPoint x: 170, startPoint y: 477, endPoint x: 44, endPoint y: 439, distance: 130.9
click at [44, 439] on div "Acuarium Suite Resort Station balnéaire - Ceci est une station d'adultes seulem…" at bounding box center [233, 523] width 391 height 174
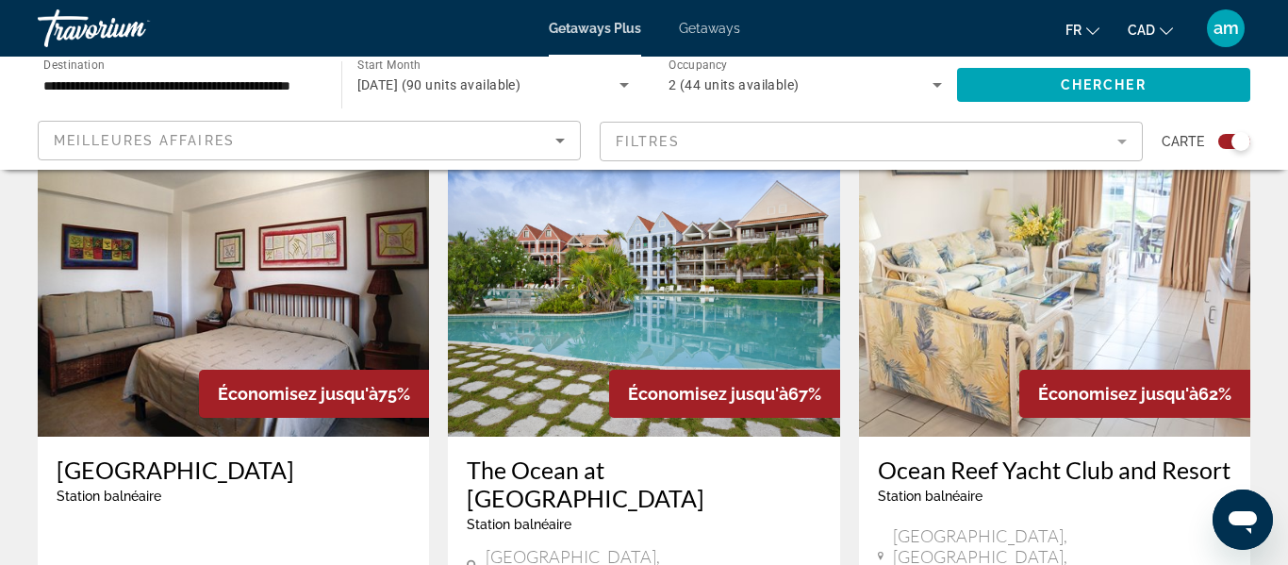
drag, startPoint x: 334, startPoint y: 510, endPoint x: 47, endPoint y: 454, distance: 291.9
click at [47, 454] on div "Acuarium Suite Resort Station balnéaire - Ceci est une station d'adultes seulem…" at bounding box center [233, 523] width 391 height 174
copy div "Acuarium Suite Resort Station balnéaire - Ceci est une station d'adultes seulem…"
click at [287, 276] on img "Main content" at bounding box center [233, 286] width 391 height 302
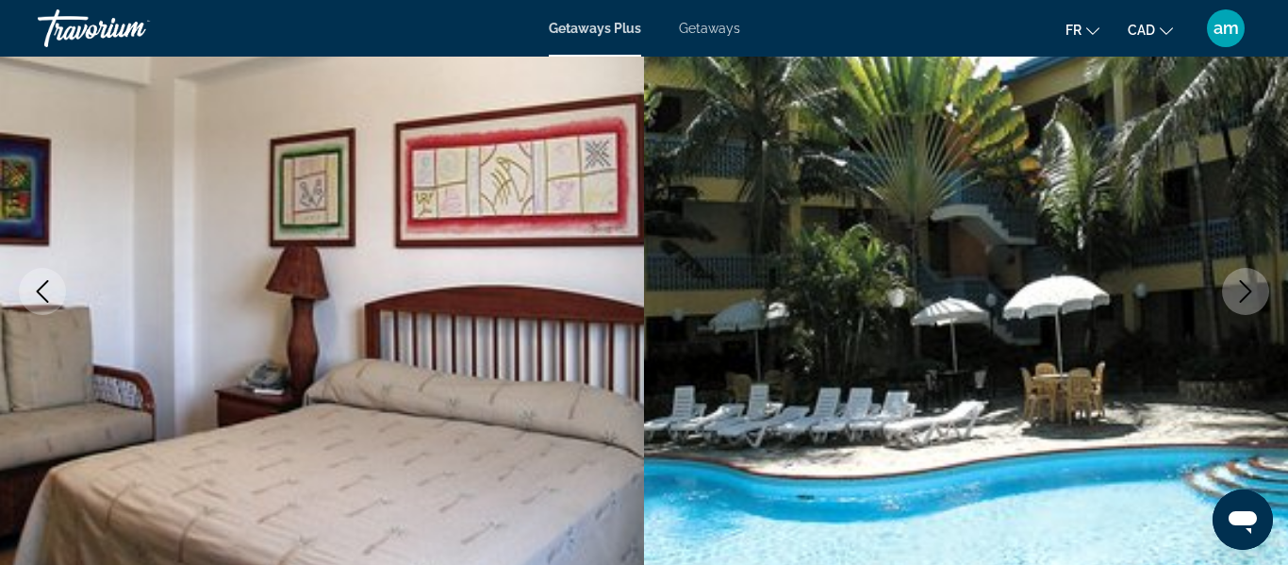
scroll to position [238, 0]
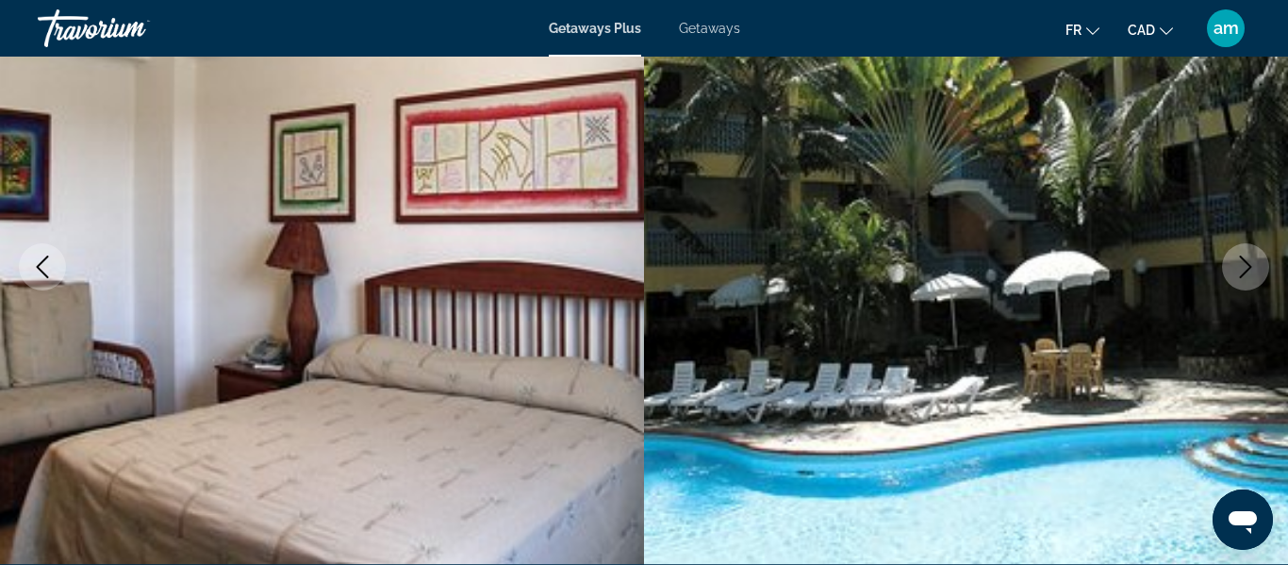
click at [1242, 278] on button "Next image" at bounding box center [1245, 266] width 47 height 47
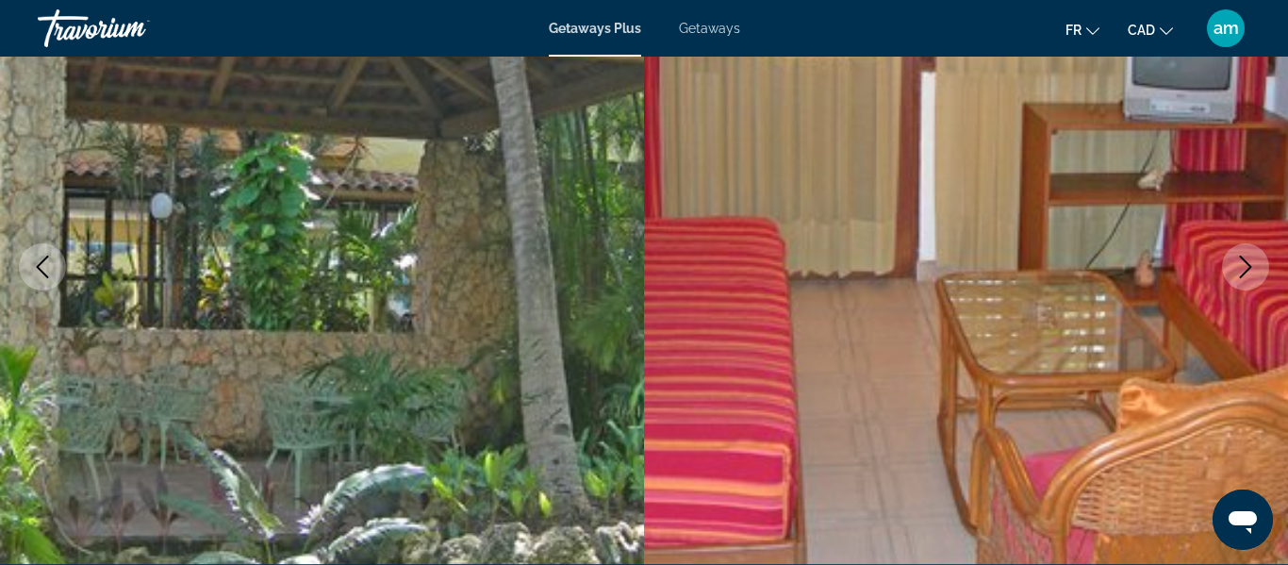
click at [1242, 278] on button "Next image" at bounding box center [1245, 266] width 47 height 47
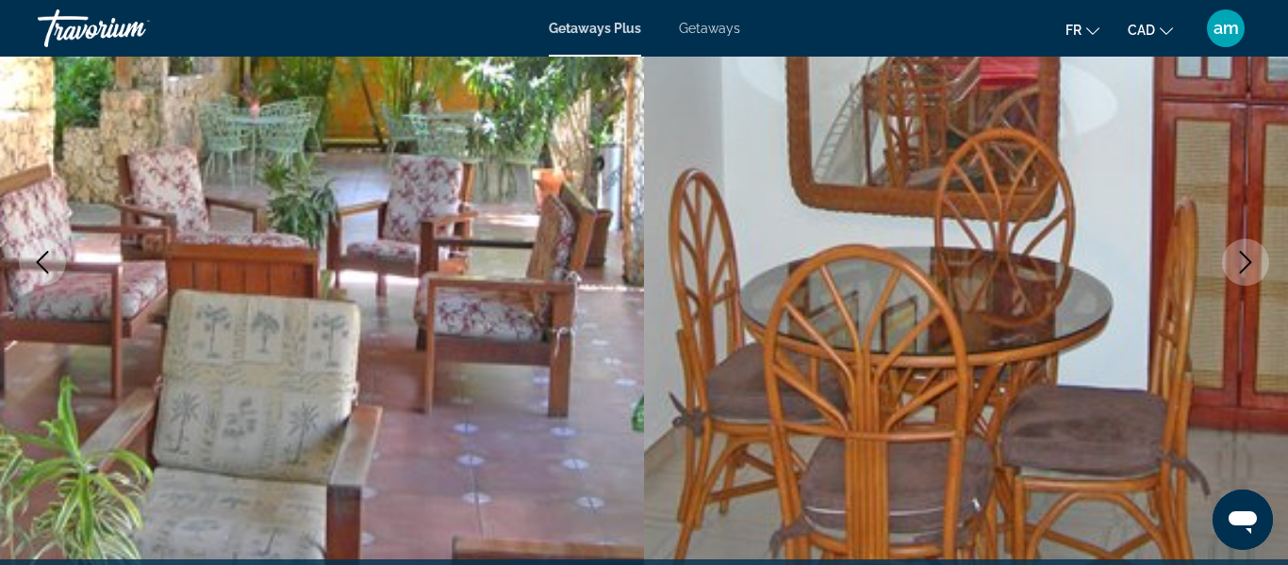
scroll to position [229, 0]
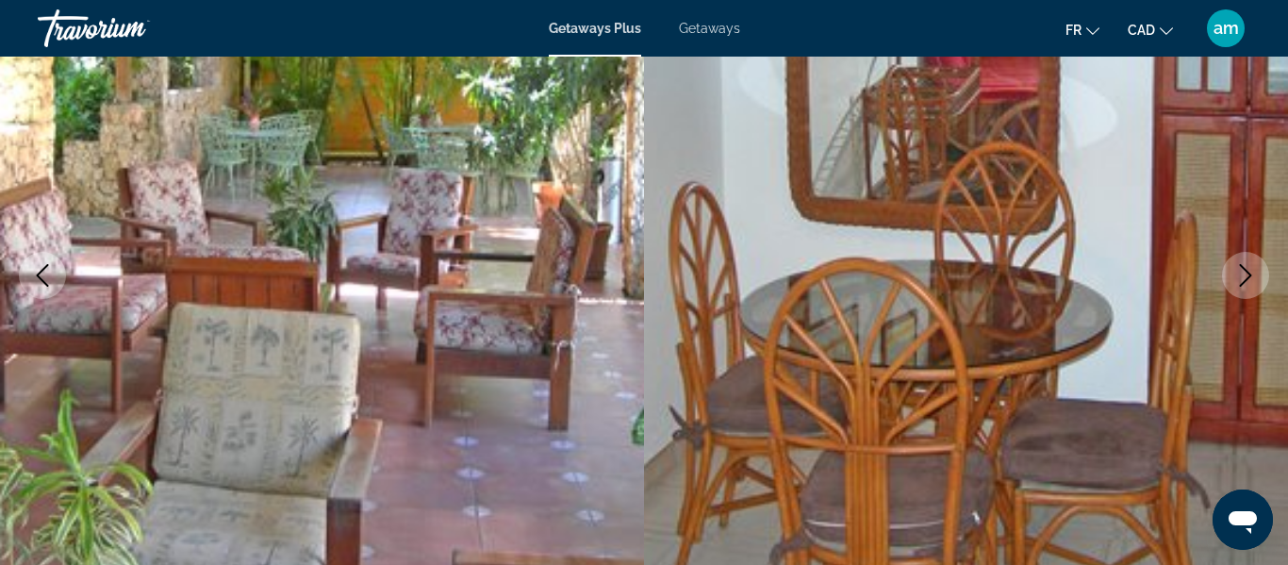
click at [1240, 277] on icon "Next image" at bounding box center [1245, 275] width 23 height 23
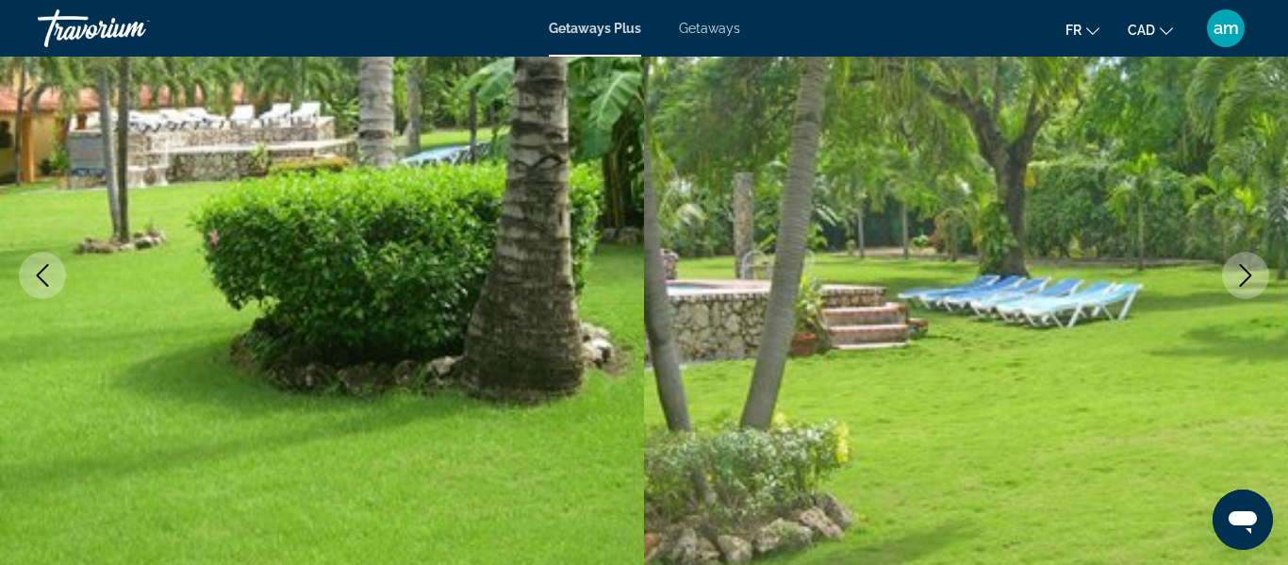
click at [1239, 277] on icon "Next image" at bounding box center [1245, 275] width 23 height 23
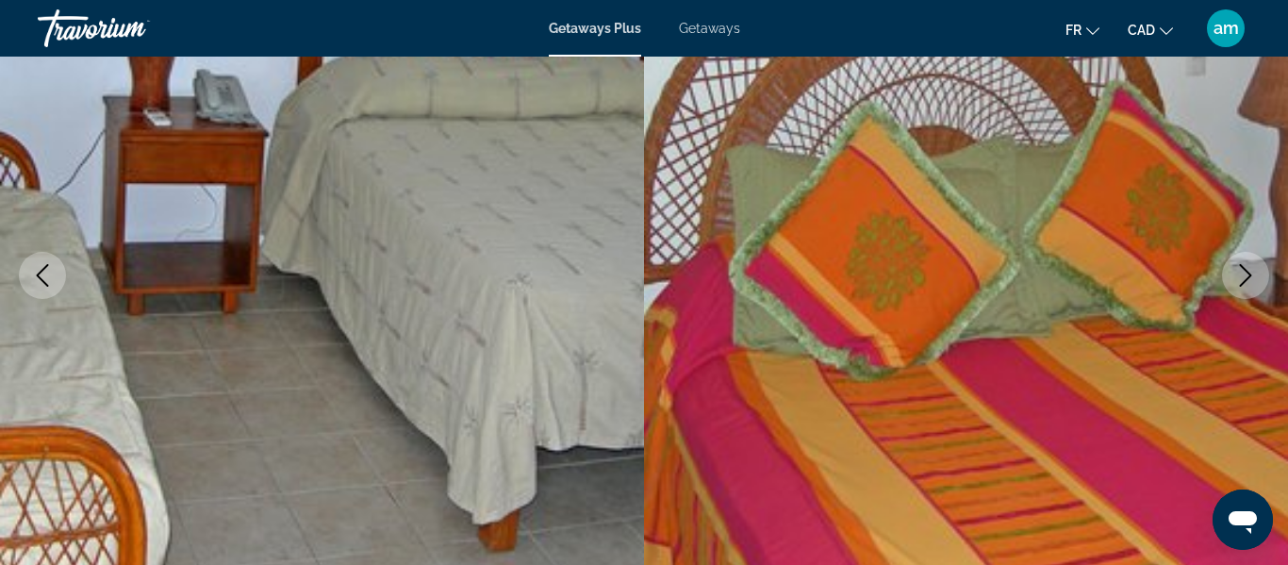
click at [1239, 277] on icon "Next image" at bounding box center [1245, 275] width 23 height 23
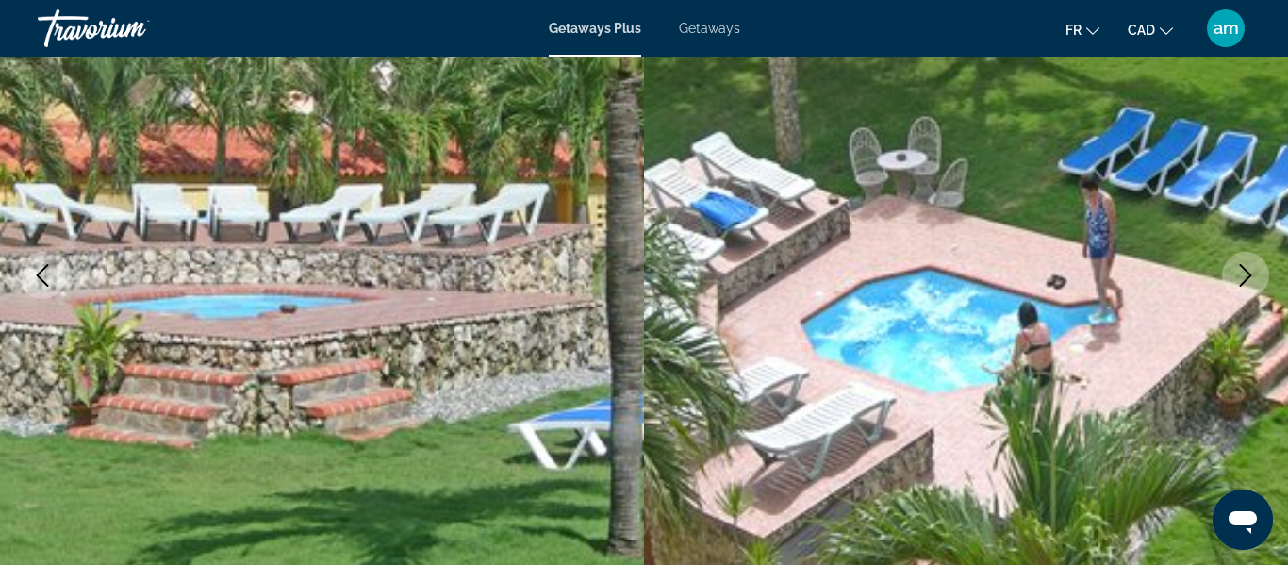
click at [1239, 277] on icon "Next image" at bounding box center [1245, 275] width 23 height 23
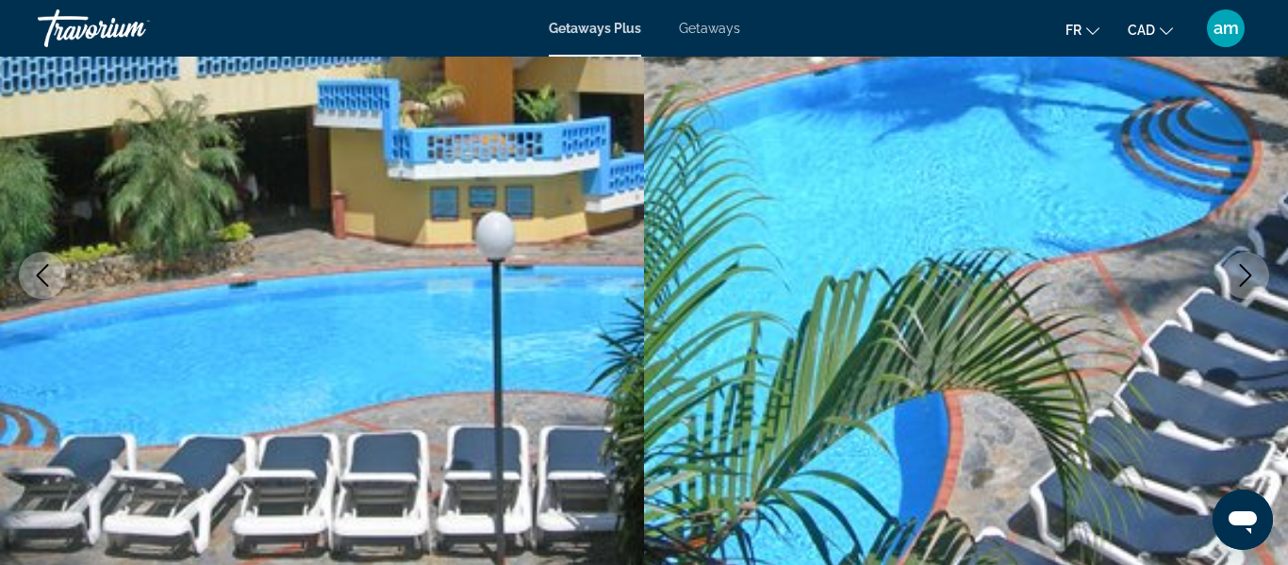
click at [1239, 277] on icon "Next image" at bounding box center [1245, 275] width 23 height 23
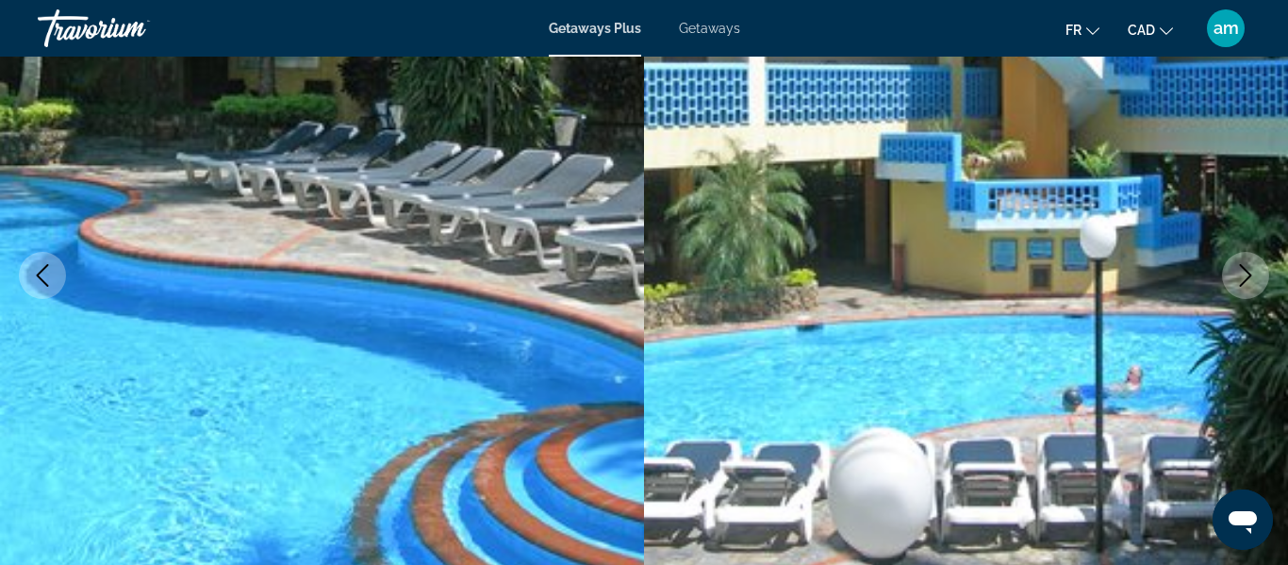
click at [1239, 277] on icon "Next image" at bounding box center [1245, 275] width 23 height 23
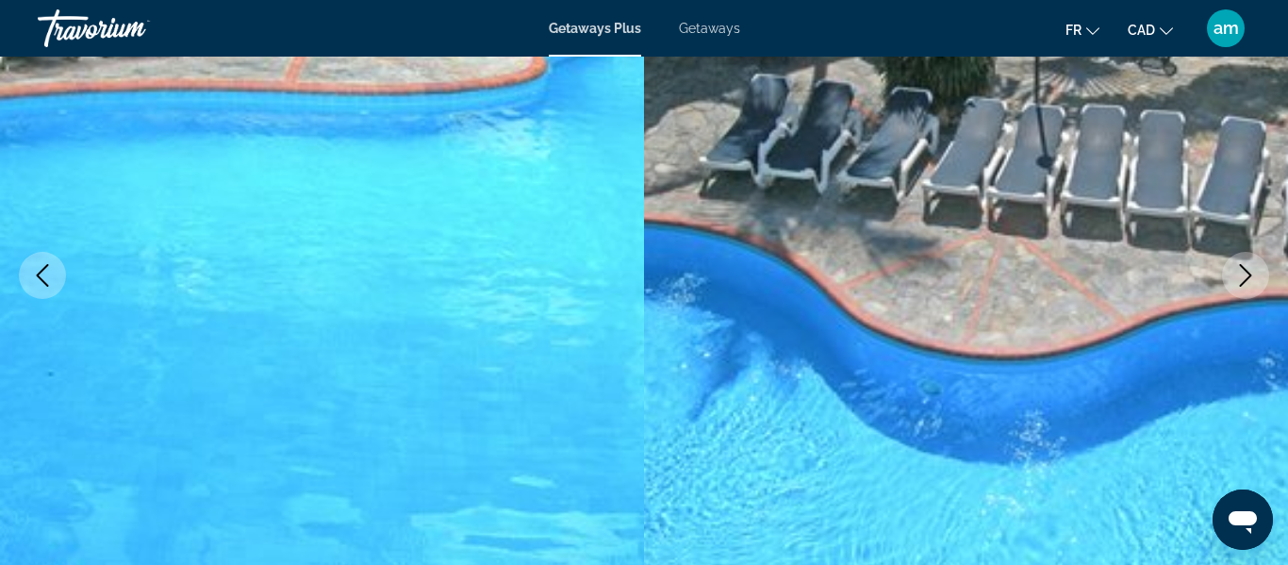
click at [1239, 277] on icon "Next image" at bounding box center [1245, 275] width 23 height 23
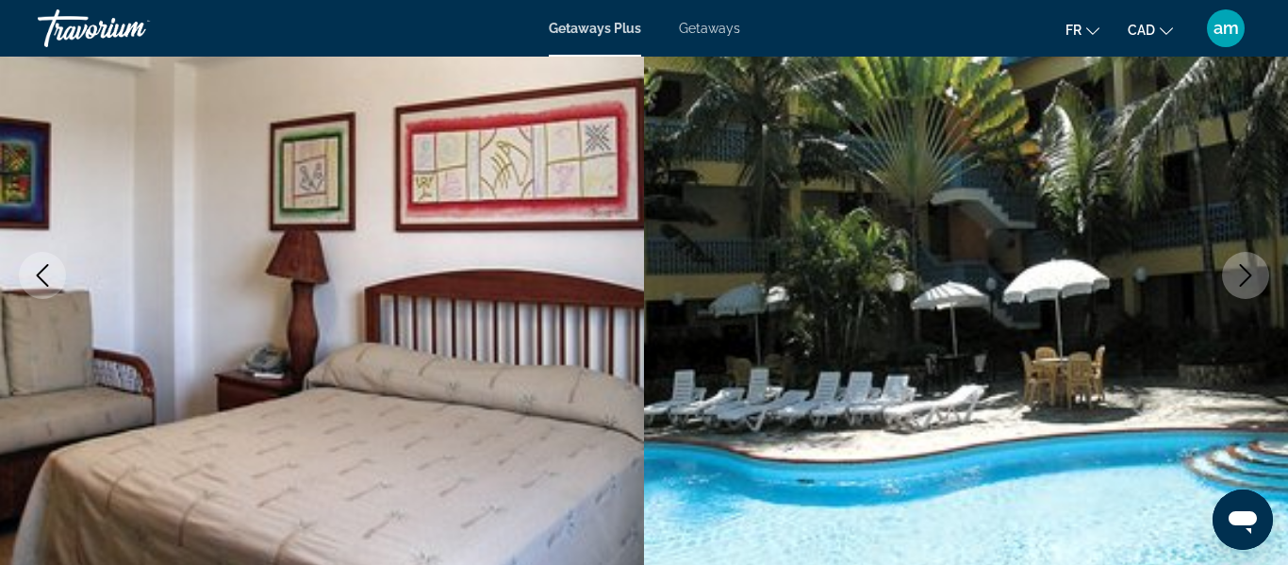
click at [1239, 278] on icon "Next image" at bounding box center [1245, 275] width 23 height 23
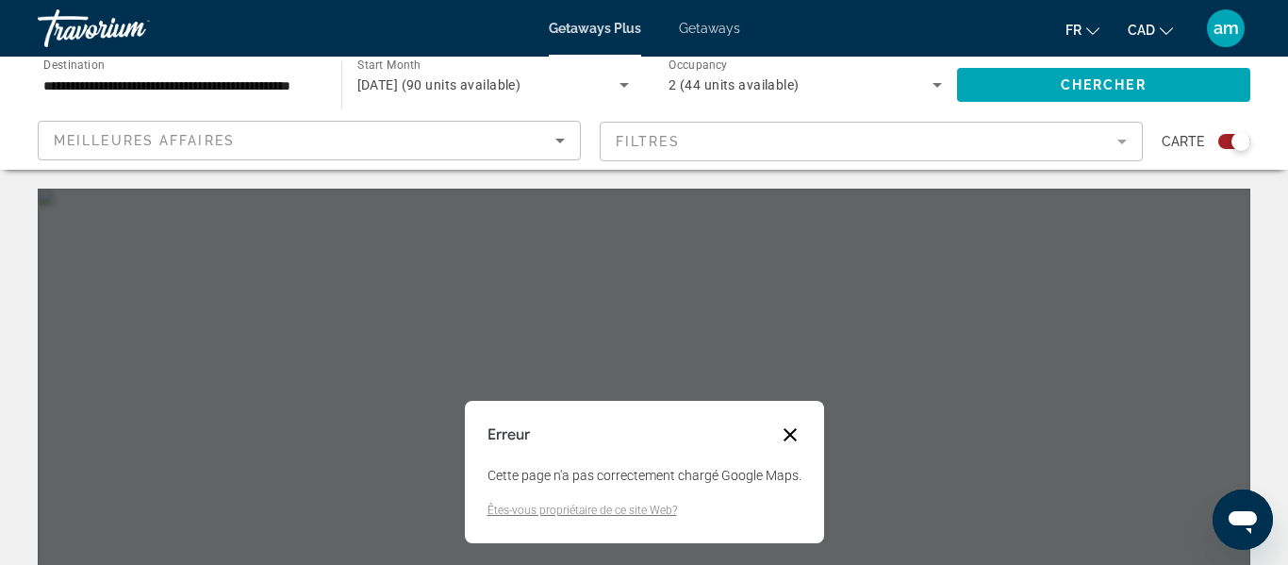
click at [791, 429] on button "Fermer la boîte de dialogue" at bounding box center [790, 434] width 23 height 23
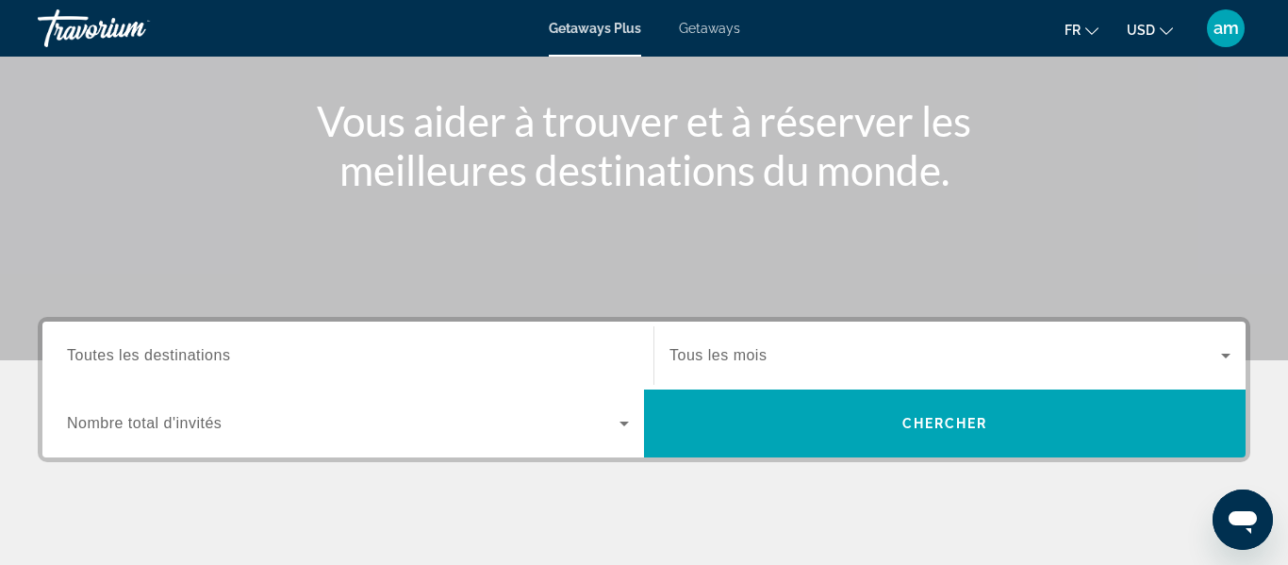
scroll to position [272, 0]
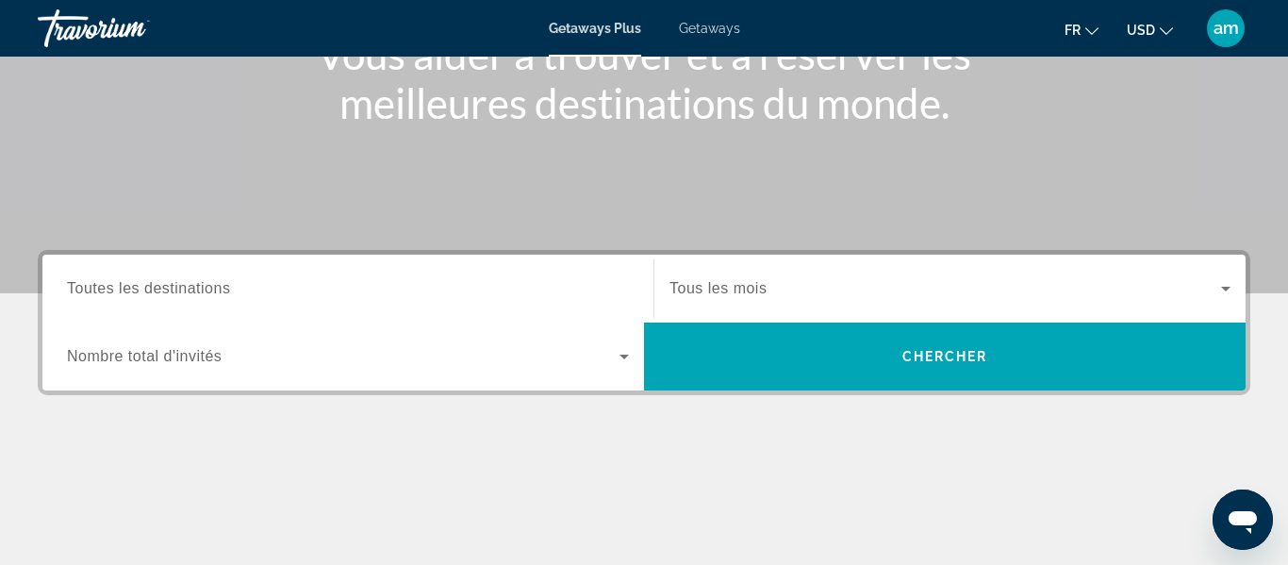
click at [202, 292] on span "Toutes les destinations" at bounding box center [148, 288] width 163 height 16
click at [202, 292] on input "Destination Toutes les destinations" at bounding box center [348, 289] width 562 height 23
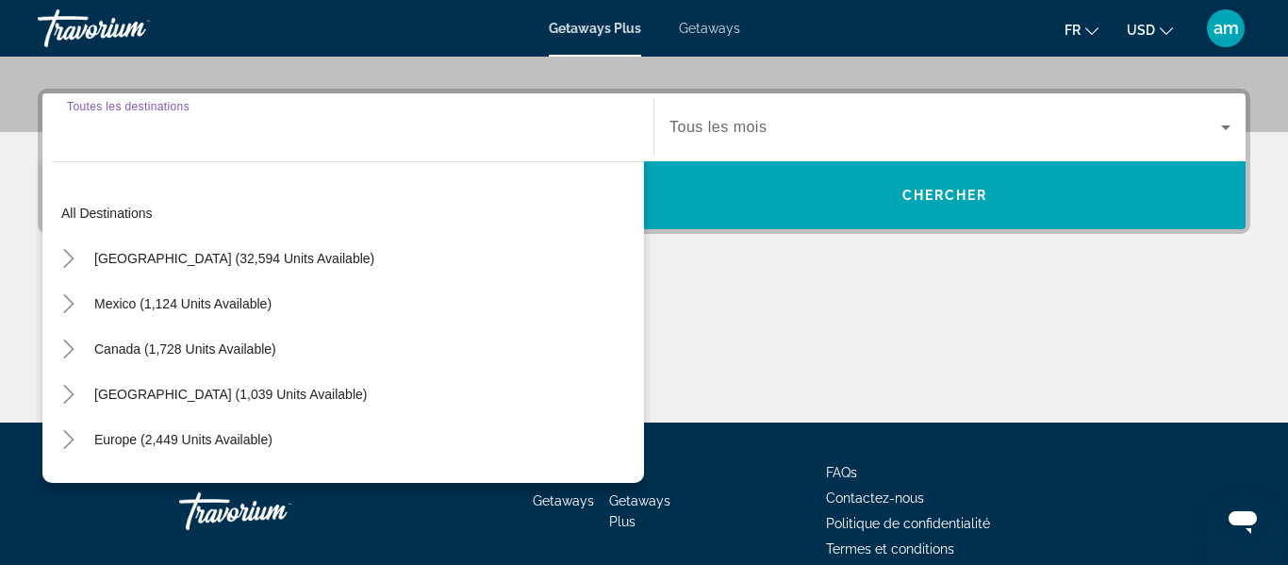
scroll to position [461, 0]
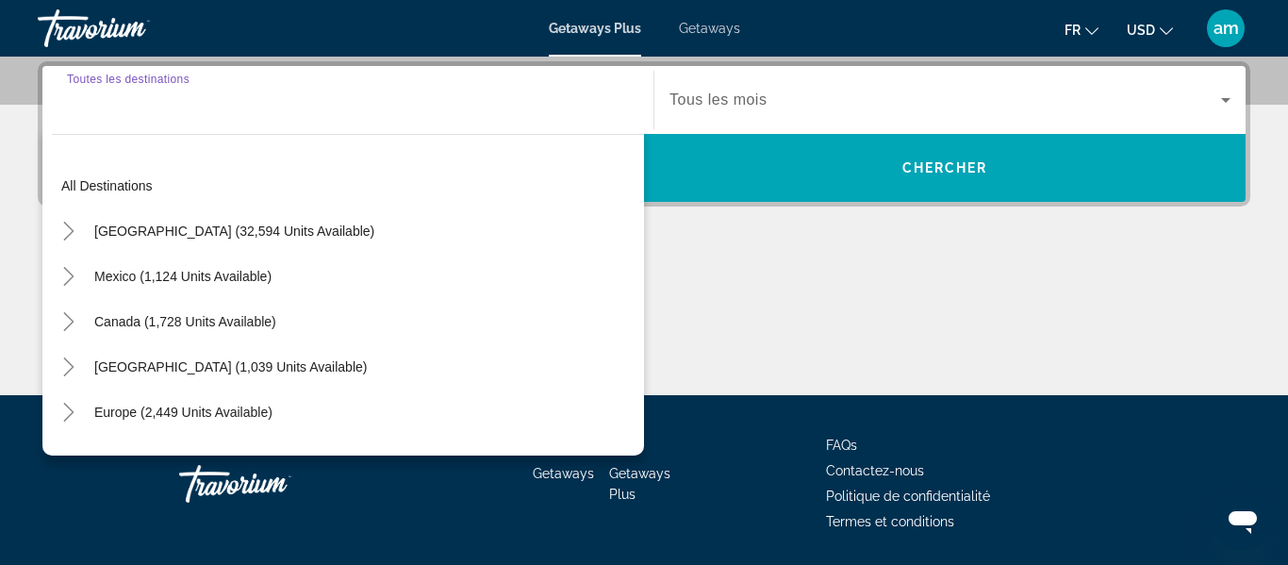
click at [193, 359] on span "[GEOGRAPHIC_DATA] (1,039 units available)" at bounding box center [230, 366] width 272 height 15
type input "**********"
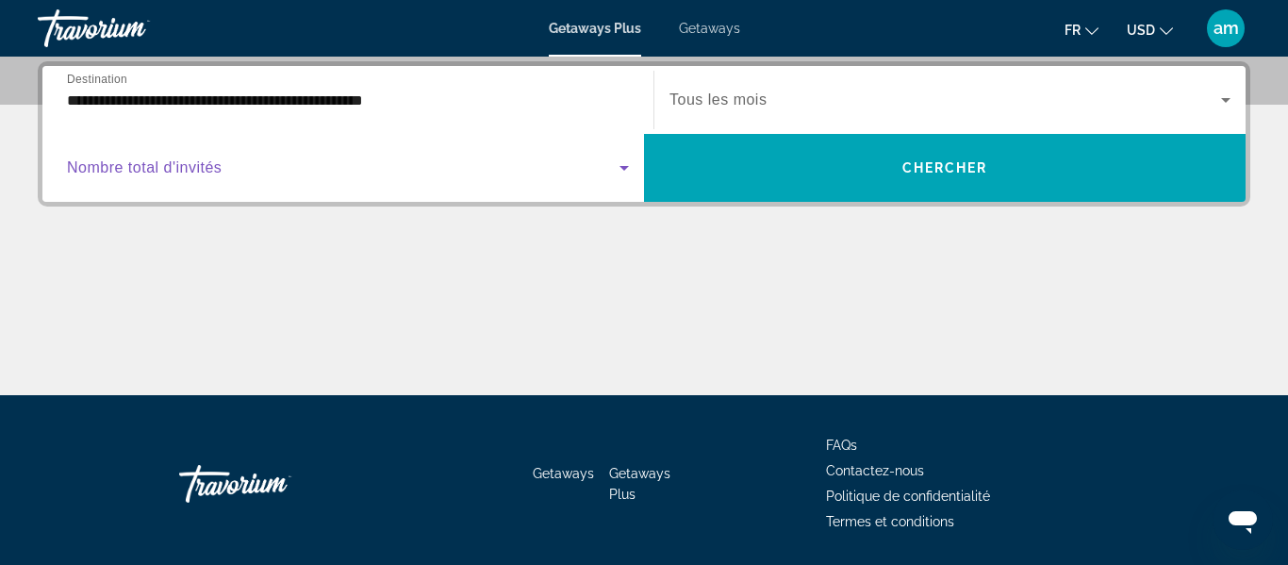
click at [190, 177] on span "Search widget" at bounding box center [343, 167] width 552 height 23
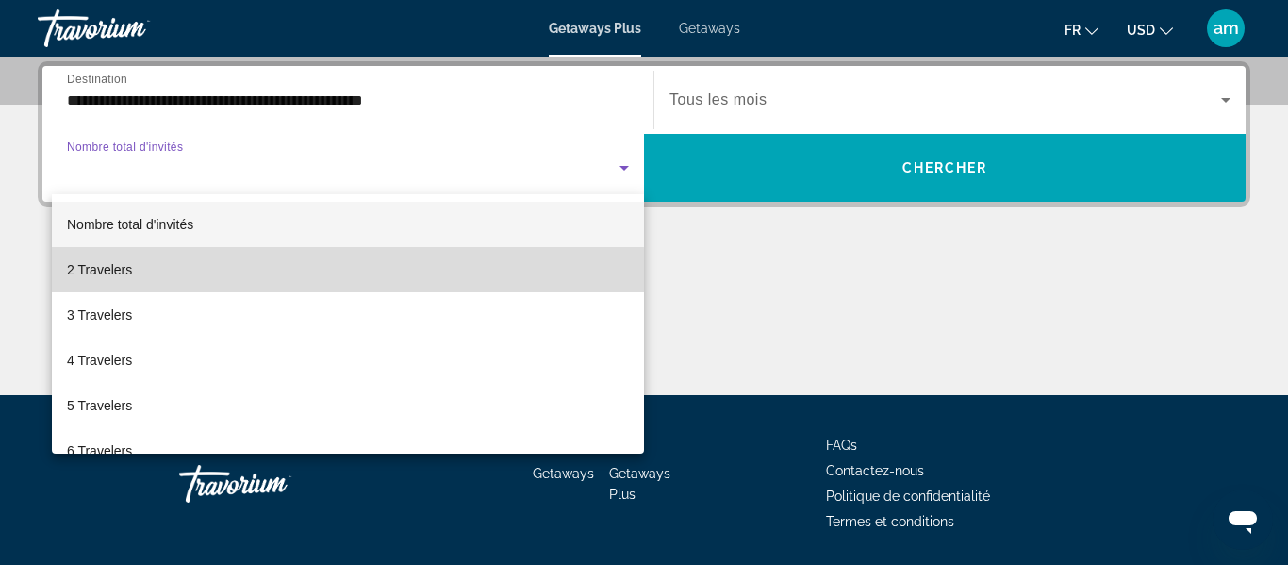
click at [181, 276] on mat-option "2 Travelers" at bounding box center [348, 269] width 592 height 45
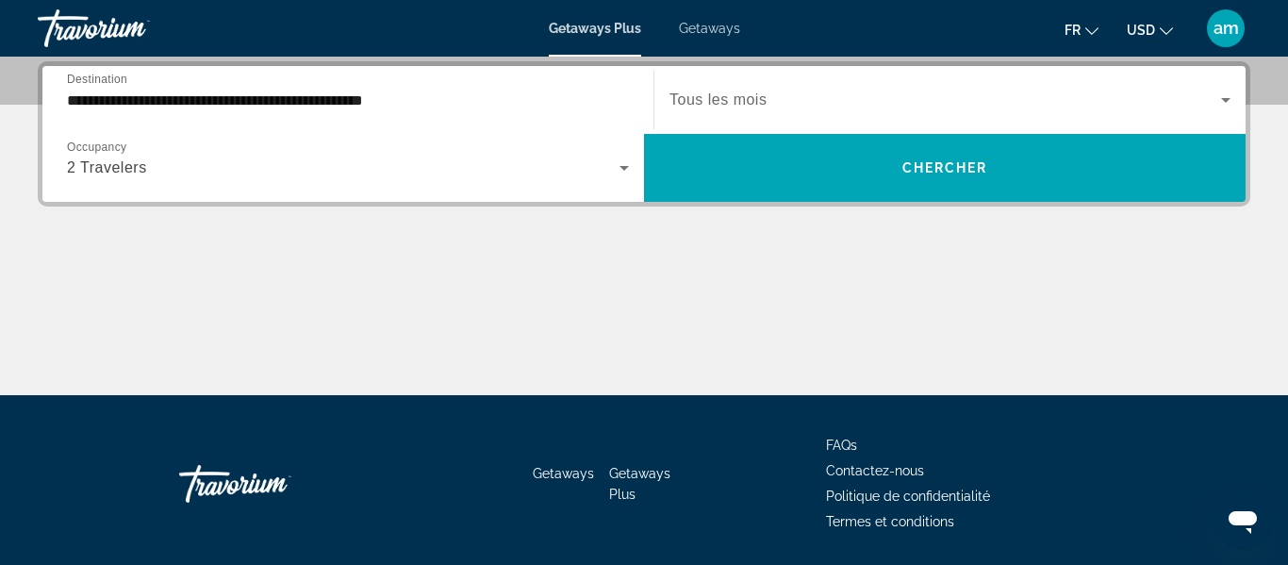
click at [747, 103] on span "Tous les mois" at bounding box center [717, 99] width 97 height 16
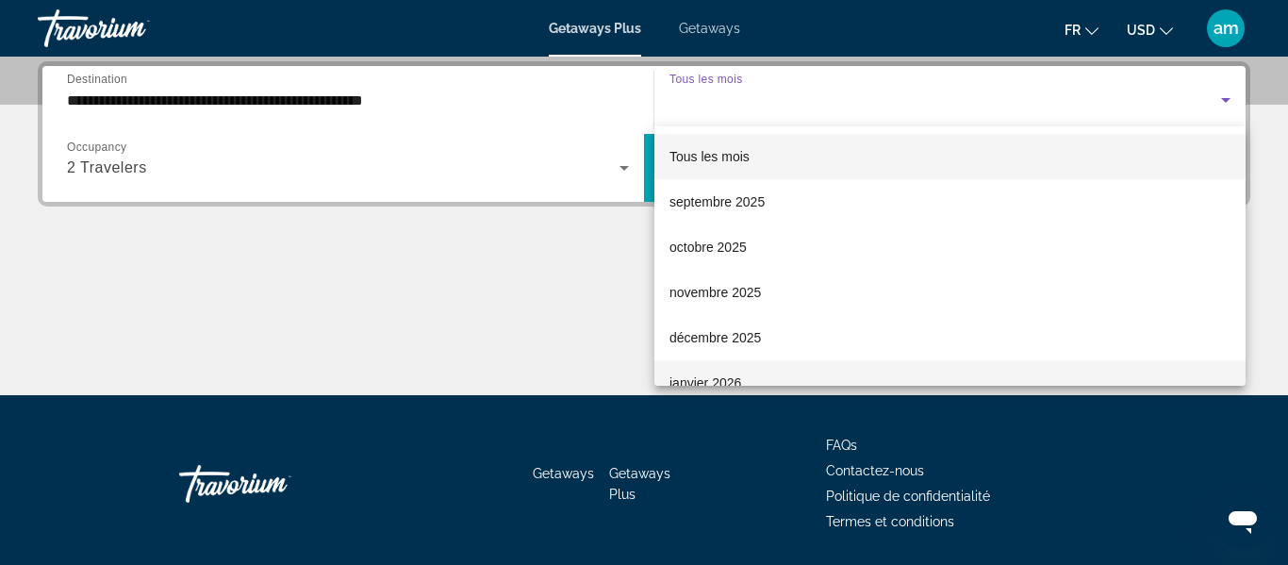
click at [724, 381] on span "janvier 2026" at bounding box center [705, 382] width 72 height 23
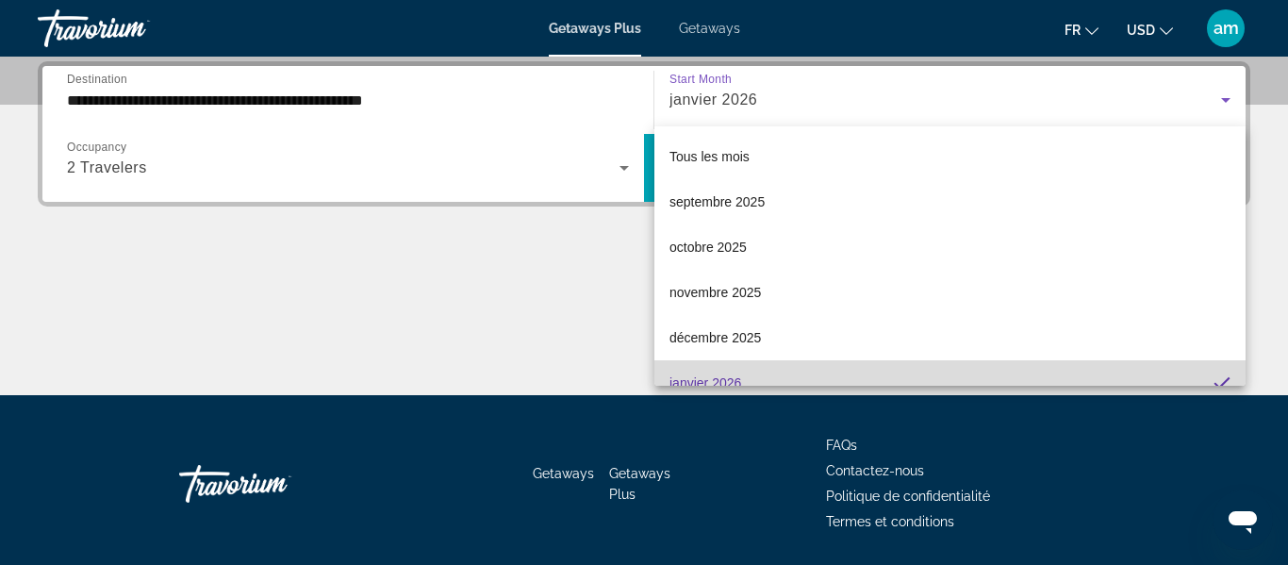
scroll to position [20, 0]
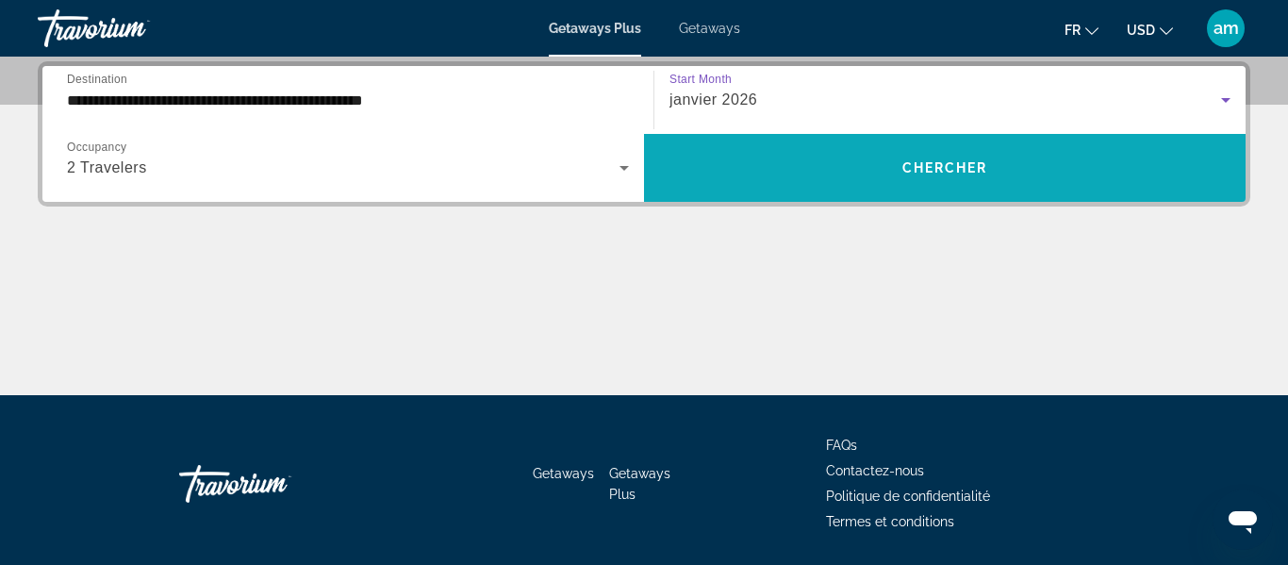
click at [801, 163] on span "Search widget" at bounding box center [944, 167] width 601 height 45
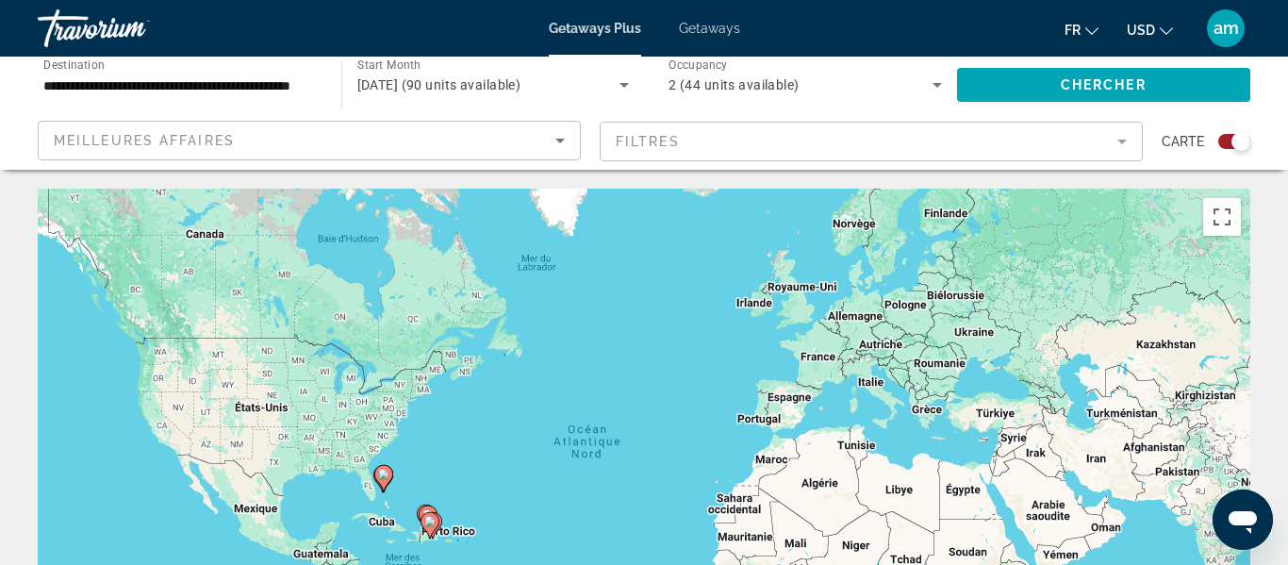
click at [1163, 27] on icon "Change currency" at bounding box center [1165, 31] width 13 height 13
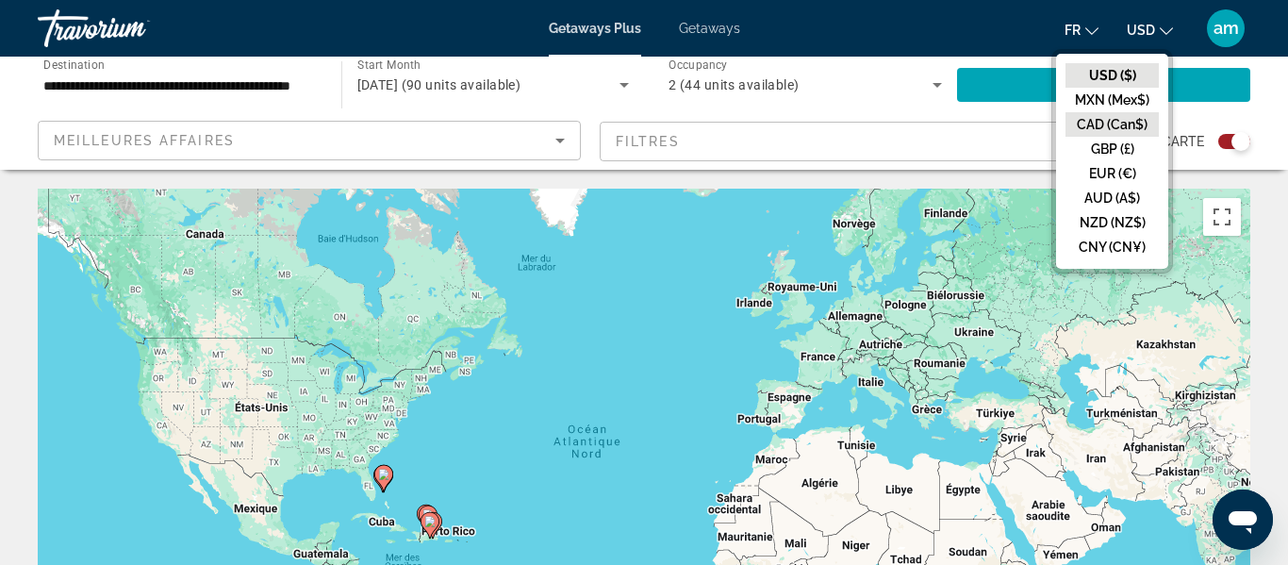
click at [1112, 121] on button "CAD (Can$)" at bounding box center [1111, 124] width 93 height 25
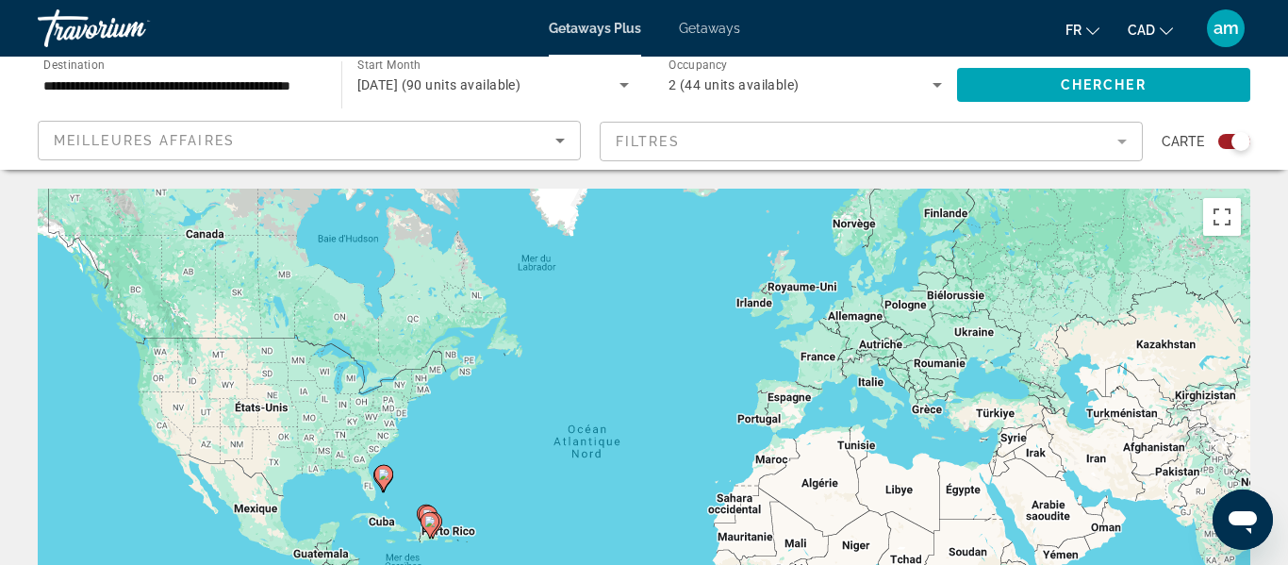
click at [1117, 135] on mat-form-field "Filtres" at bounding box center [870, 142] width 543 height 40
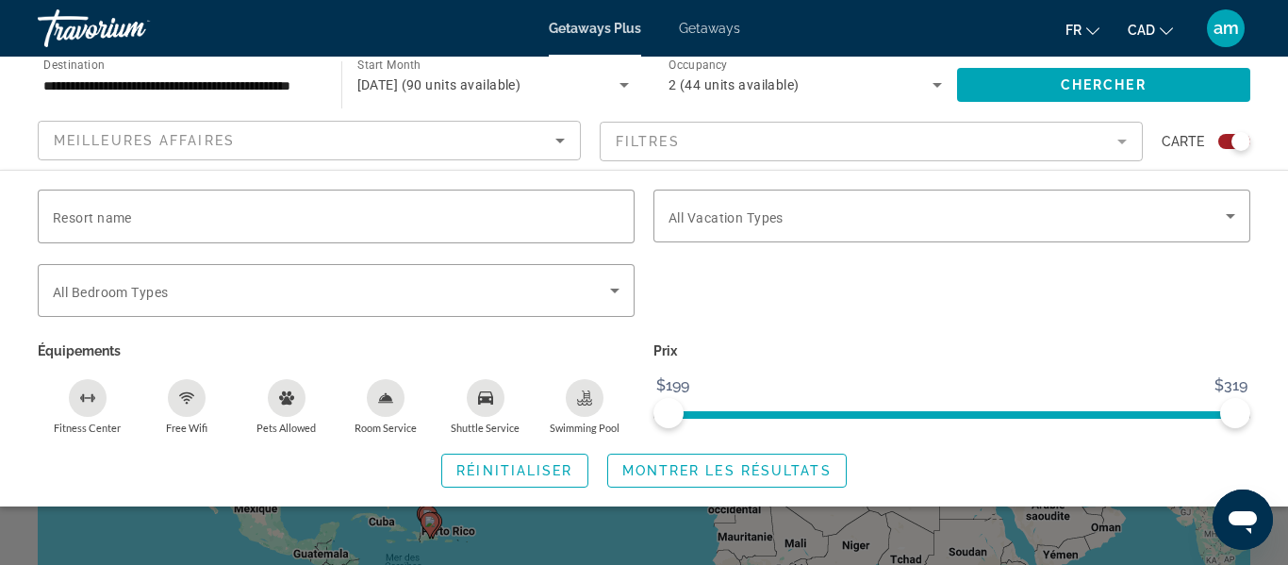
click at [488, 393] on icon "Shuttle Service" at bounding box center [485, 397] width 15 height 15
click at [1075, 77] on span "Chercher" at bounding box center [1103, 84] width 86 height 15
click at [1004, 89] on span "Search widget" at bounding box center [1104, 84] width 294 height 45
click at [680, 470] on span "Montrer les résultats" at bounding box center [726, 470] width 209 height 15
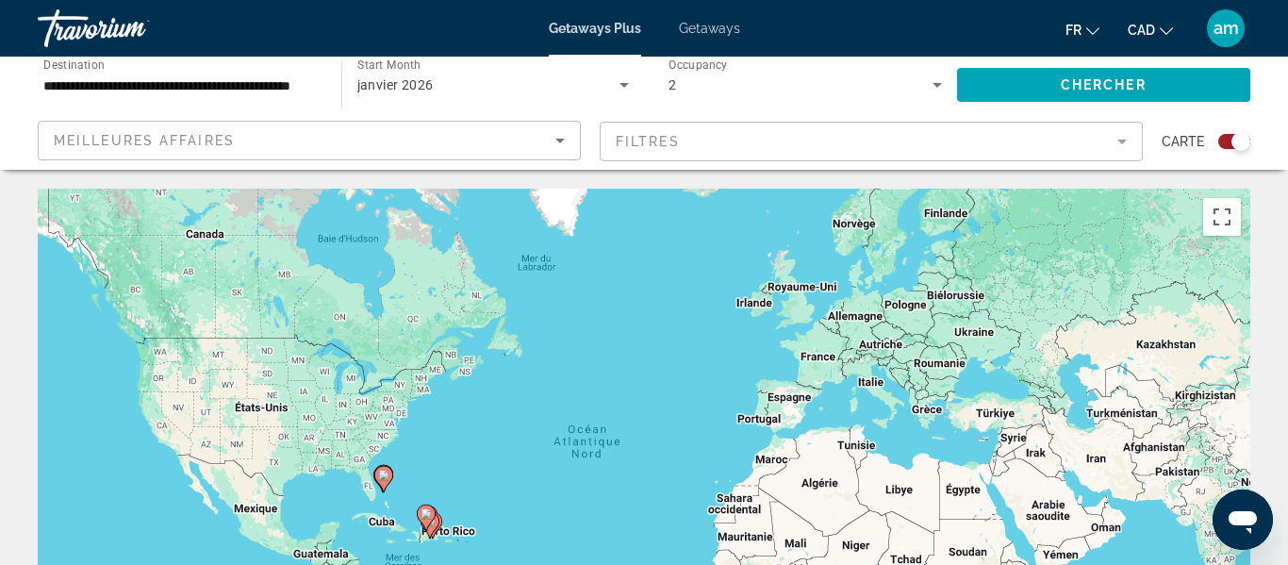
click at [687, 138] on mat-form-field "Filtres" at bounding box center [870, 142] width 543 height 40
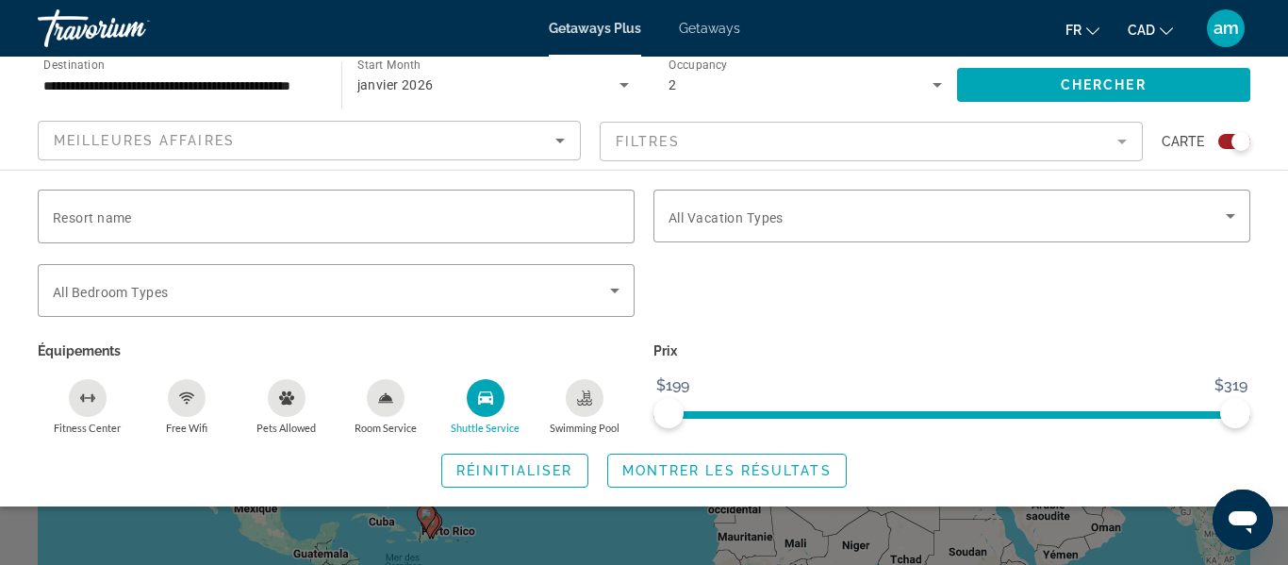
click at [484, 393] on icon "Shuttle Service" at bounding box center [485, 397] width 15 height 15
click at [1167, 84] on span "Search widget" at bounding box center [1104, 84] width 294 height 45
click at [672, 516] on div "Search widget" at bounding box center [644, 424] width 1288 height 282
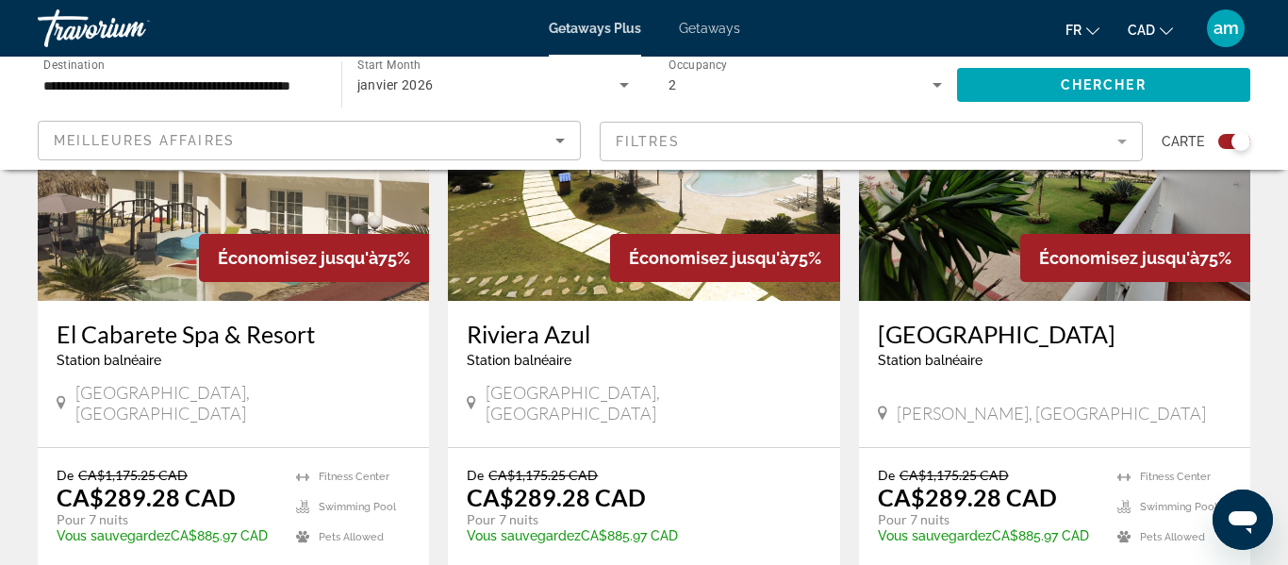
scroll to position [791, 0]
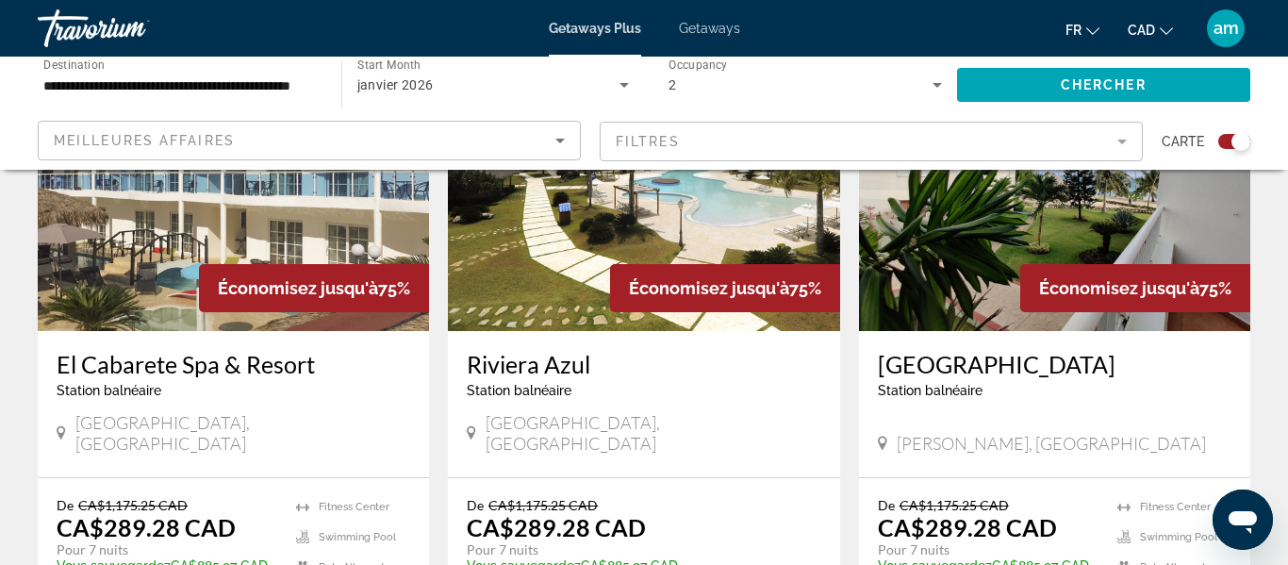
click at [955, 294] on img "Main content" at bounding box center [1054, 180] width 391 height 302
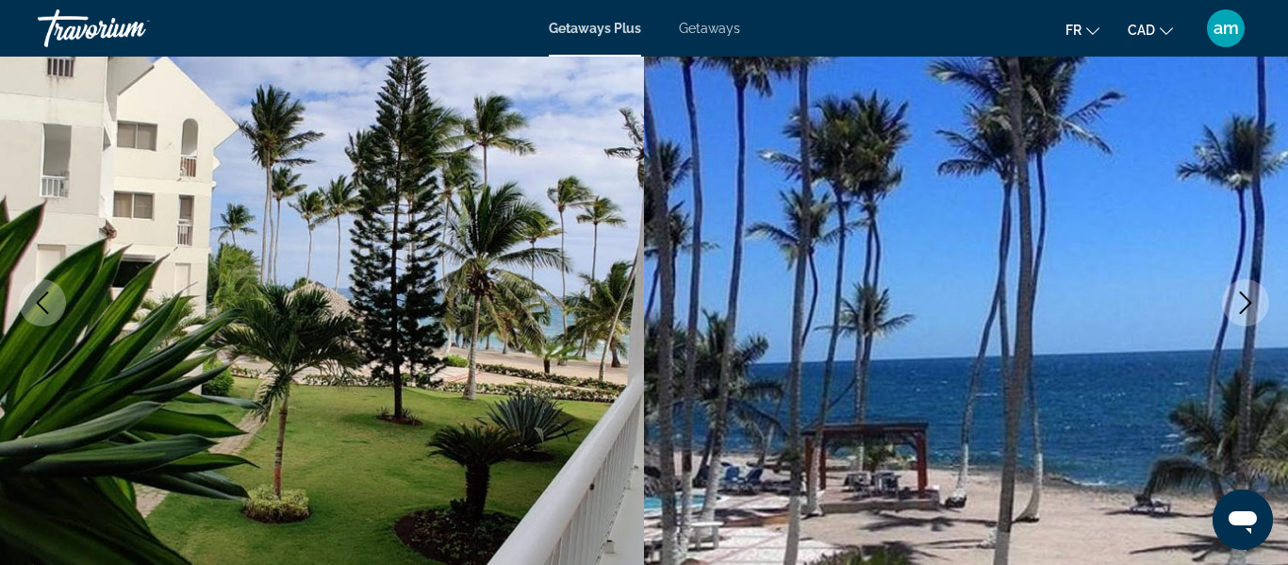
scroll to position [201, 0]
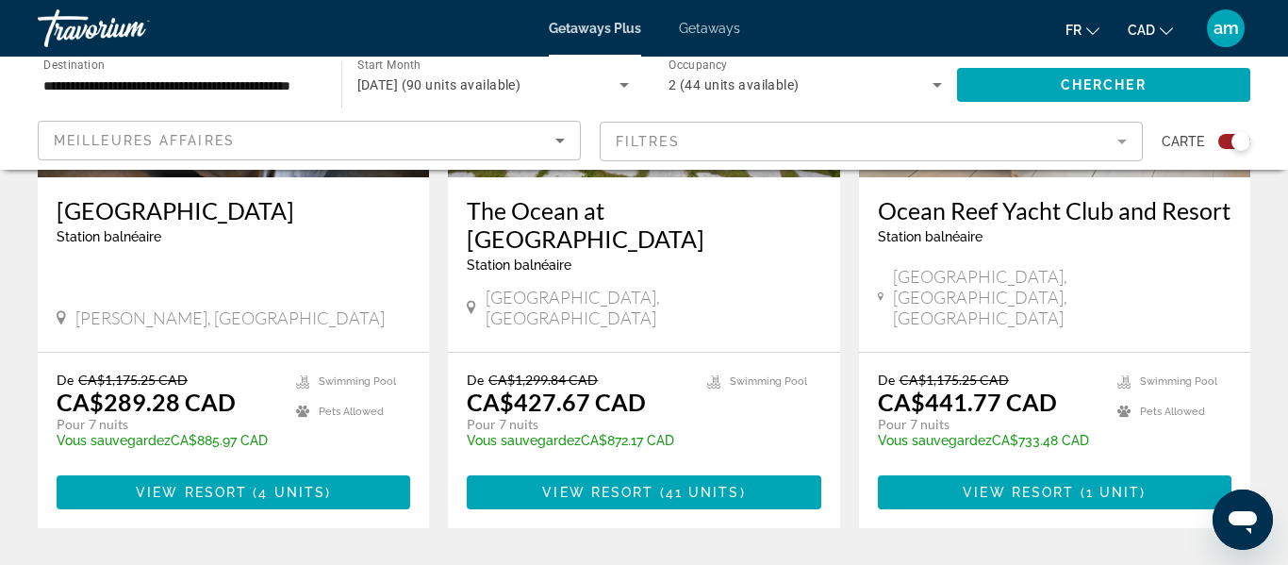
scroll to position [1621, 0]
